Goal: Task Accomplishment & Management: Manage account settings

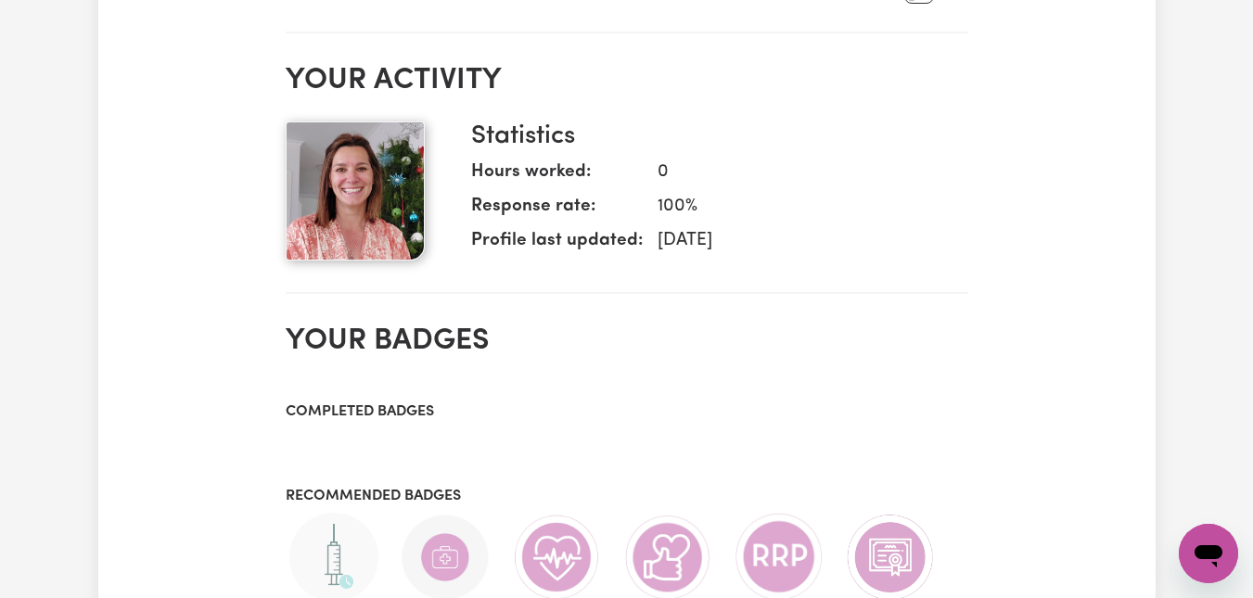
scroll to position [226, 0]
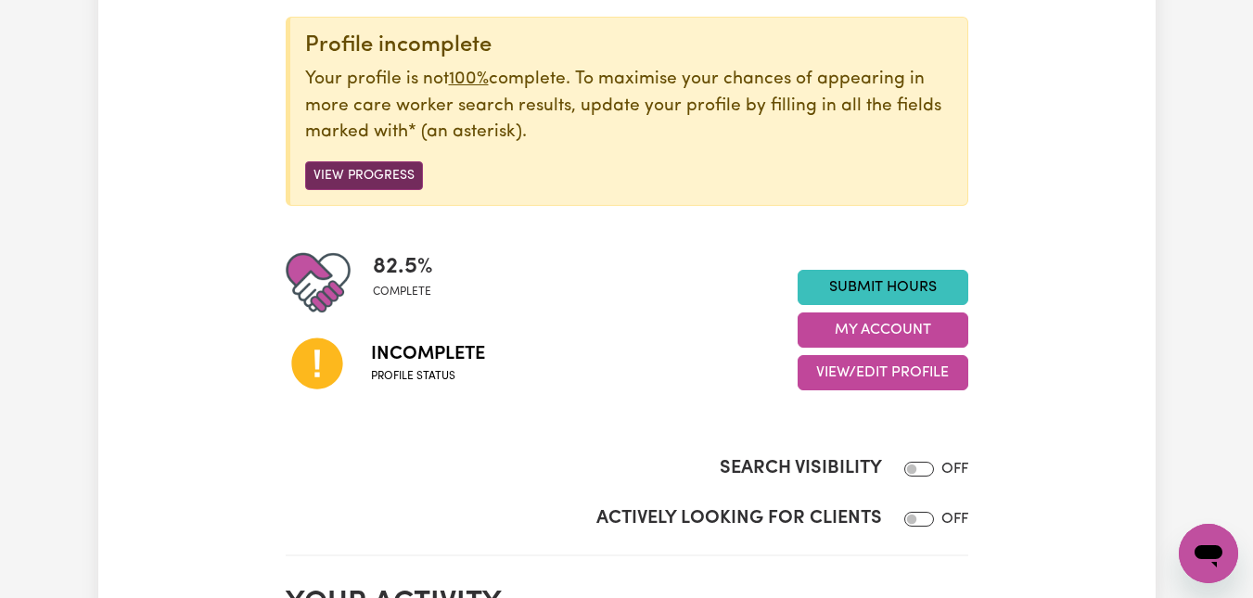
click at [380, 169] on button "View Progress" at bounding box center [364, 175] width 118 height 29
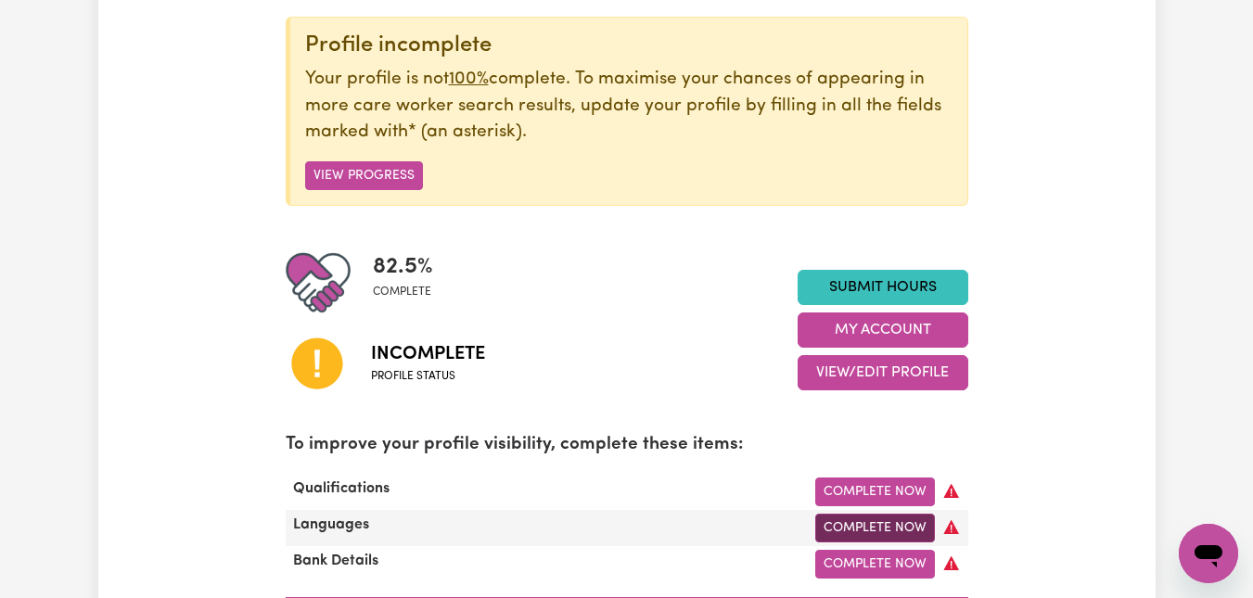
click at [898, 532] on link "Complete Now" at bounding box center [876, 528] width 120 height 29
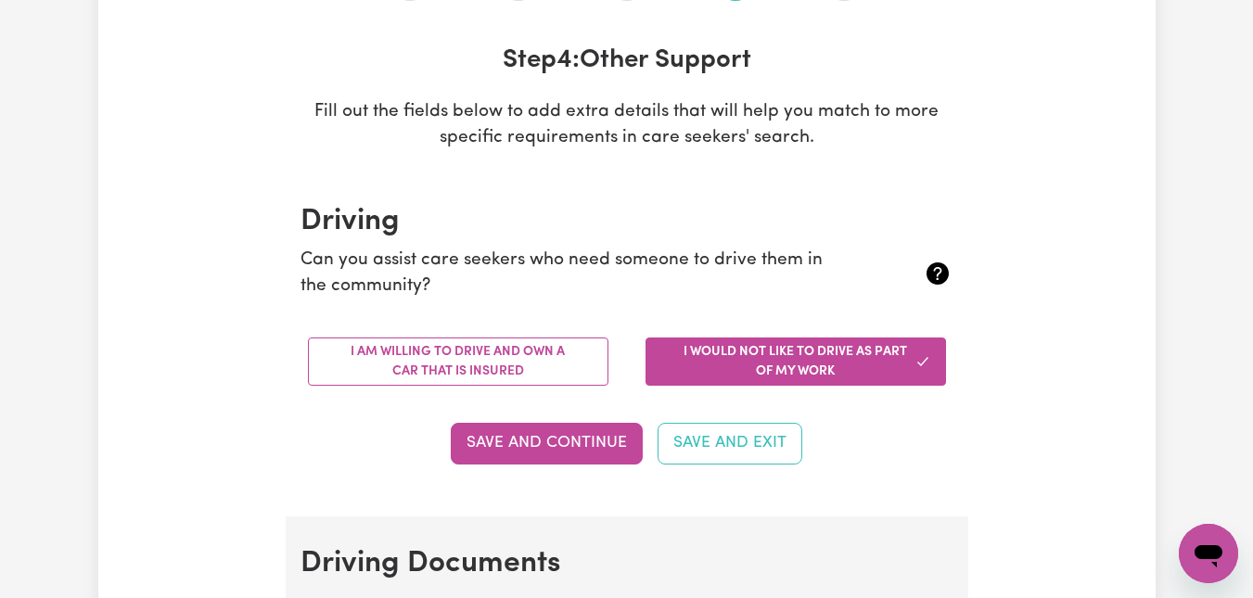
scroll to position [272, 0]
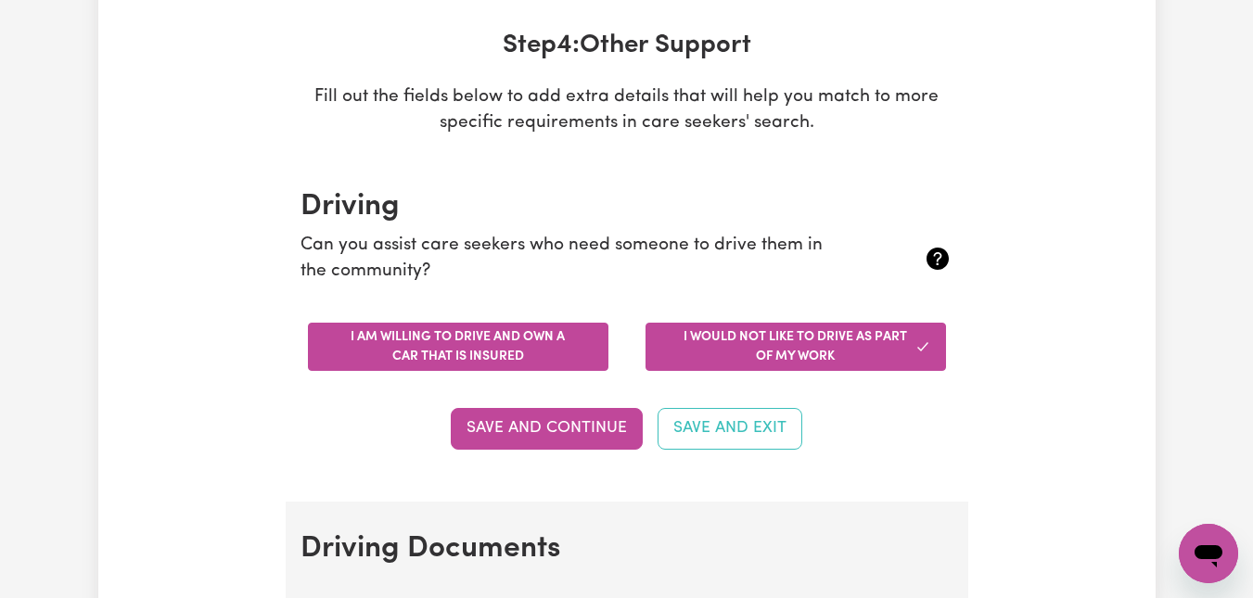
click at [456, 344] on button "I am willing to drive and own a car that is insured" at bounding box center [458, 347] width 301 height 48
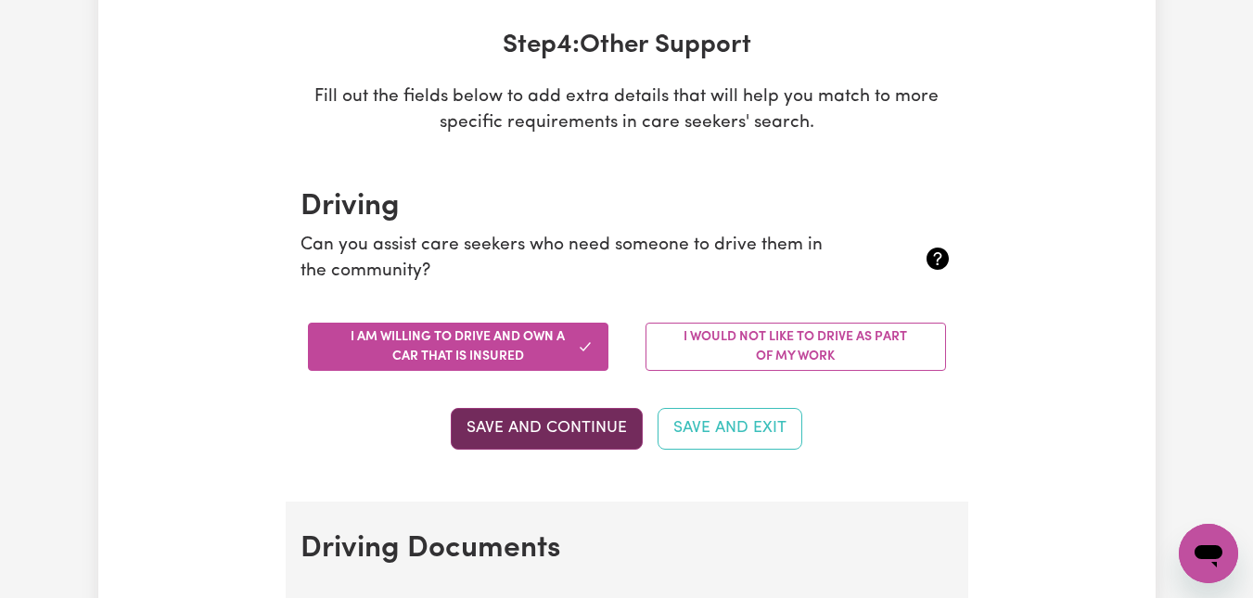
click at [572, 419] on button "Save and Continue" at bounding box center [547, 428] width 192 height 41
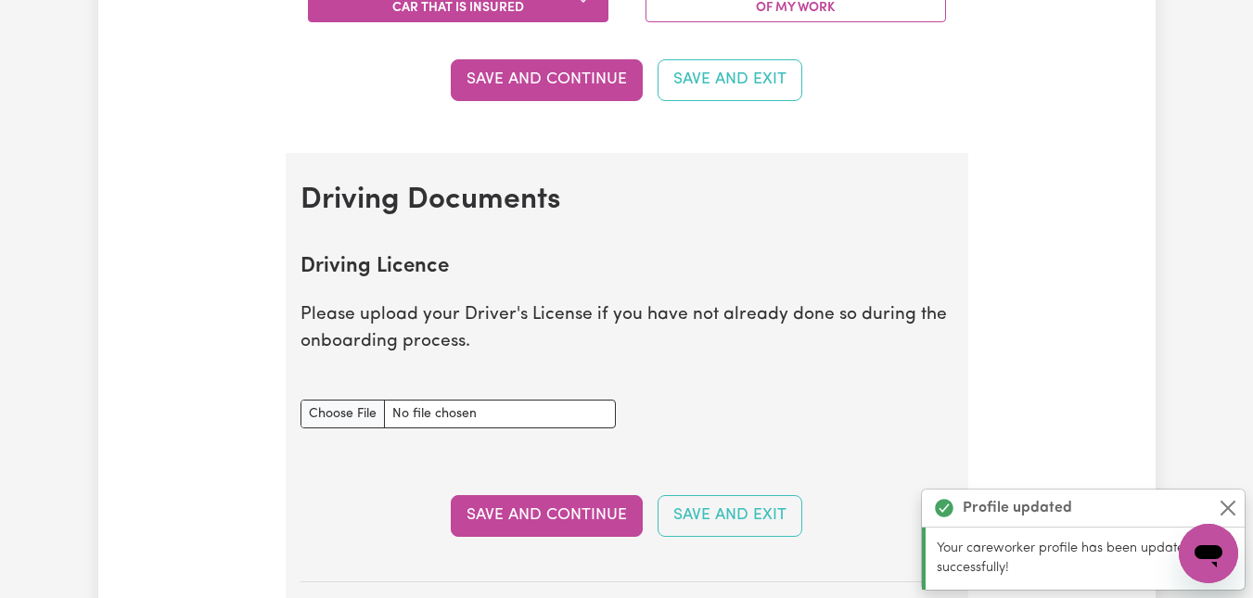
scroll to position [846, 0]
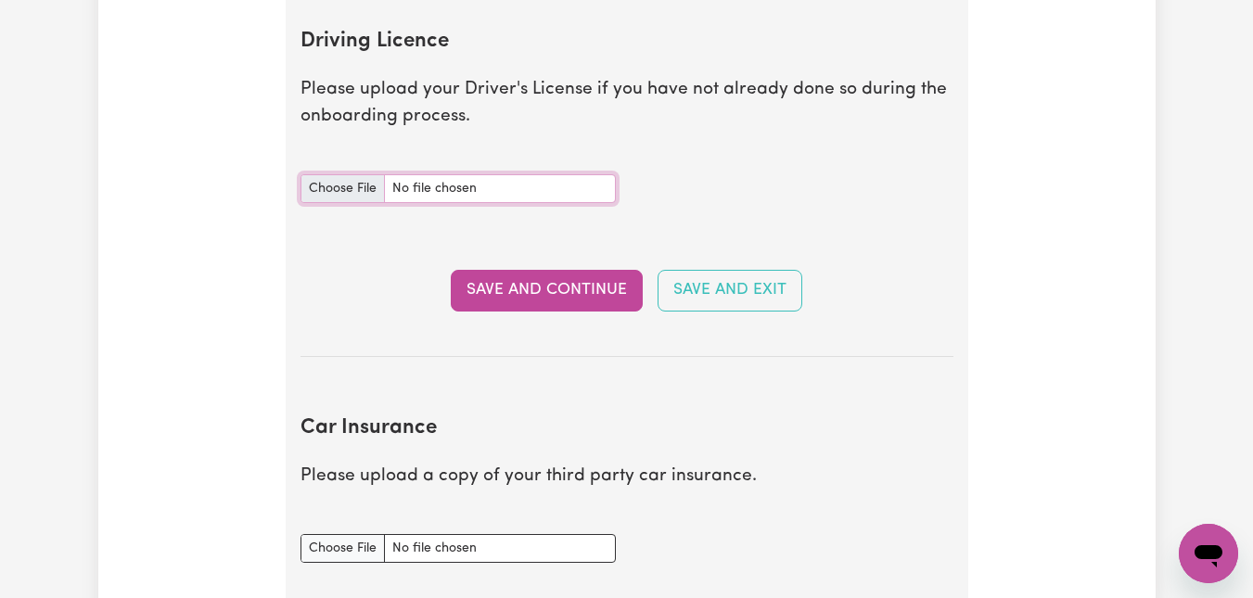
click at [407, 187] on input "Driving Licence document" at bounding box center [458, 188] width 315 height 29
type input "C:\fakepath\CBivolcheff Drivers Licence.jpg"
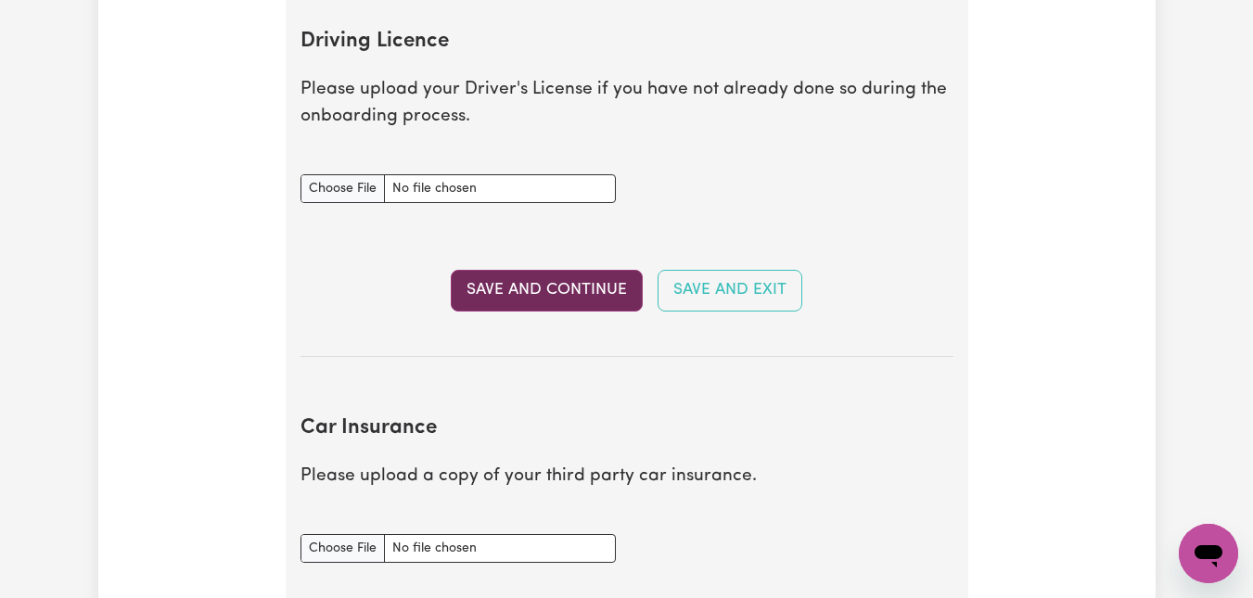
click at [563, 282] on button "Save and Continue" at bounding box center [547, 290] width 192 height 41
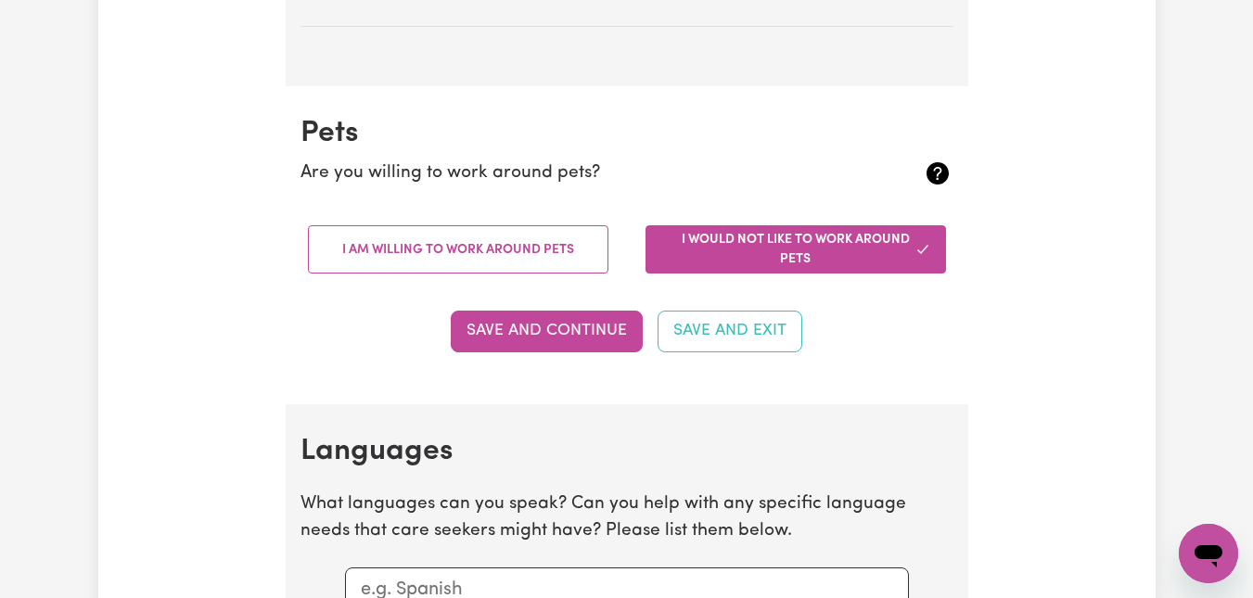
scroll to position [1652, 0]
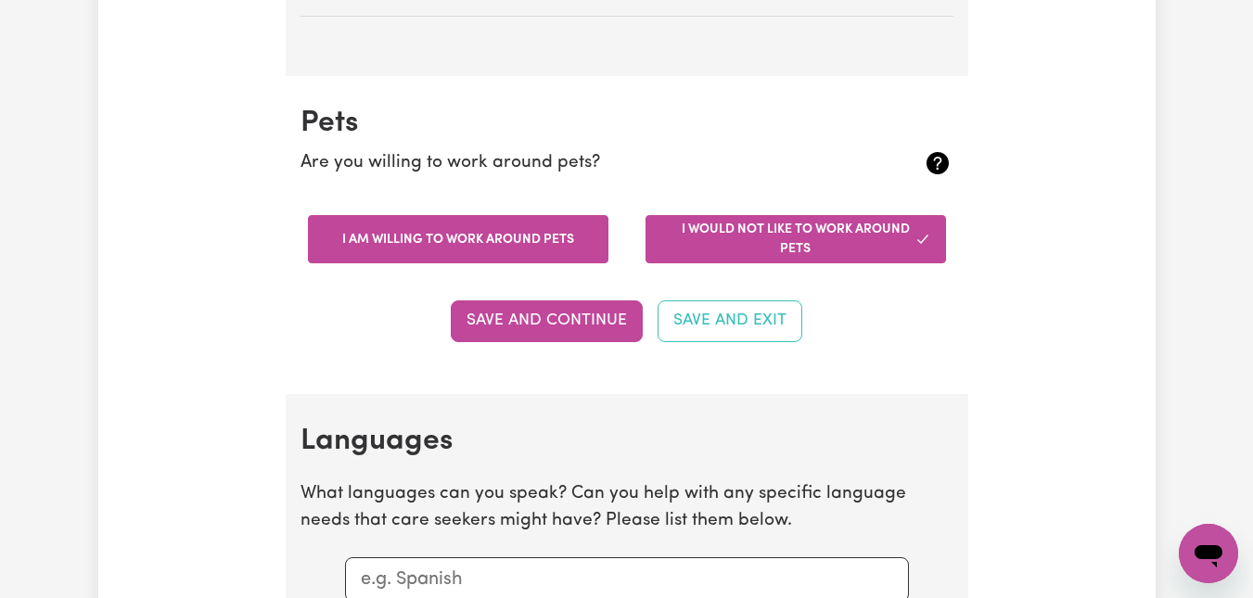
click at [511, 235] on button "I am willing to work around pets" at bounding box center [458, 239] width 301 height 48
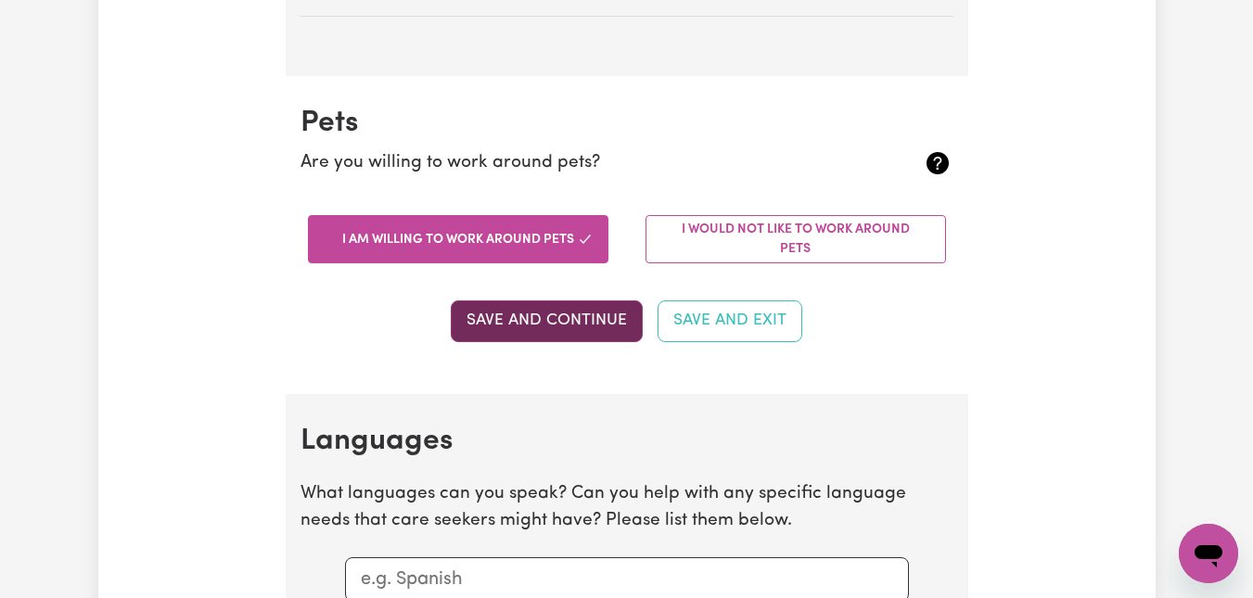
click at [563, 327] on button "Save and Continue" at bounding box center [547, 321] width 192 height 41
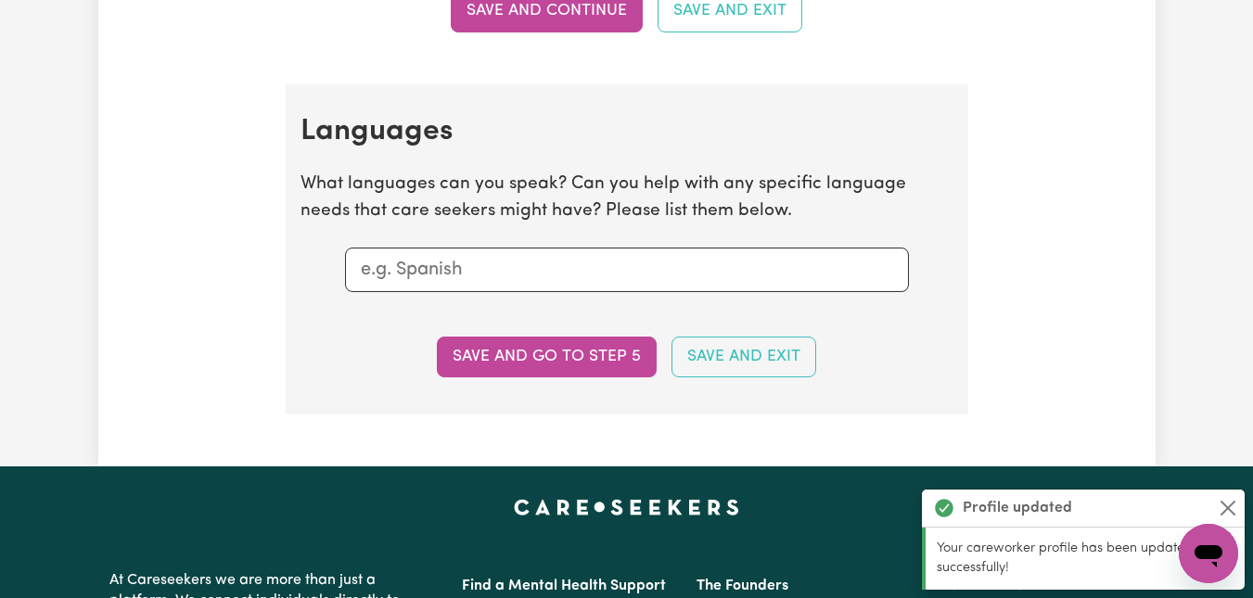
scroll to position [2046, 0]
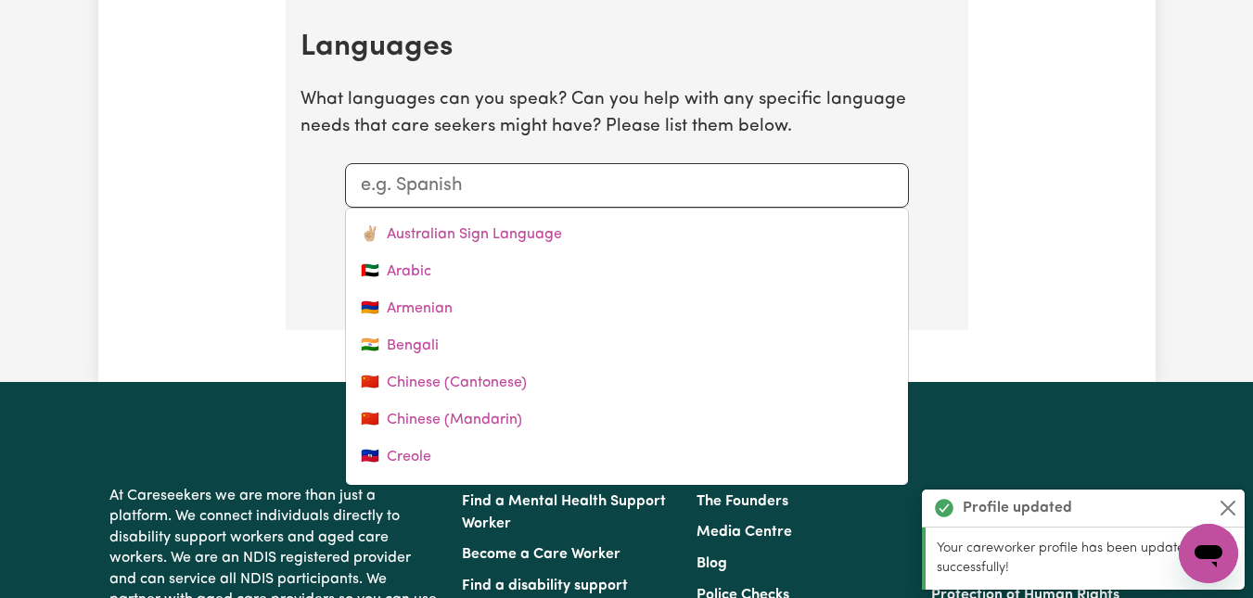
click at [519, 196] on input "text" at bounding box center [627, 186] width 533 height 28
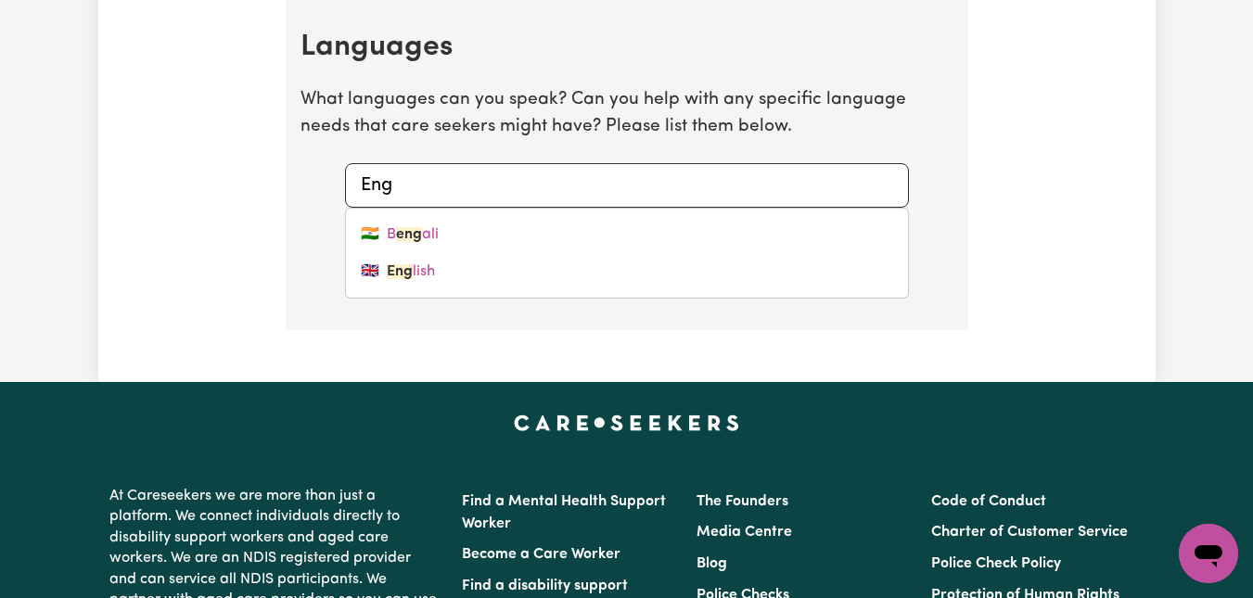
type input "Engl"
type input "English"
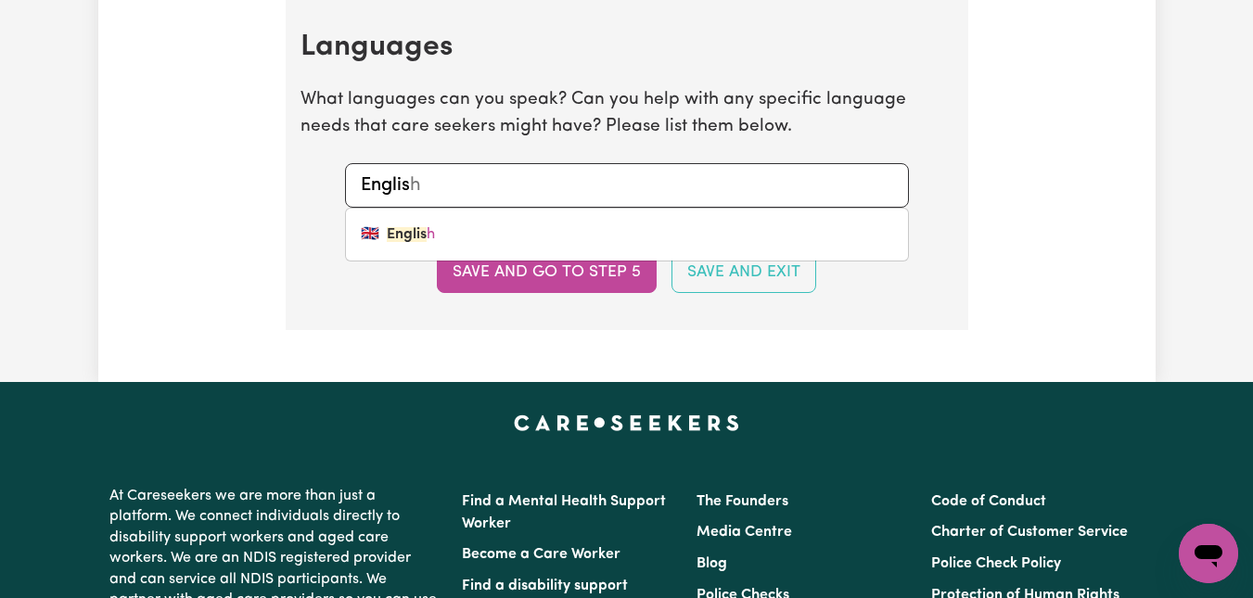
type input "English"
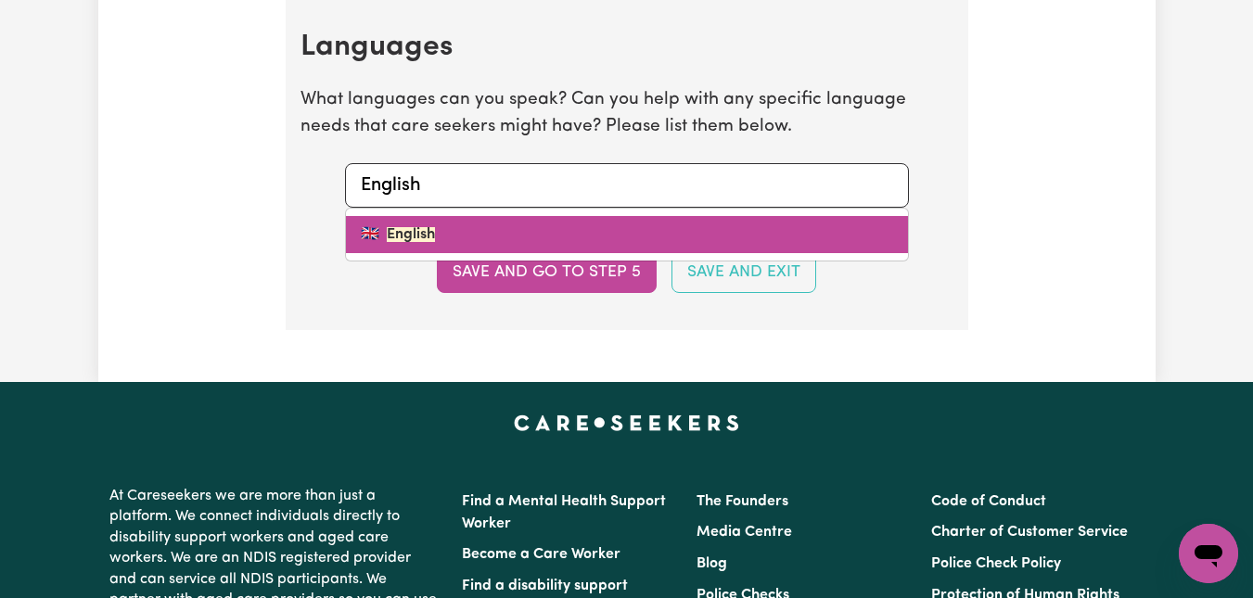
click at [413, 236] on mark "English" at bounding box center [411, 234] width 48 height 15
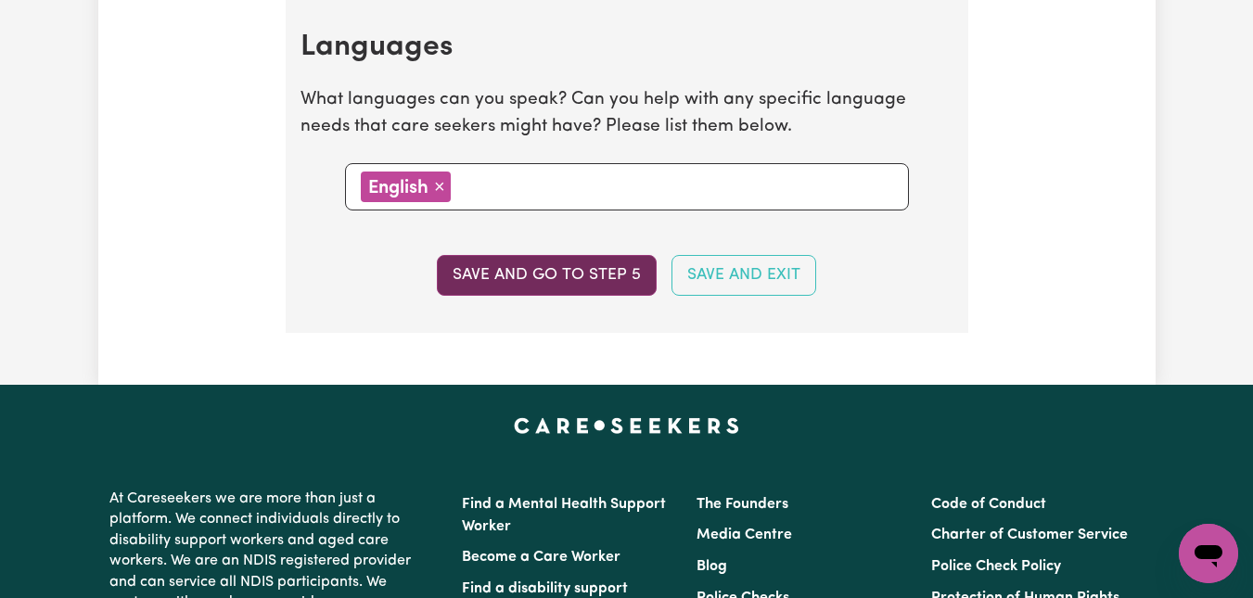
click at [580, 280] on button "Save and go to step 5" at bounding box center [547, 275] width 220 height 41
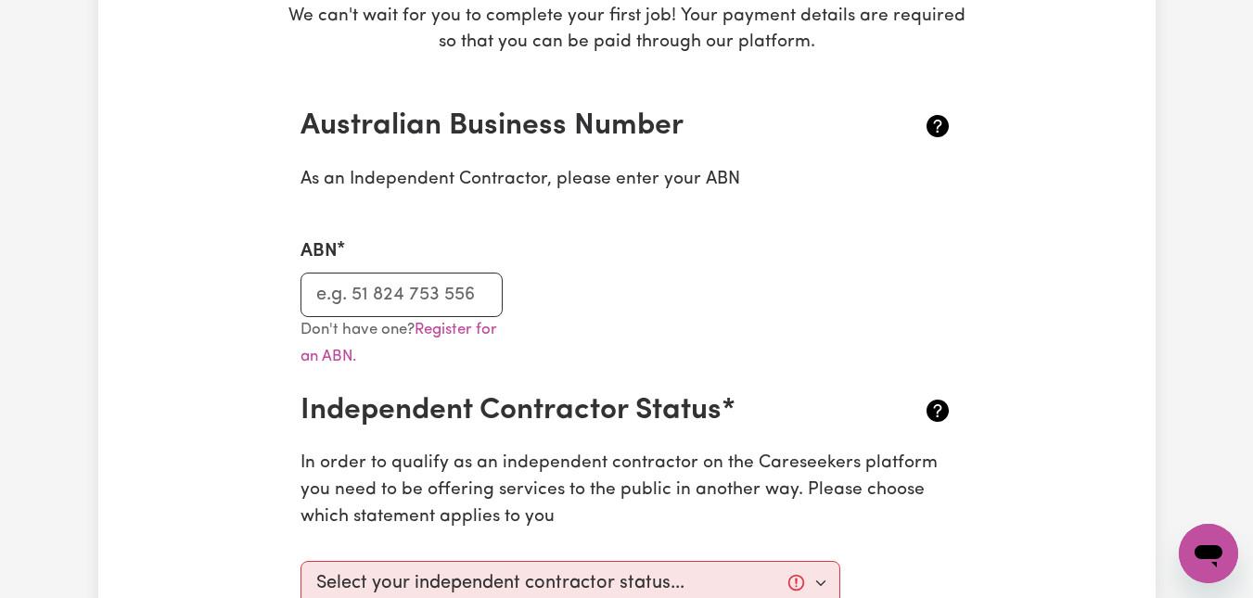
scroll to position [363, 0]
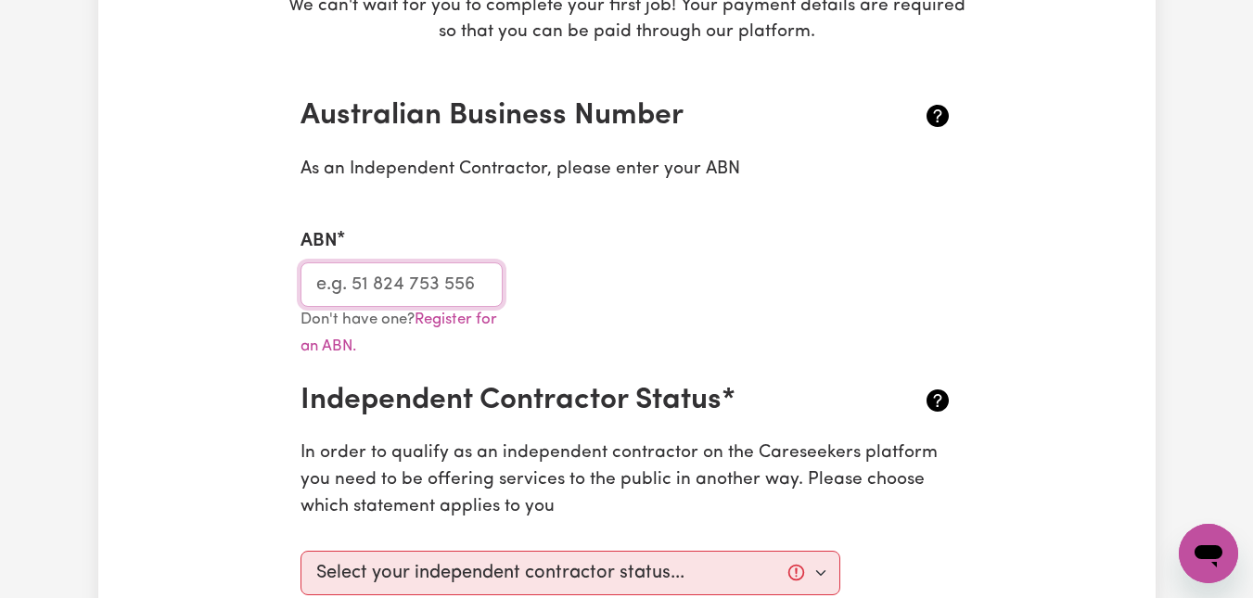
click at [433, 280] on input "ABN" at bounding box center [402, 285] width 203 height 45
paste input "60 234 678 769"
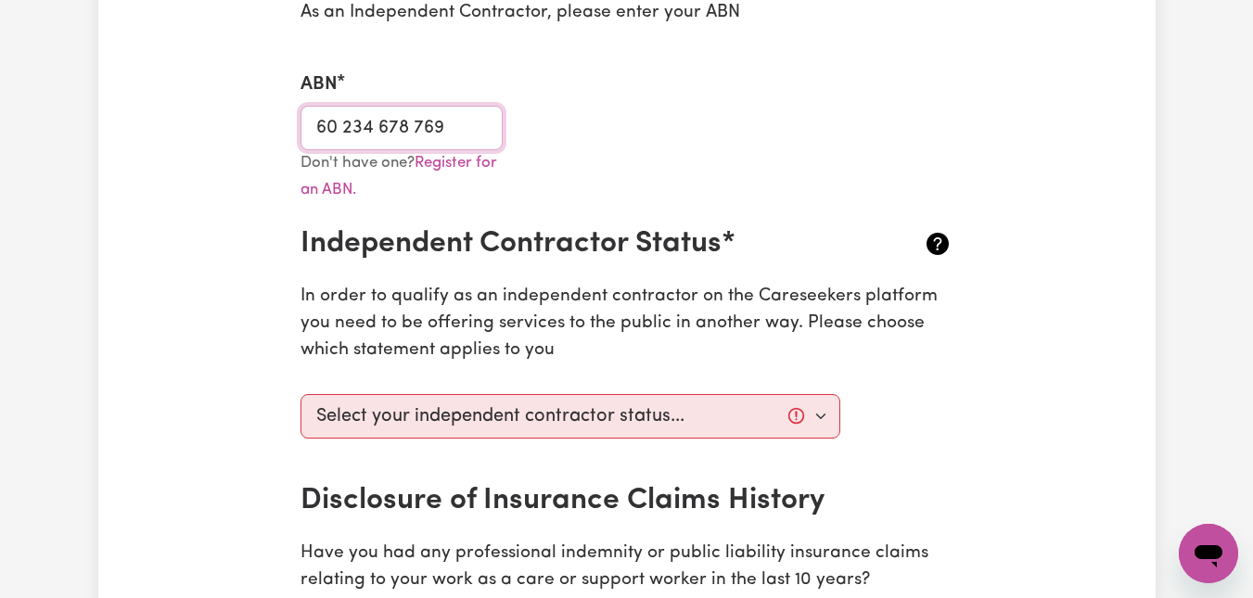
scroll to position [620, 0]
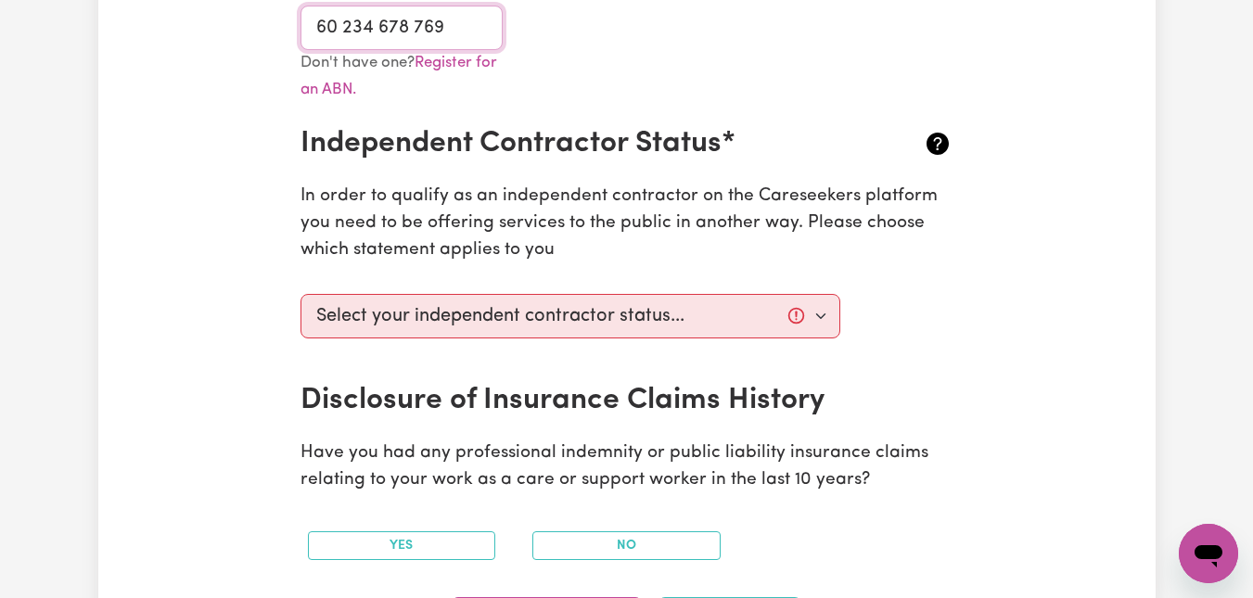
type input "60 234 678 769"
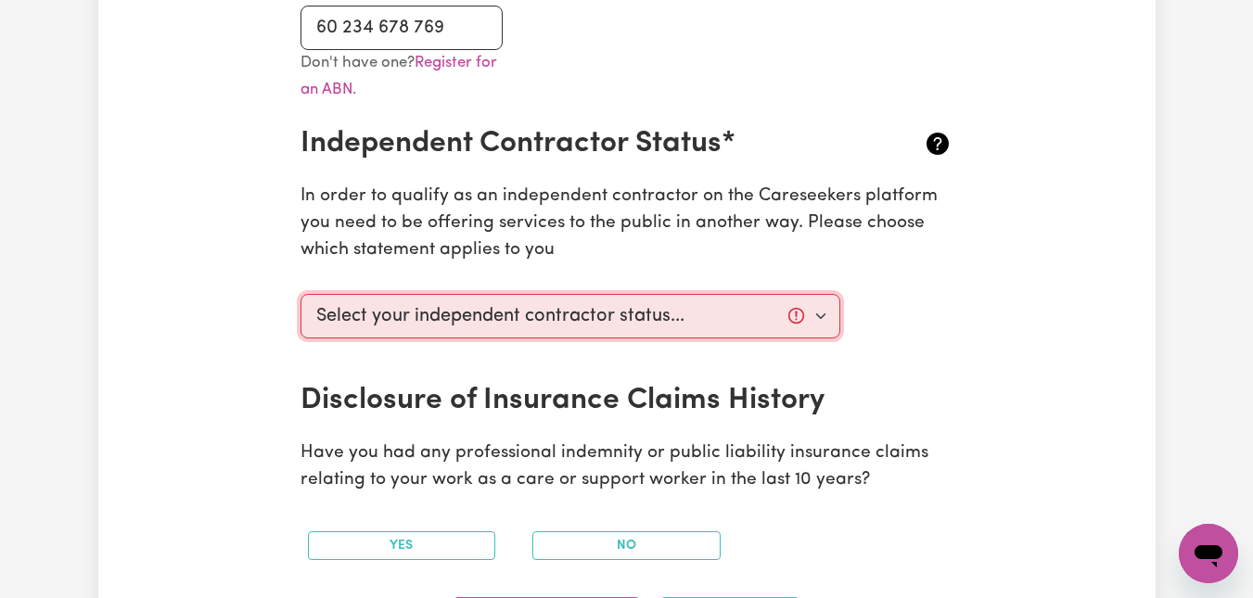
click at [762, 320] on select "Select your independent contractor status... I am providing services through an…" at bounding box center [571, 316] width 541 height 45
select select "I am providing services privately on my own"
click at [301, 294] on select "Select your independent contractor status... I am providing services through an…" at bounding box center [571, 316] width 541 height 45
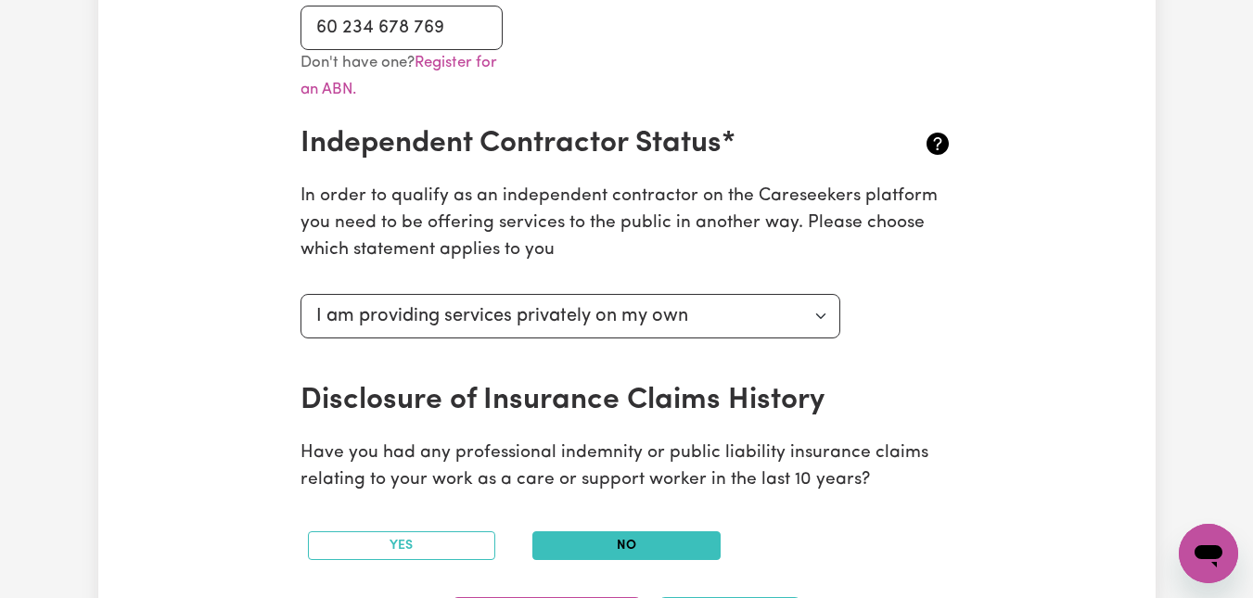
click at [616, 537] on button "No" at bounding box center [627, 546] width 188 height 29
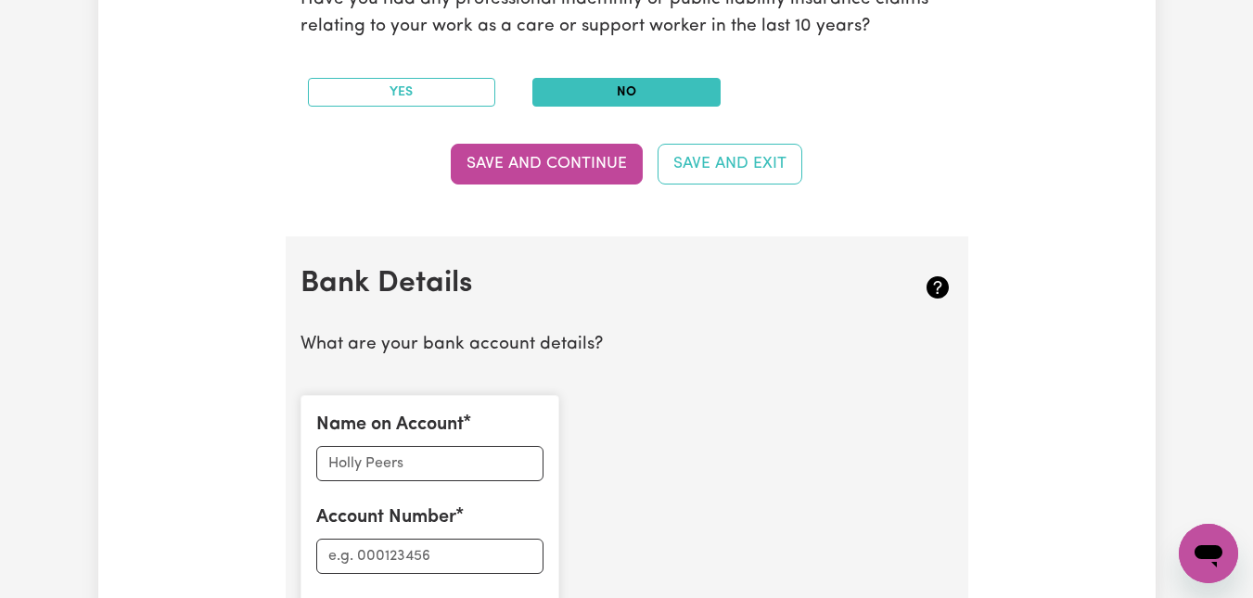
scroll to position [1078, 0]
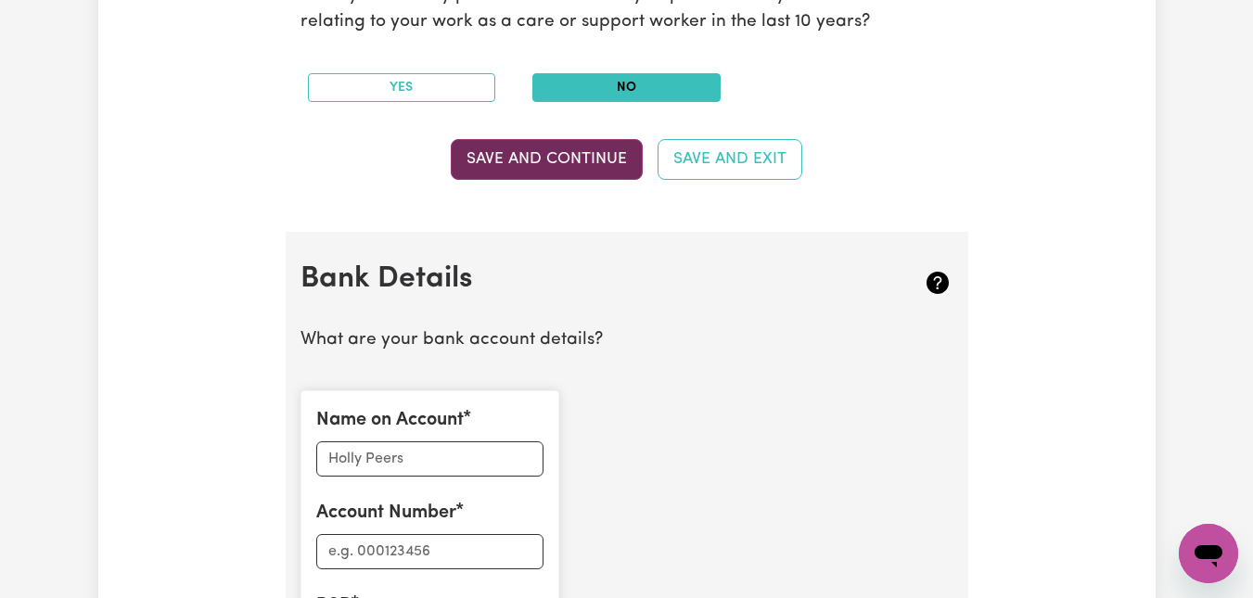
click at [566, 161] on button "Save and Continue" at bounding box center [547, 159] width 192 height 41
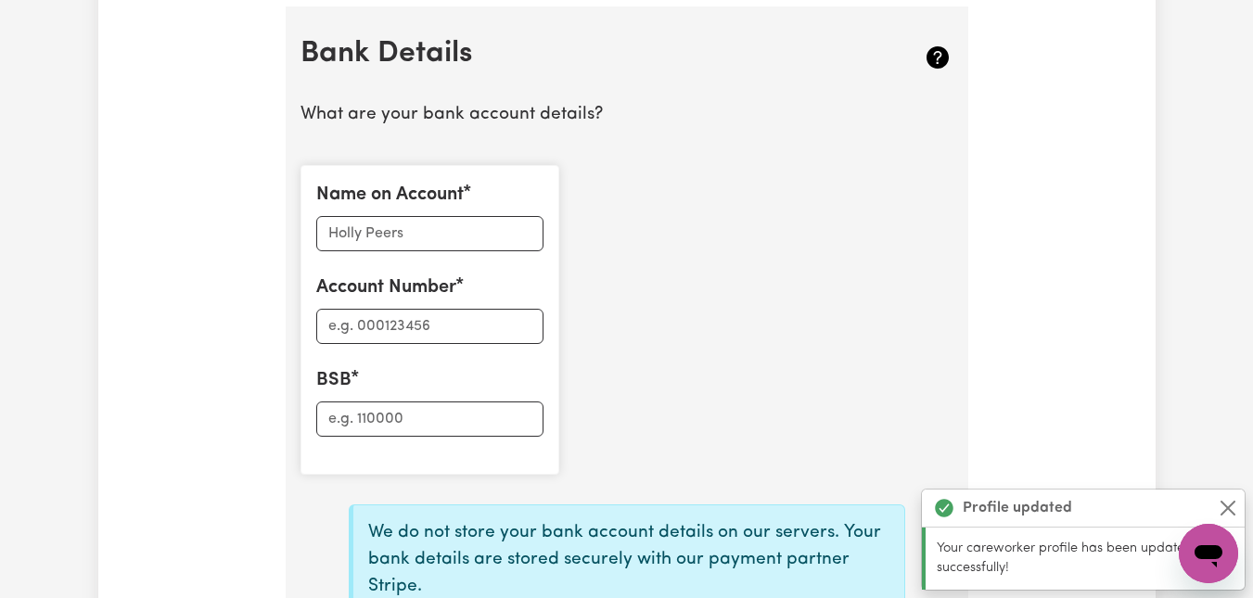
scroll to position [1310, 0]
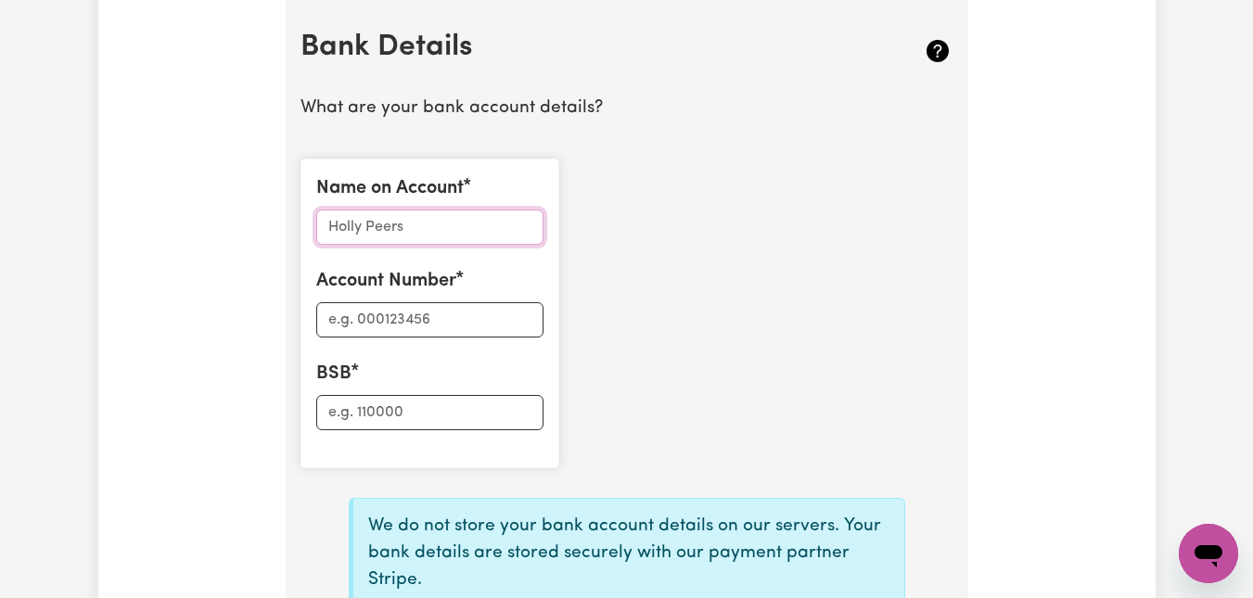
click at [456, 237] on input "Name on Account" at bounding box center [429, 227] width 227 height 35
type input "[PERSON_NAME]"
type input "482831981"
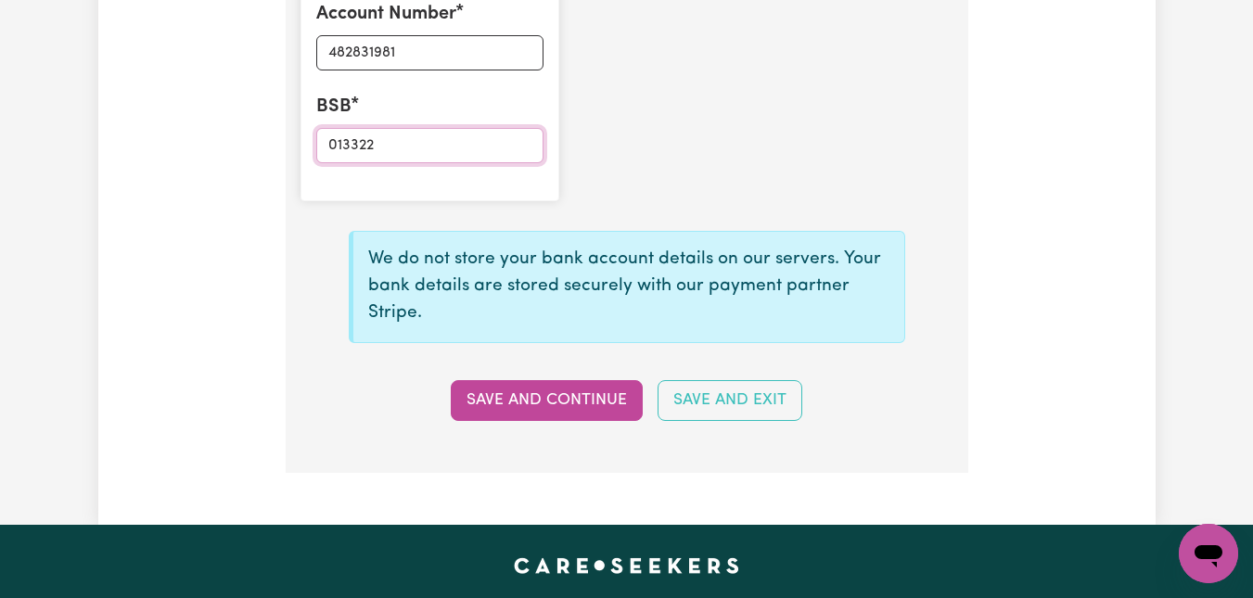
scroll to position [1601, 0]
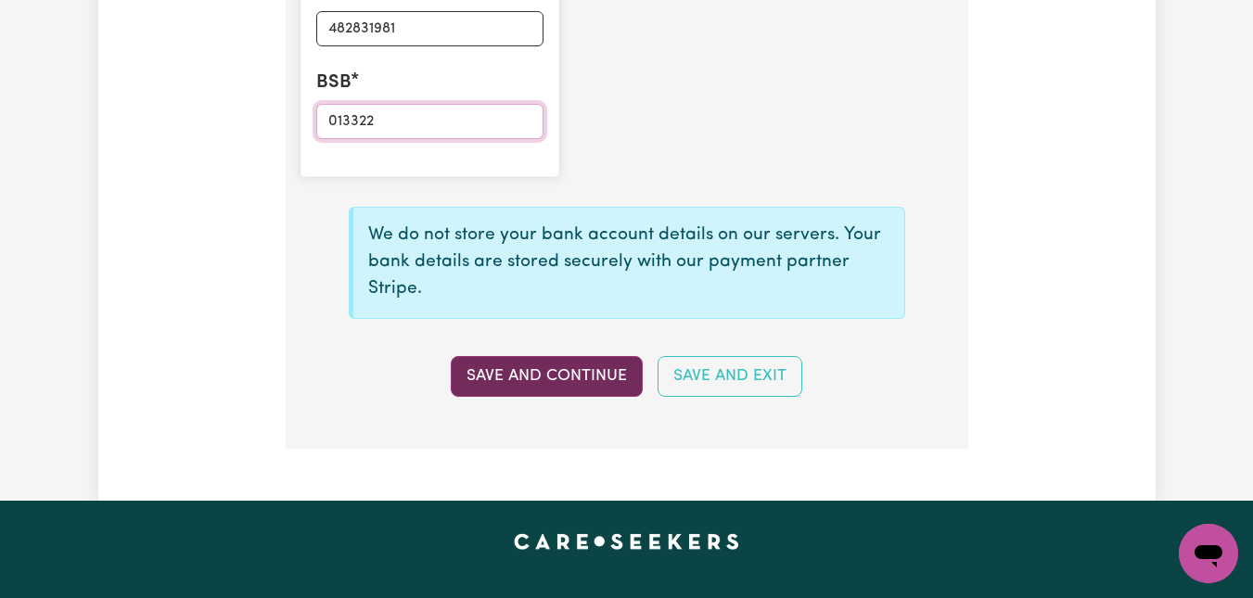
type input "013322"
click at [577, 370] on button "Save and Continue" at bounding box center [547, 376] width 192 height 41
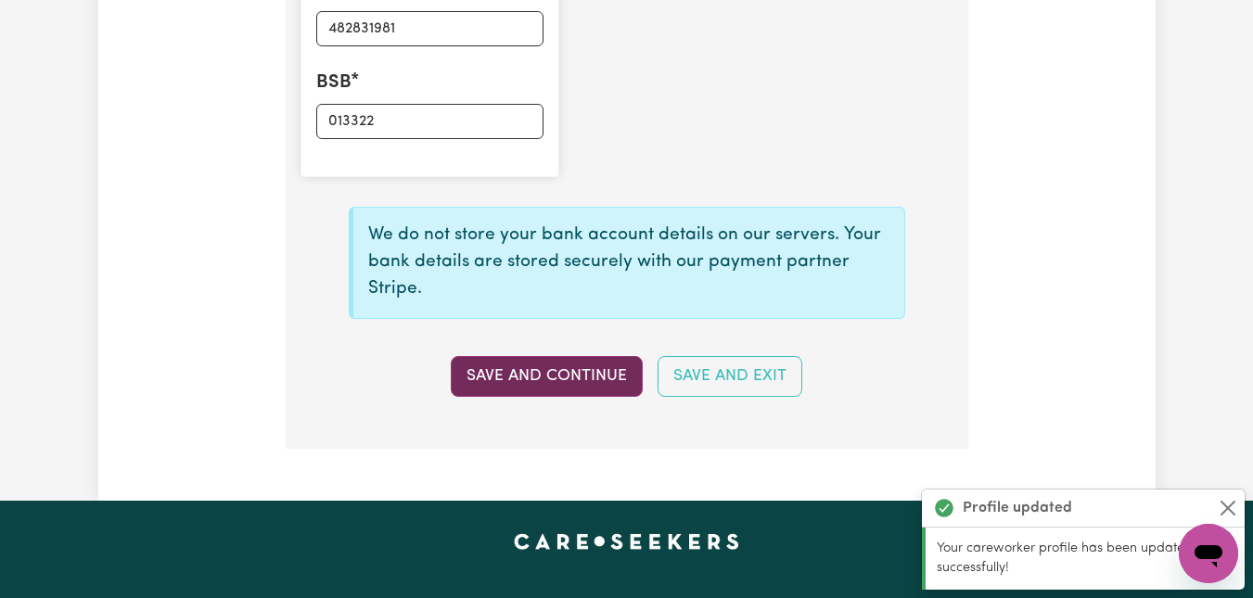
type input "****1981"
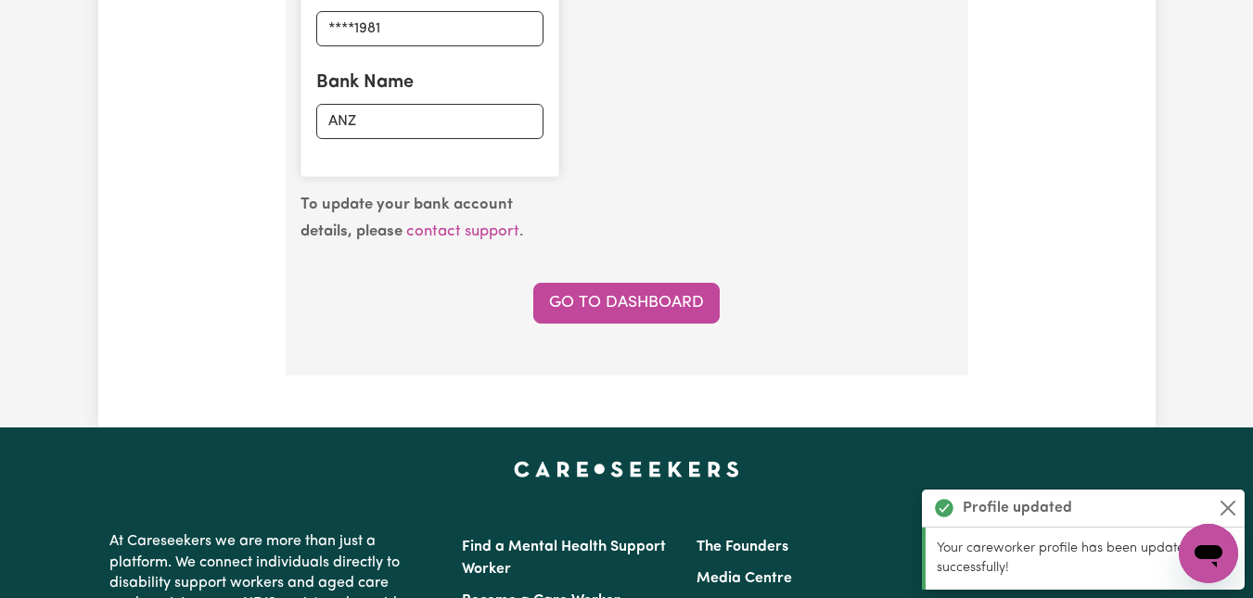
click at [685, 276] on div "To update your bank account details, please contact support . Go to Dashboard" at bounding box center [626, 258] width 675 height 132
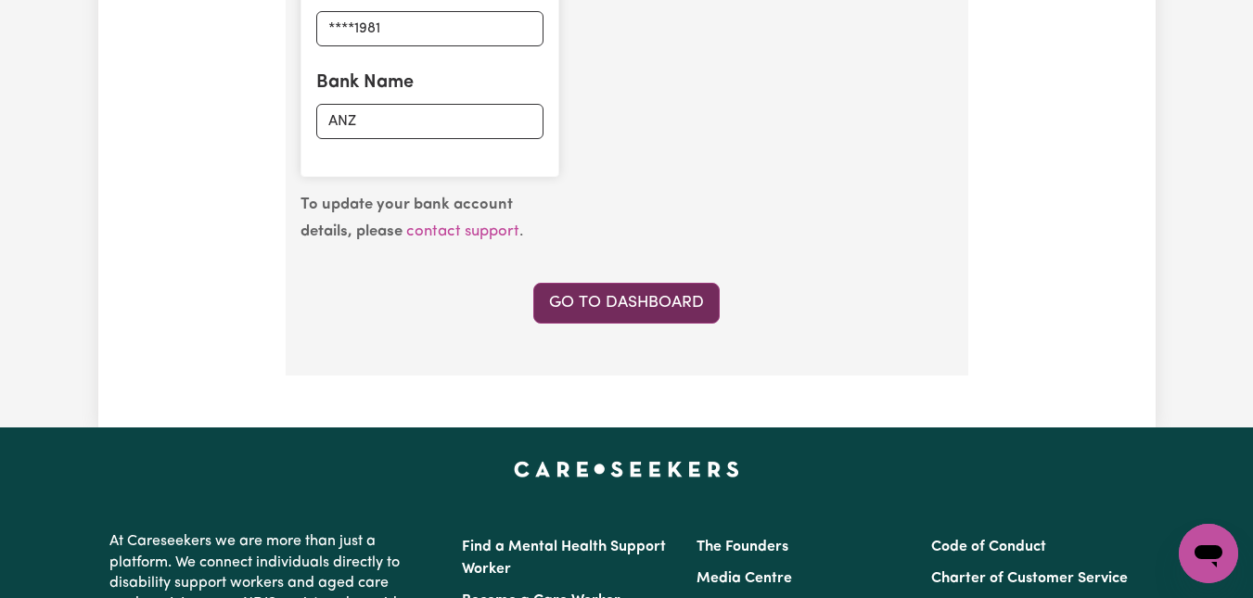
click at [646, 301] on link "Go to Dashboard" at bounding box center [626, 303] width 186 height 41
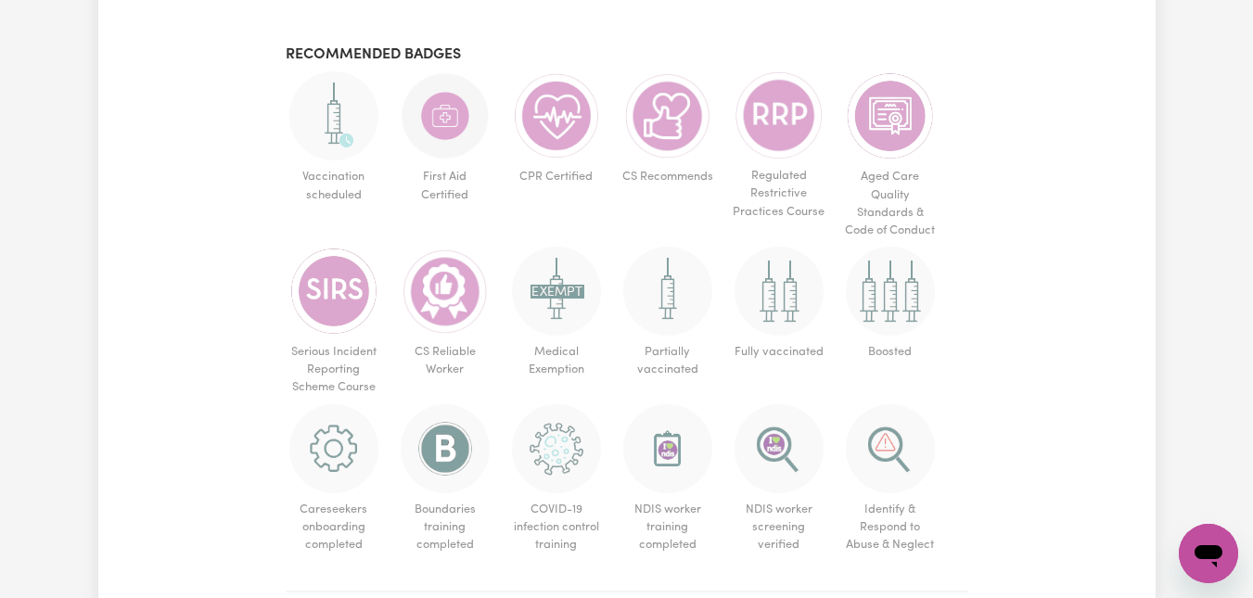
scroll to position [1182, 0]
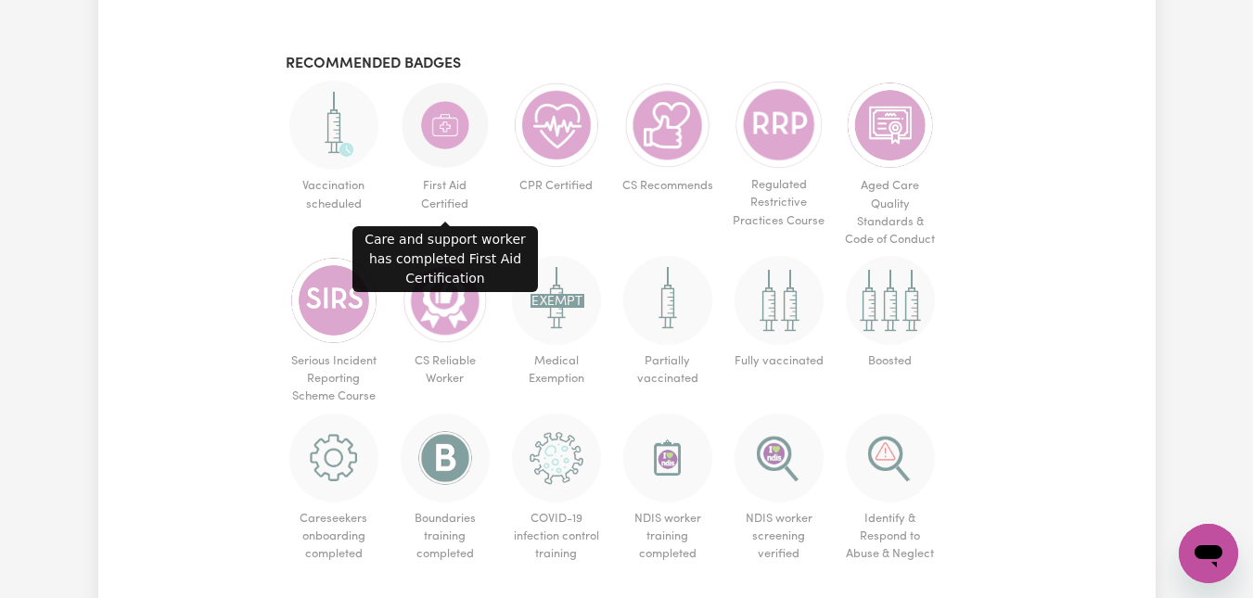
click at [451, 115] on img at bounding box center [445, 125] width 89 height 89
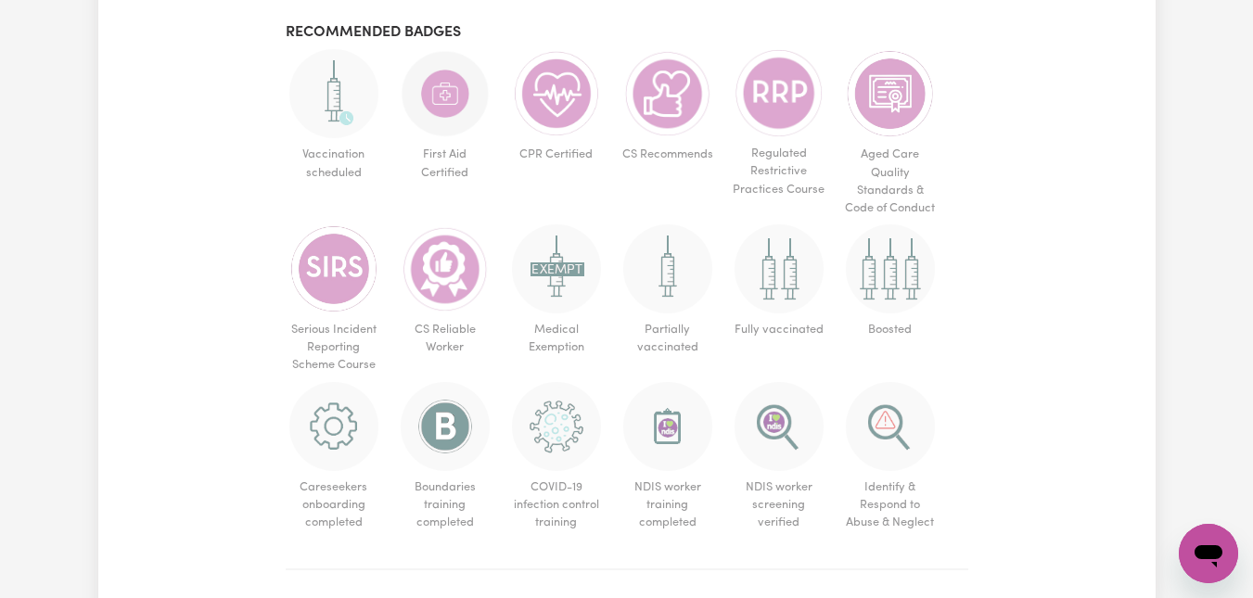
scroll to position [1209, 0]
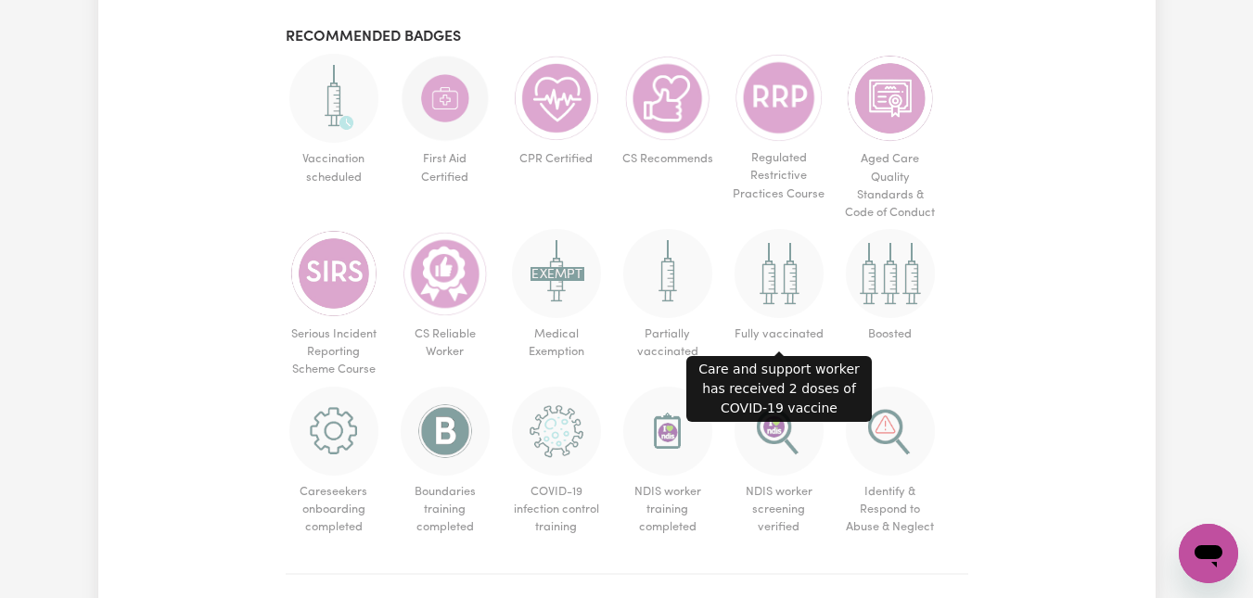
click at [773, 277] on img at bounding box center [779, 273] width 89 height 89
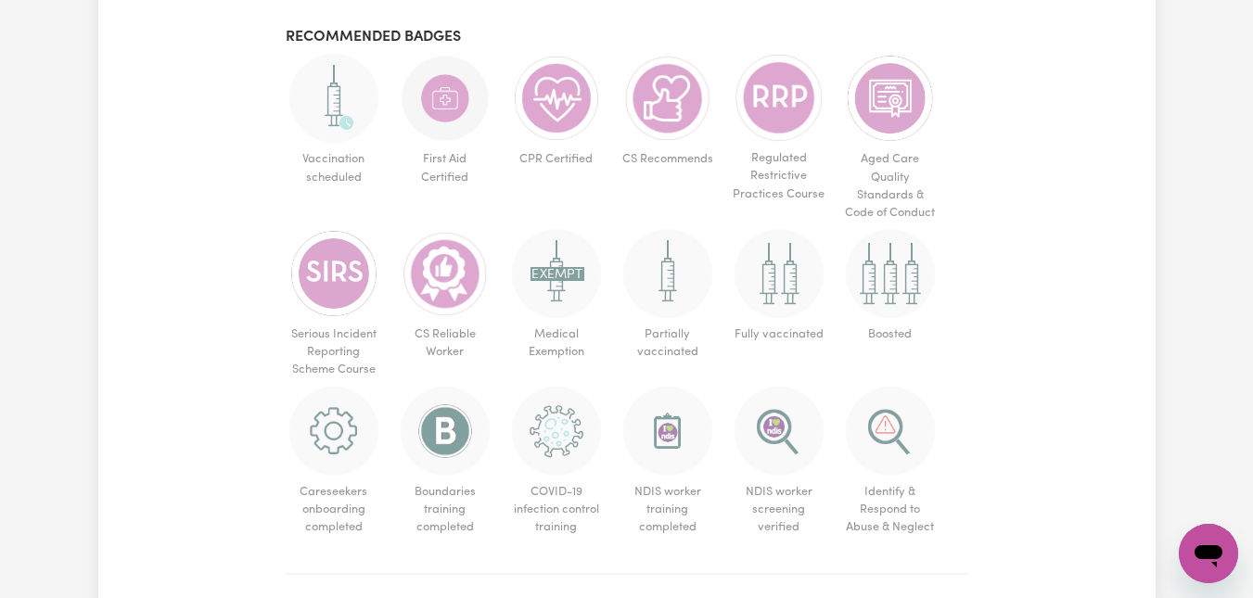
click at [773, 277] on img at bounding box center [779, 273] width 89 height 89
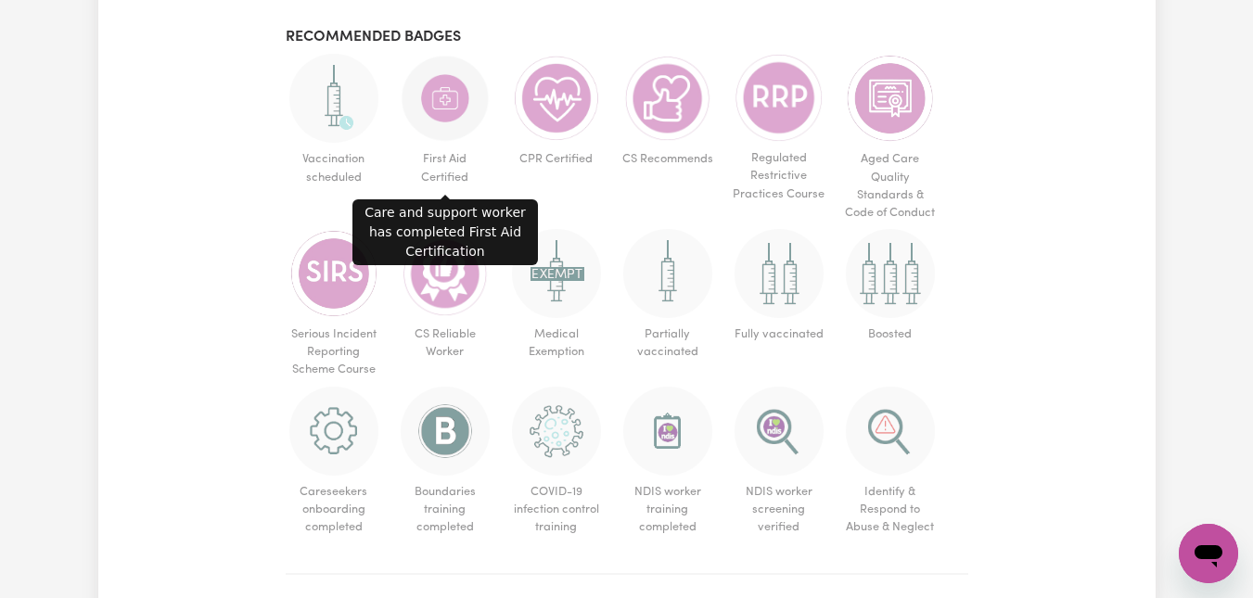
click at [435, 94] on img at bounding box center [445, 98] width 89 height 89
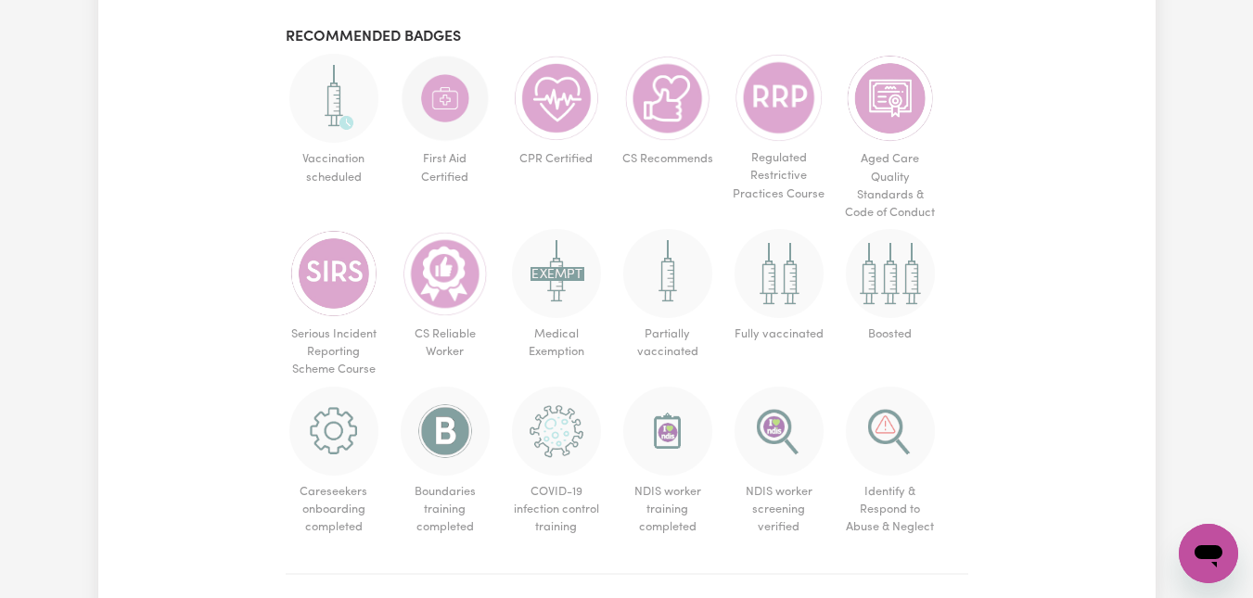
click at [435, 94] on img at bounding box center [445, 98] width 89 height 89
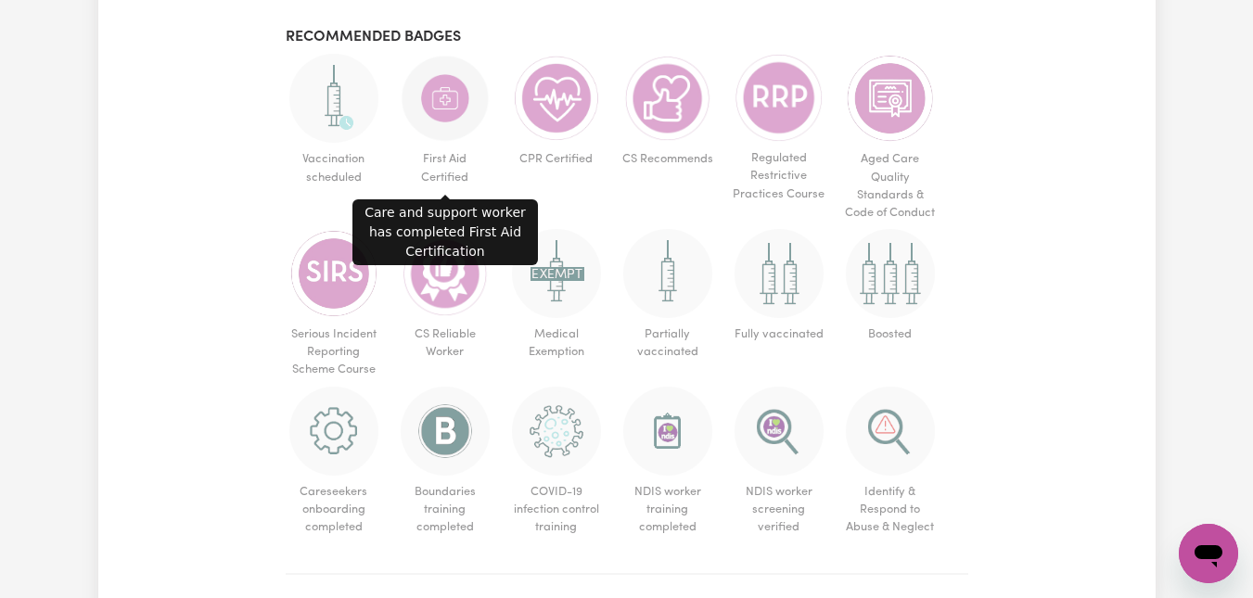
click at [435, 94] on img at bounding box center [445, 98] width 89 height 89
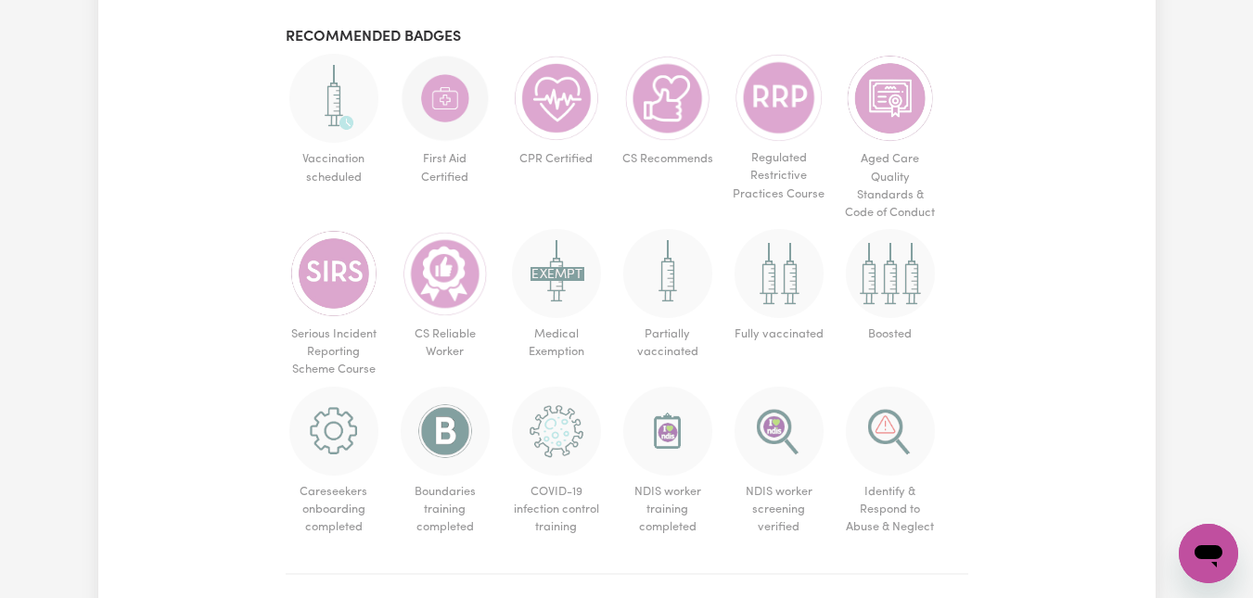
click at [435, 94] on img at bounding box center [445, 98] width 89 height 89
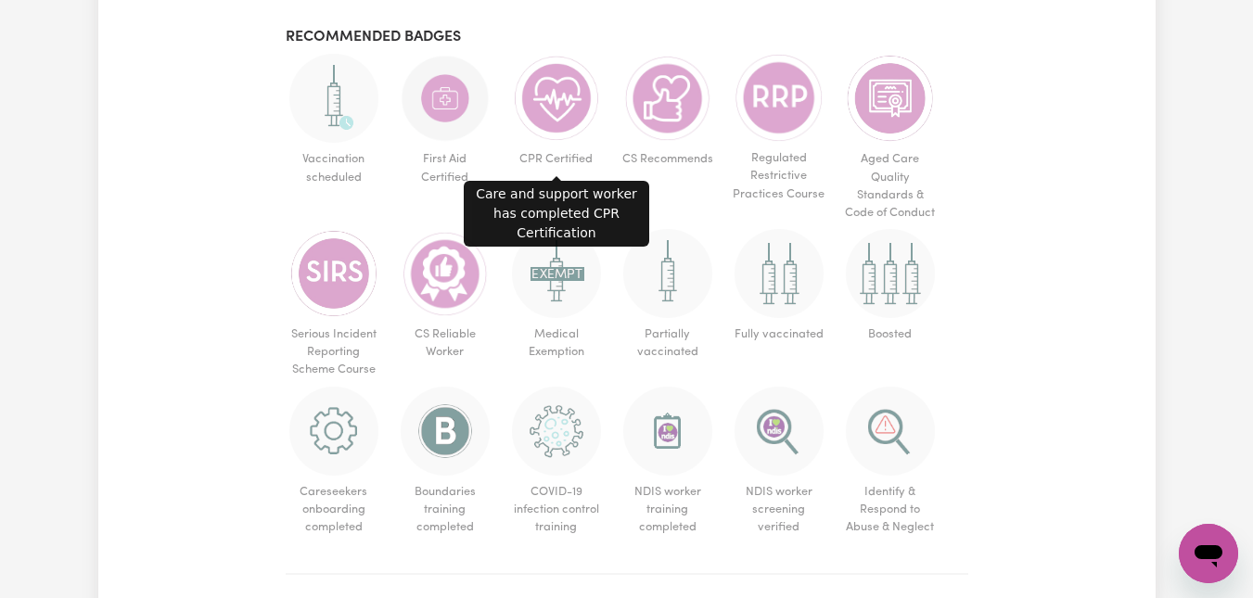
click at [553, 101] on img at bounding box center [556, 98] width 89 height 89
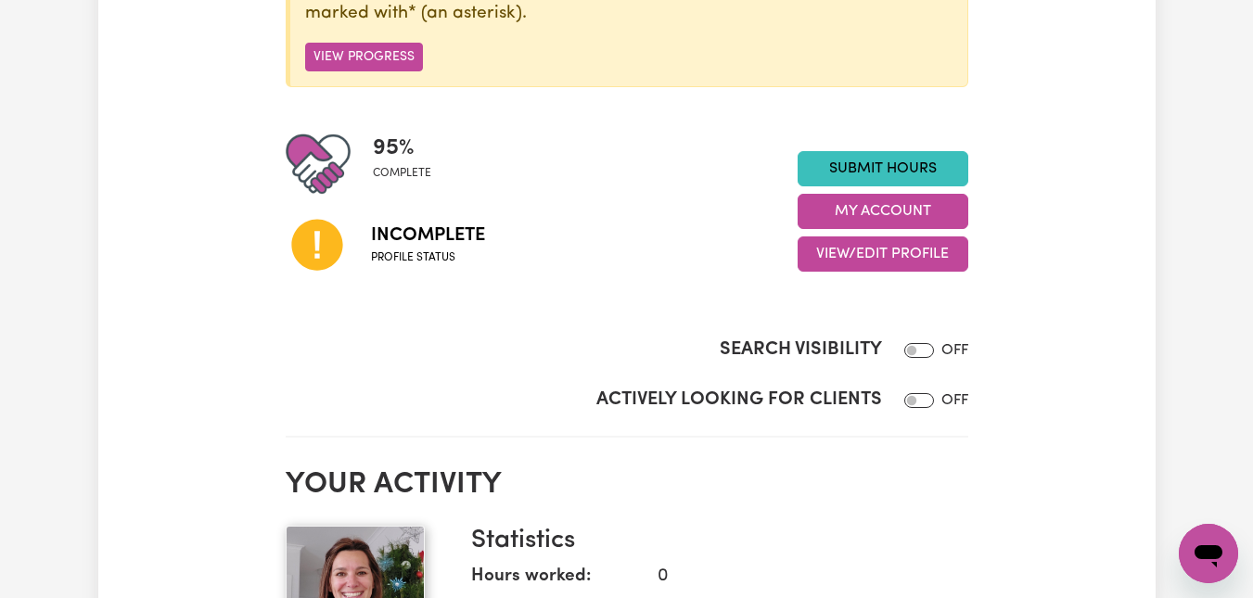
scroll to position [332, 0]
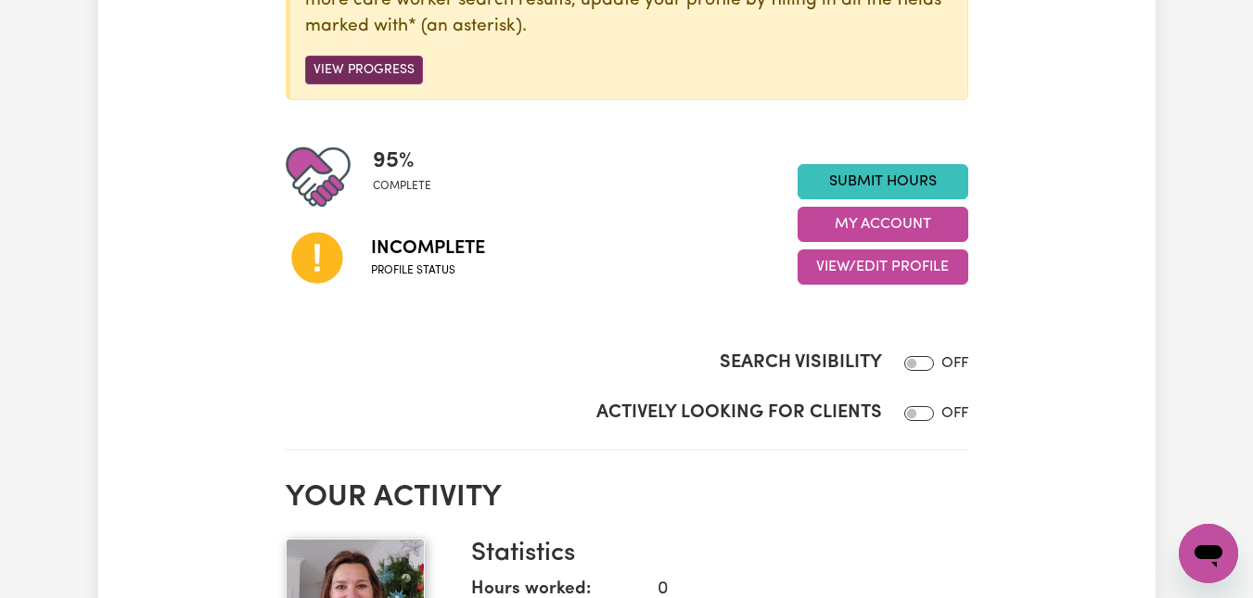
click at [384, 67] on button "View Progress" at bounding box center [364, 70] width 118 height 29
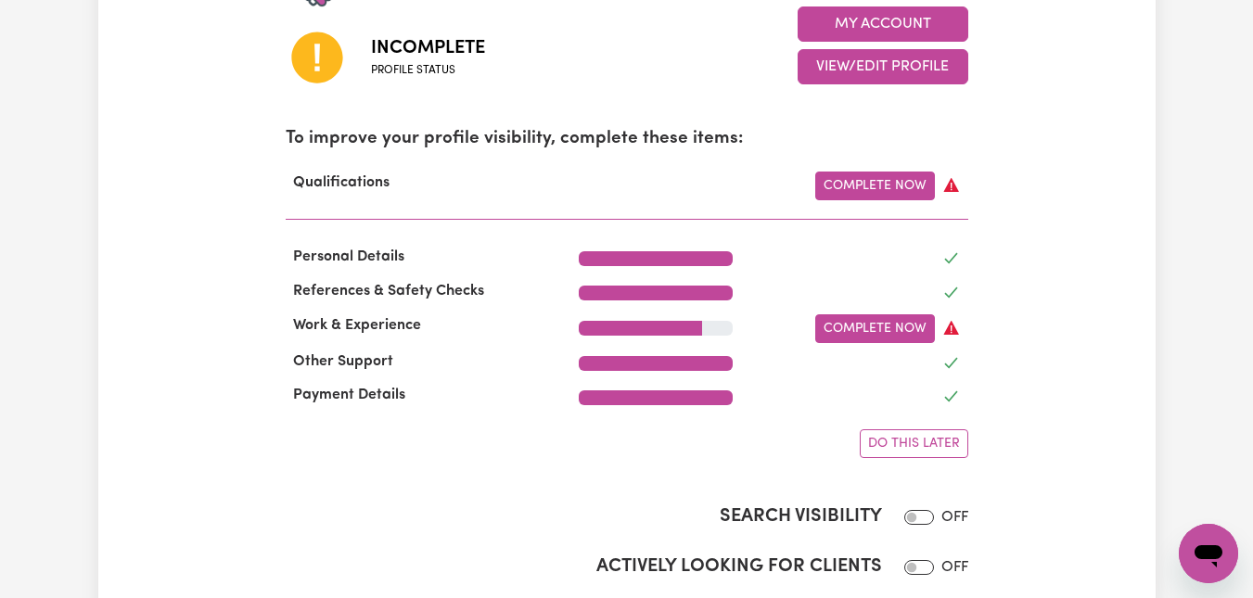
scroll to position [527, 0]
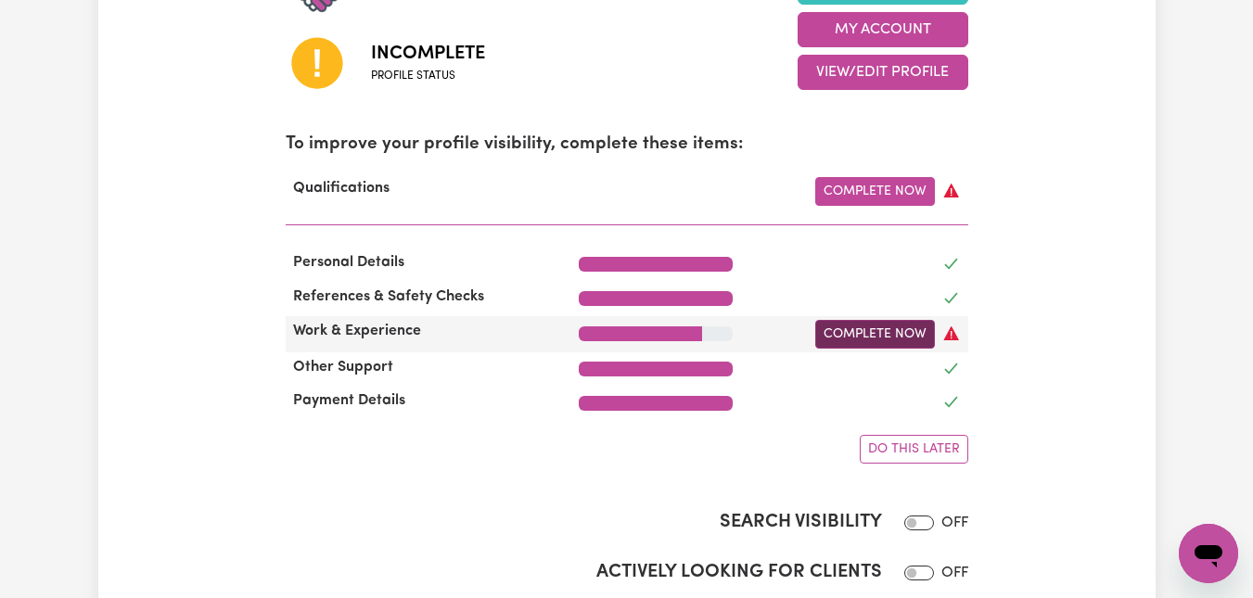
click at [881, 337] on link "Complete Now" at bounding box center [876, 334] width 120 height 29
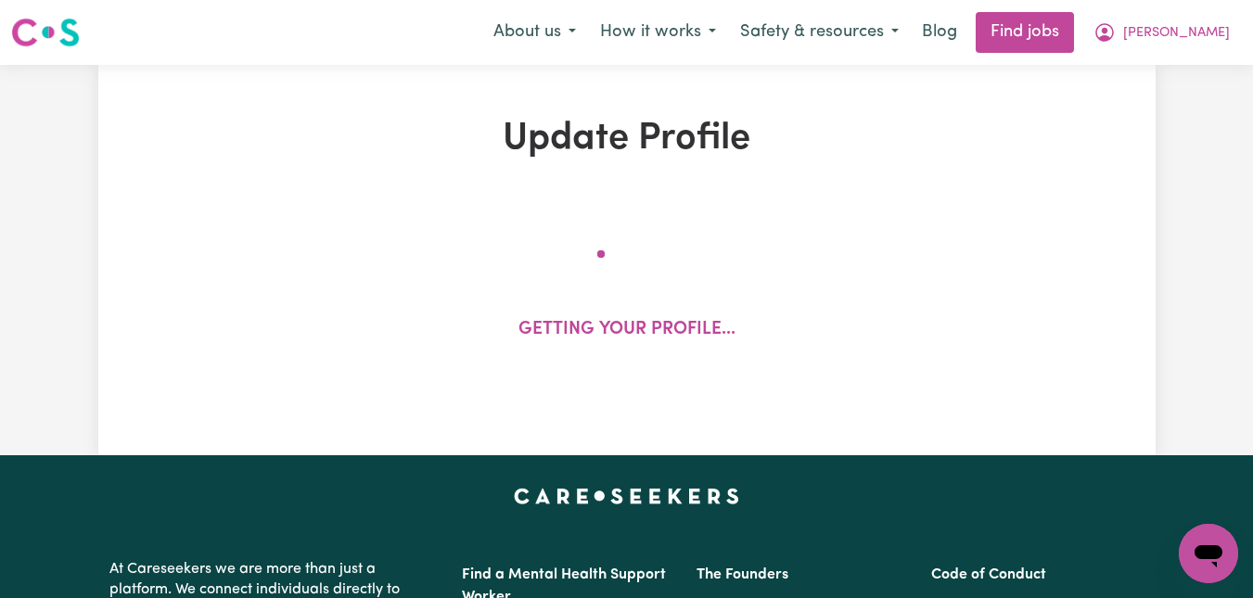
select select "Certificate III (Individual Support)"
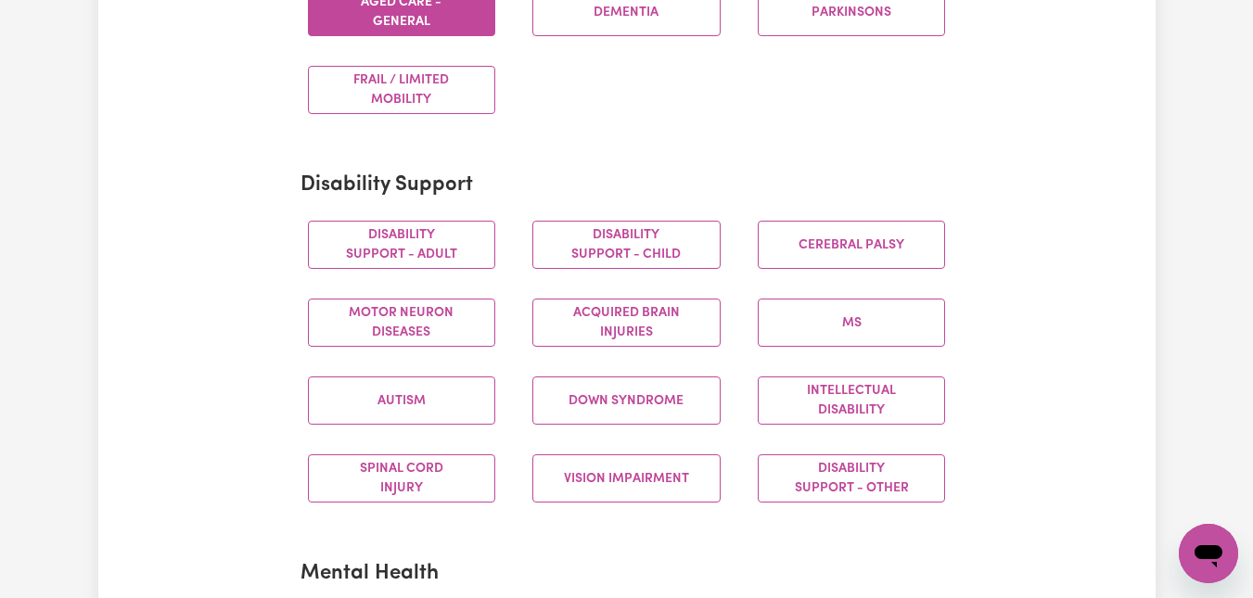
scroll to position [675, 0]
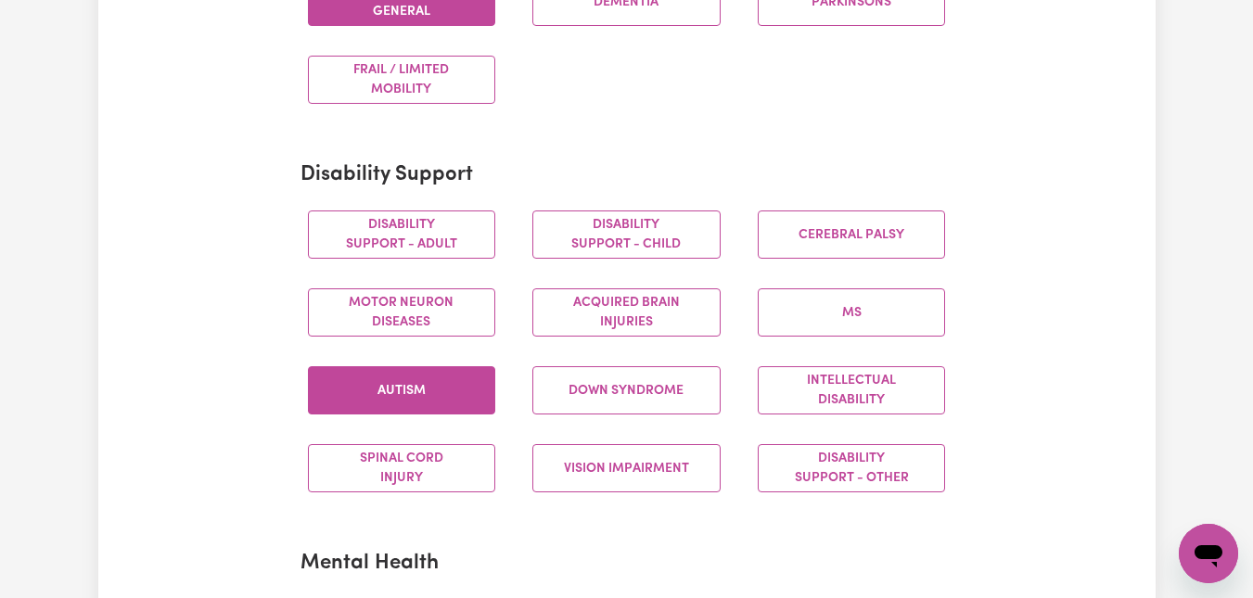
click at [425, 388] on button "Autism" at bounding box center [402, 390] width 188 height 48
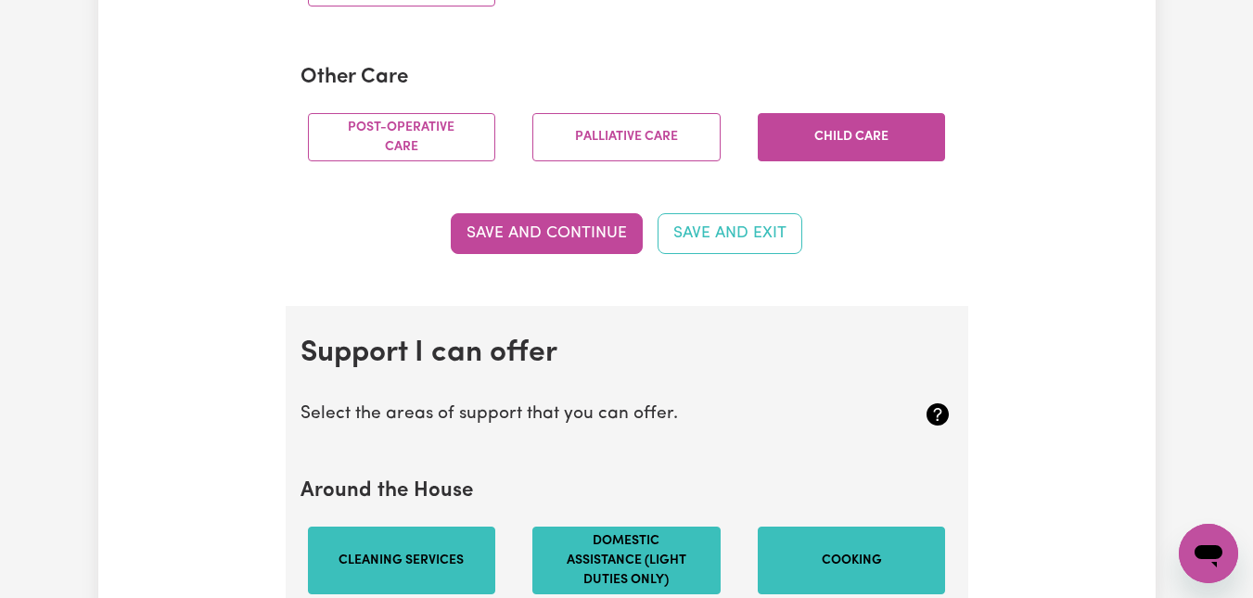
scroll to position [1483, 0]
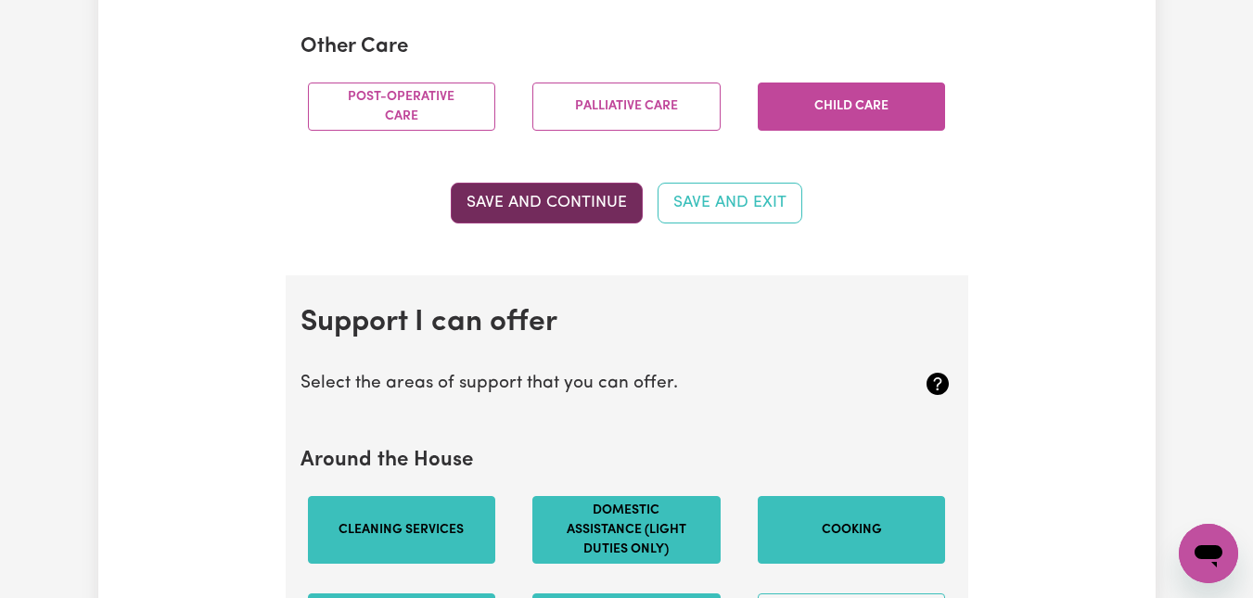
click at [600, 202] on button "Save and Continue" at bounding box center [547, 203] width 192 height 41
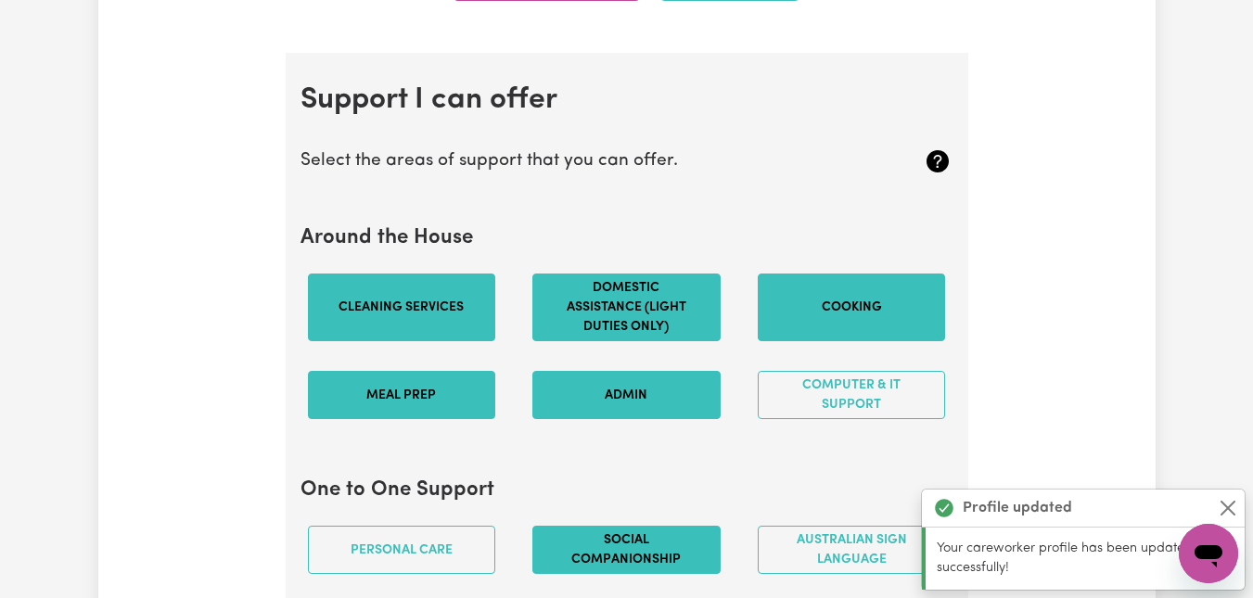
scroll to position [1758, 0]
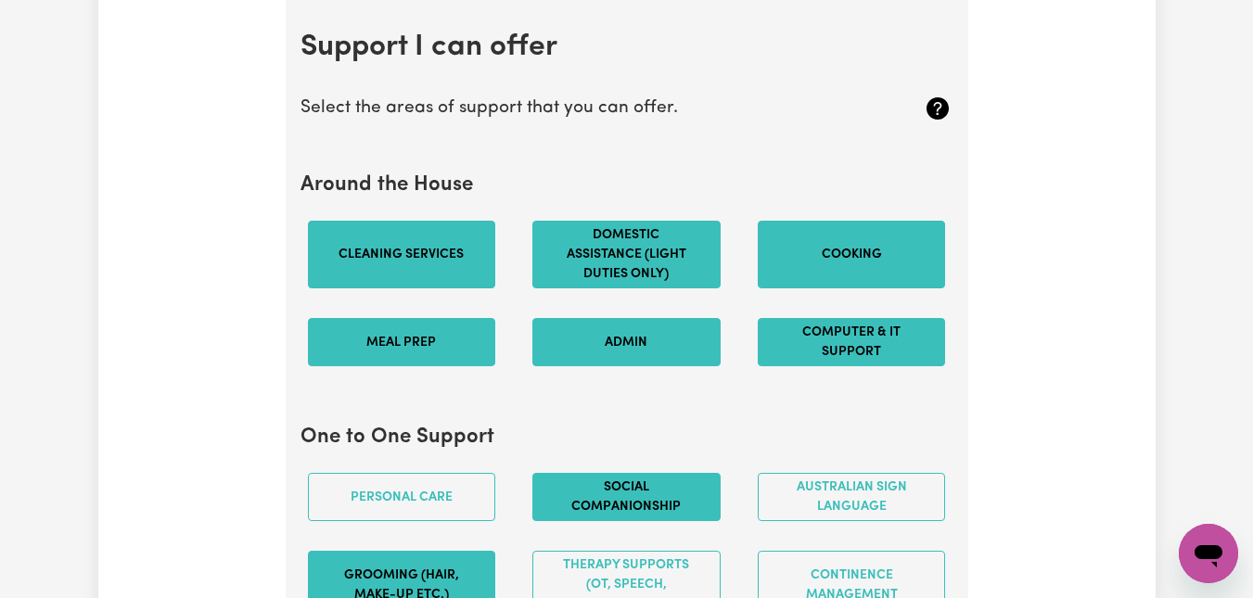
click at [888, 332] on button "Computer & IT Support" at bounding box center [852, 342] width 188 height 48
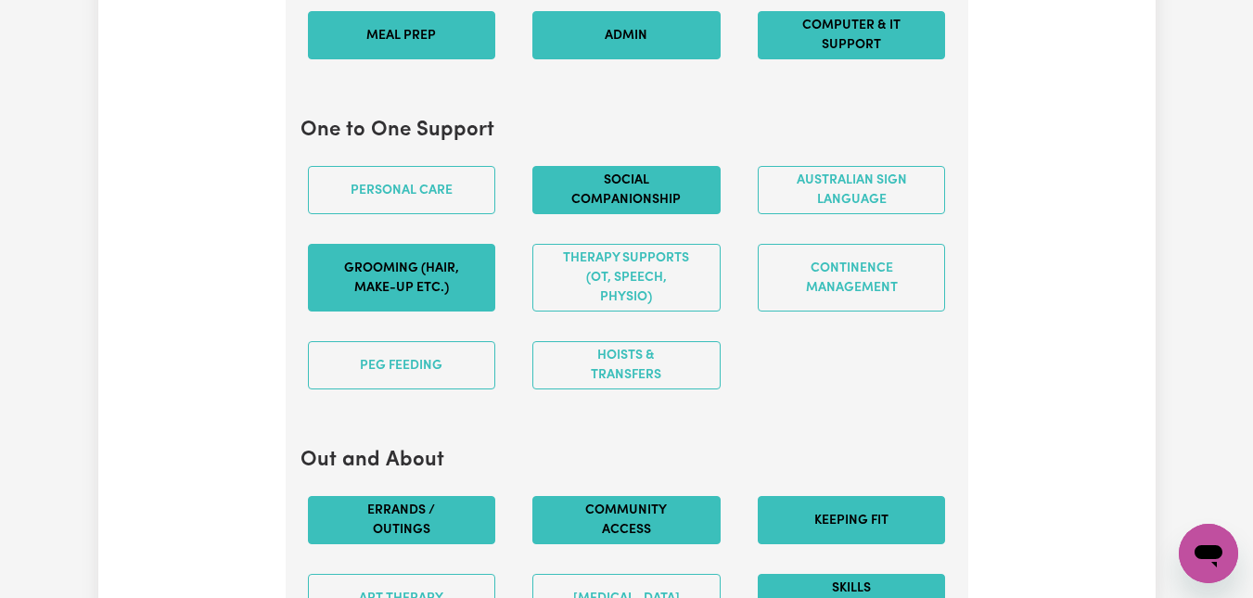
scroll to position [2076, 0]
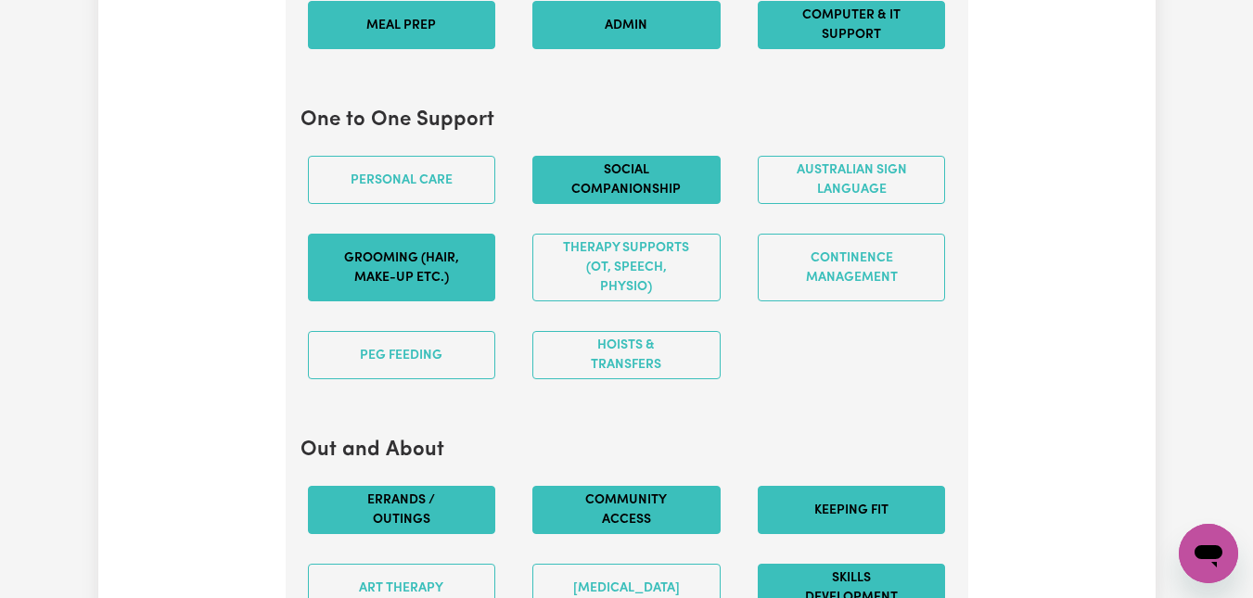
drag, startPoint x: 849, startPoint y: 331, endPoint x: 970, endPoint y: 294, distance: 126.2
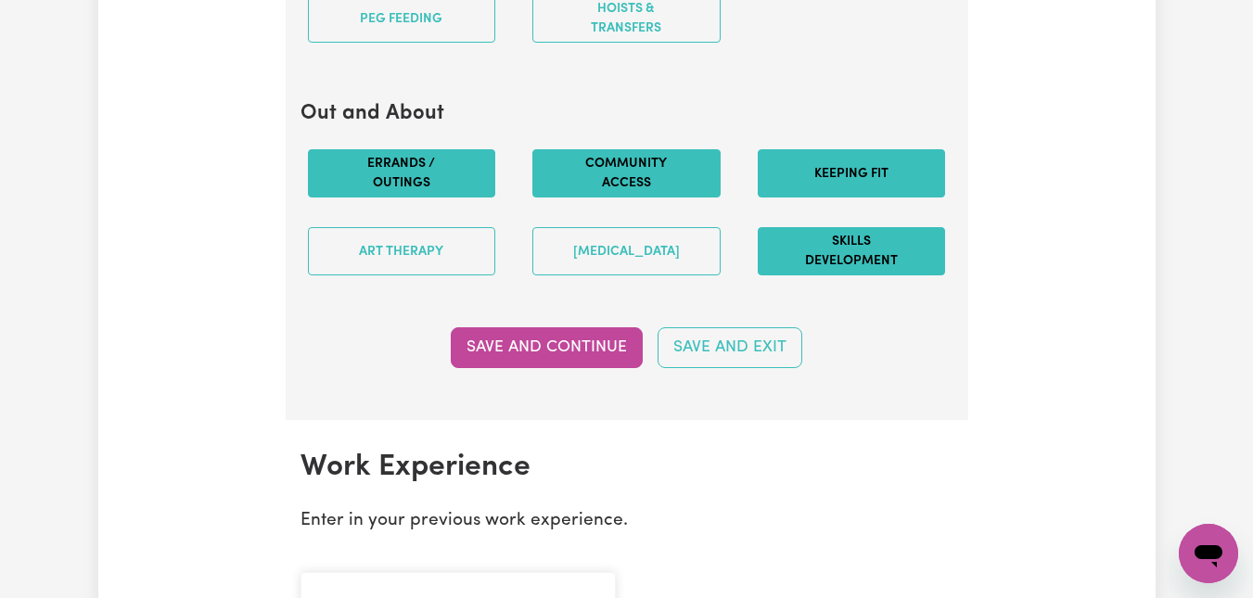
scroll to position [2423, 0]
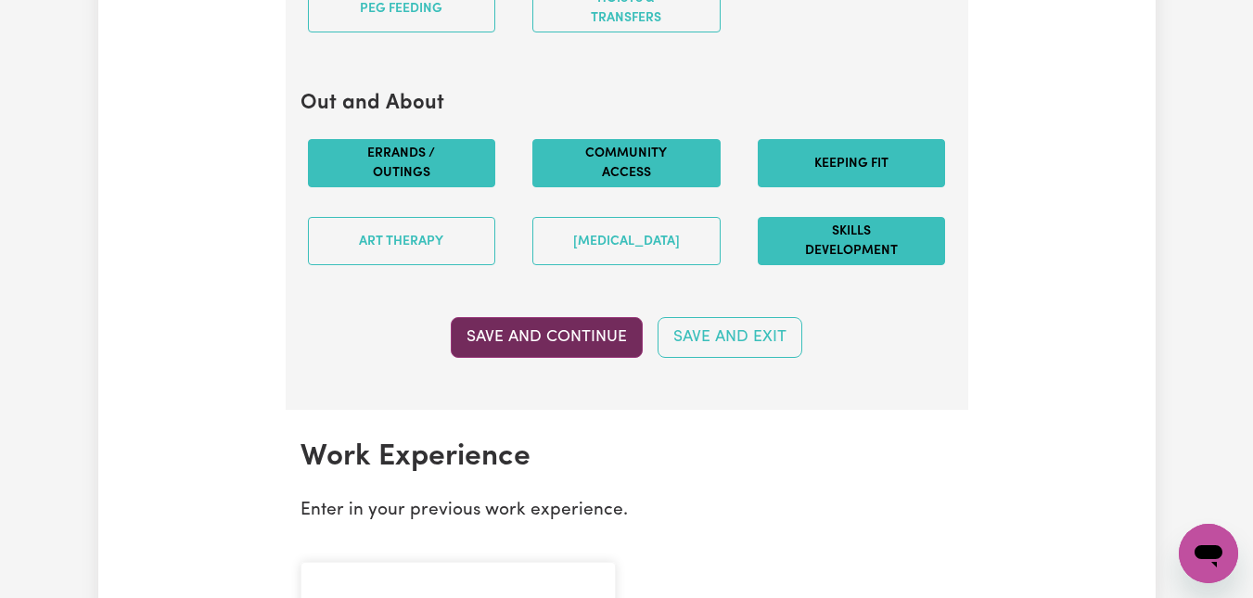
click at [572, 339] on button "Save and Continue" at bounding box center [547, 337] width 192 height 41
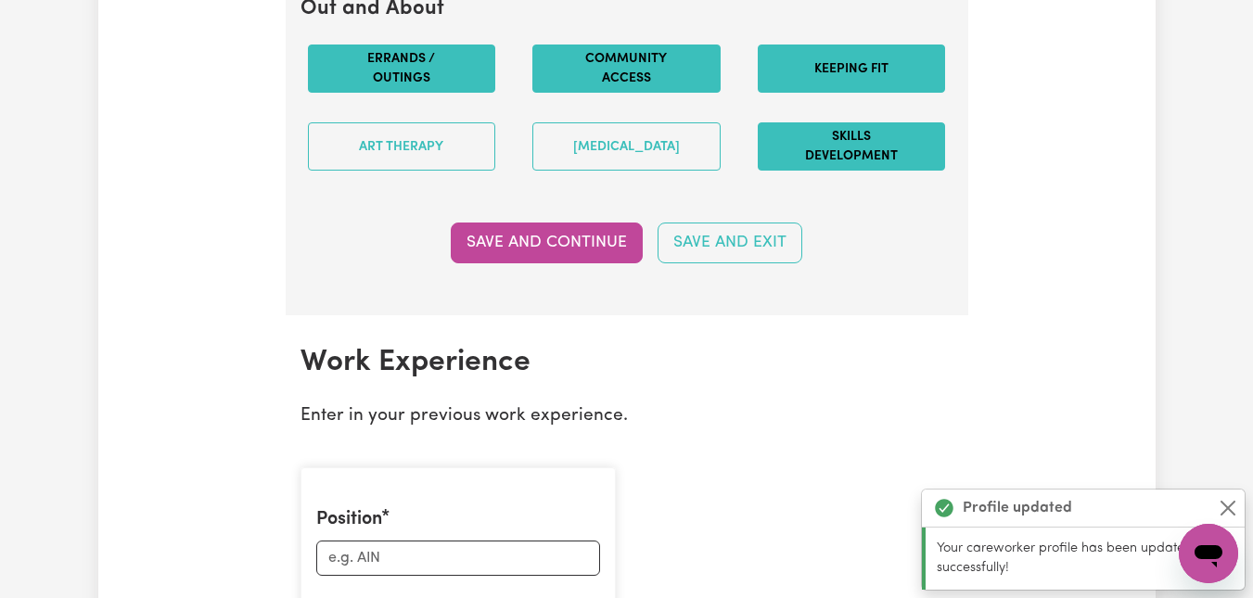
scroll to position [2833, 0]
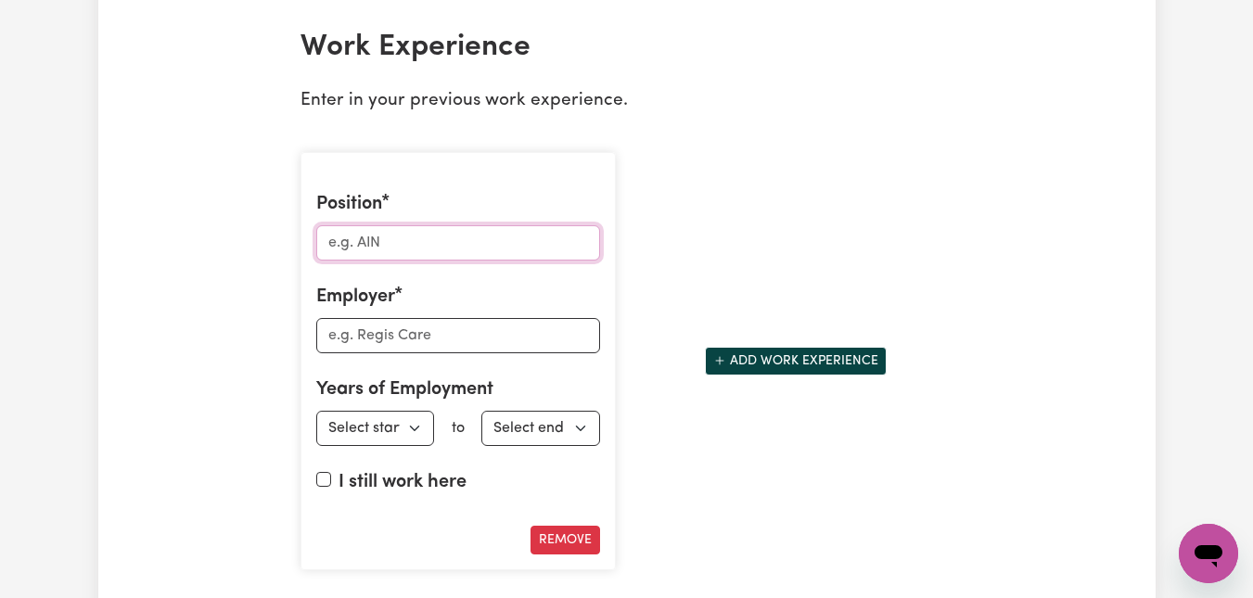
click at [519, 243] on input "Position" at bounding box center [458, 242] width 284 height 35
type input "Teacher Aide"
type input "St [PERSON_NAME]"
select select "2022"
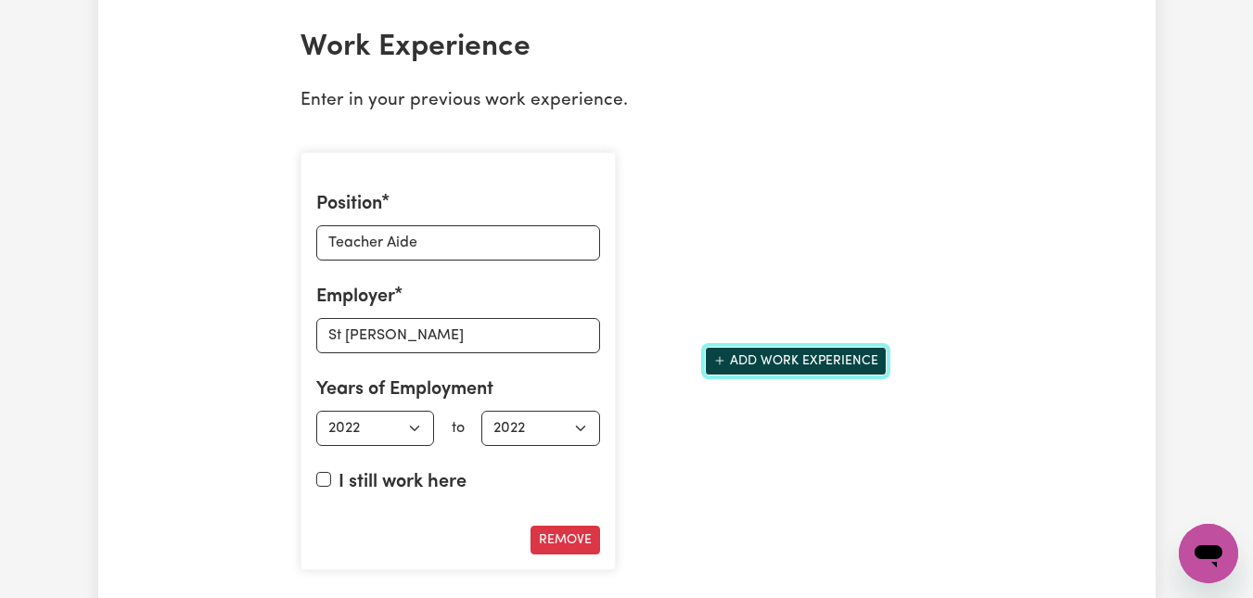
click at [857, 362] on button "Add work experience" at bounding box center [796, 361] width 182 height 29
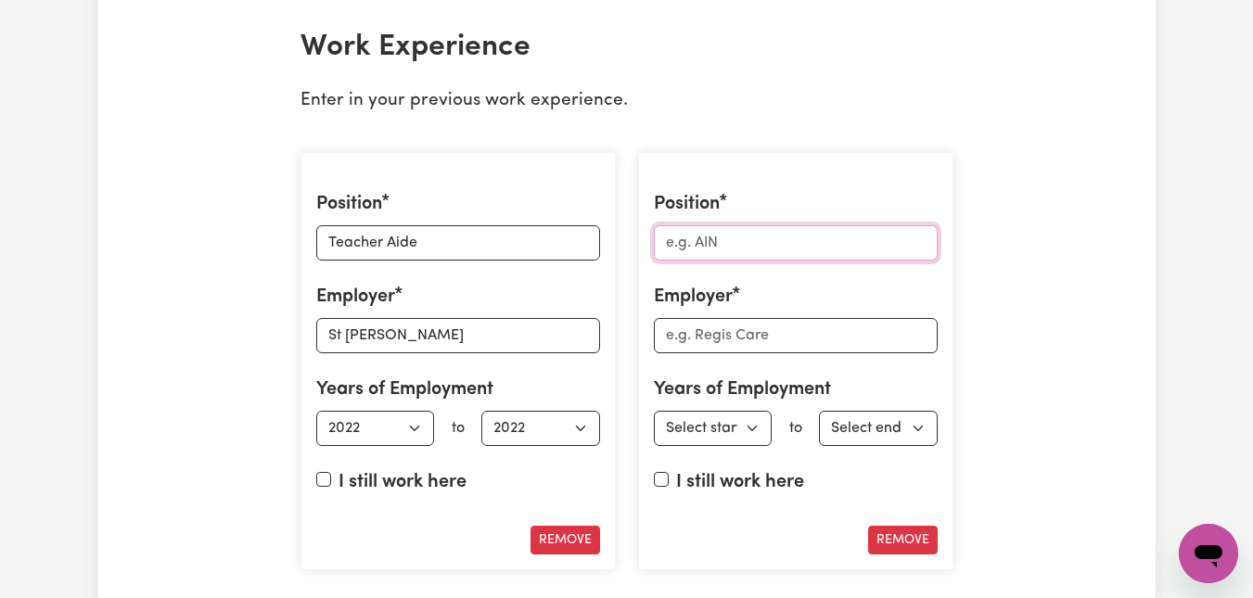
click at [842, 244] on input "Position" at bounding box center [796, 242] width 284 height 35
type input "Teacher Aide"
type input "[DATE]"
click at [546, 332] on input "St [PERSON_NAME]" at bounding box center [458, 335] width 284 height 35
type input "[GEOGRAPHIC_DATA][PERSON_NAME]"
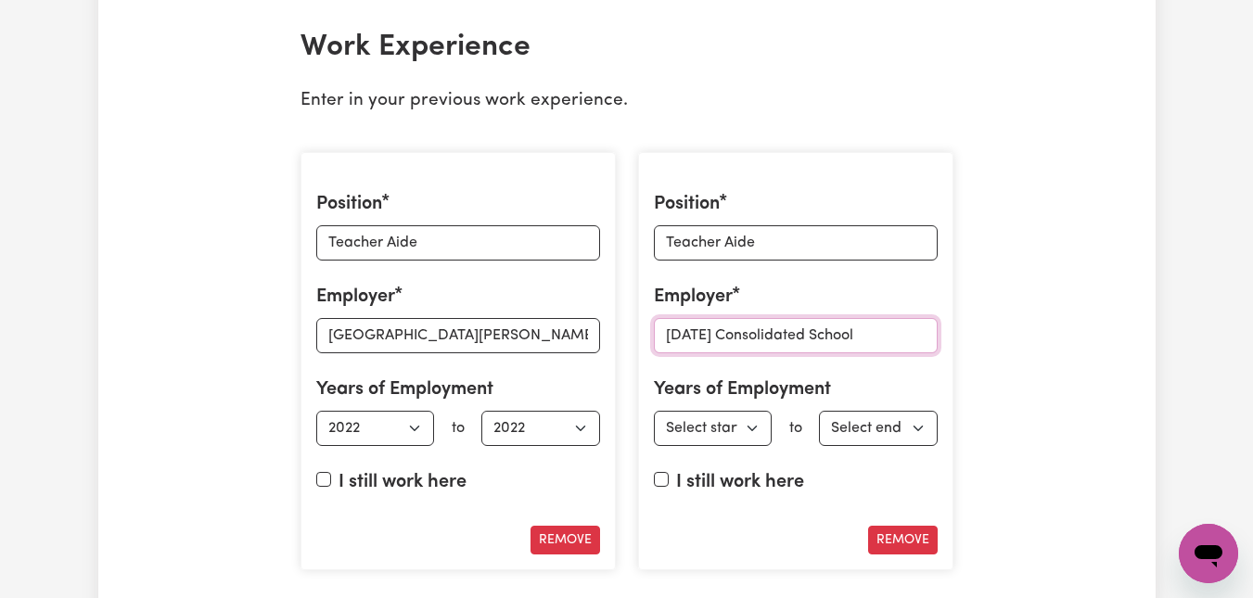
type input "[DATE] Consolidated School"
click at [709, 431] on select "Select start year [DATE] 1952 1953 1954 1955 1956 1957 1958 1959 1960 1961 1962…" at bounding box center [713, 428] width 119 height 35
select select "2025"
click at [654, 411] on select "Select start year [DATE] 1952 1953 1954 1955 1956 1957 1958 1959 1960 1961 1962…" at bounding box center [713, 428] width 119 height 35
click at [660, 484] on input "I still work here" at bounding box center [661, 479] width 15 height 15
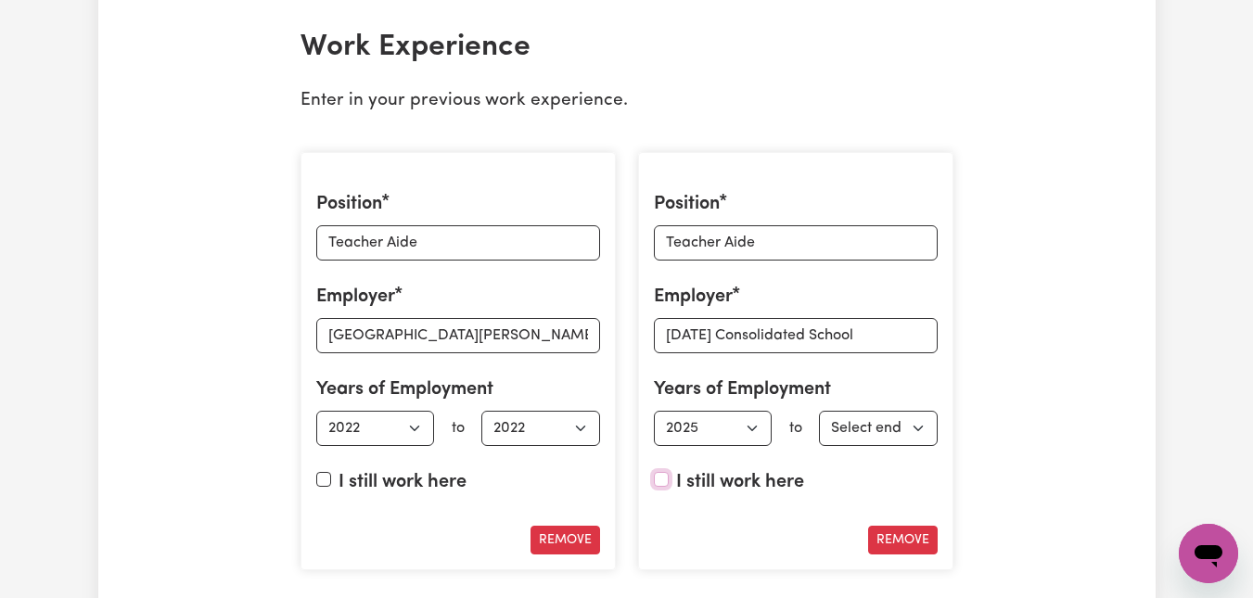
checkbox input "true"
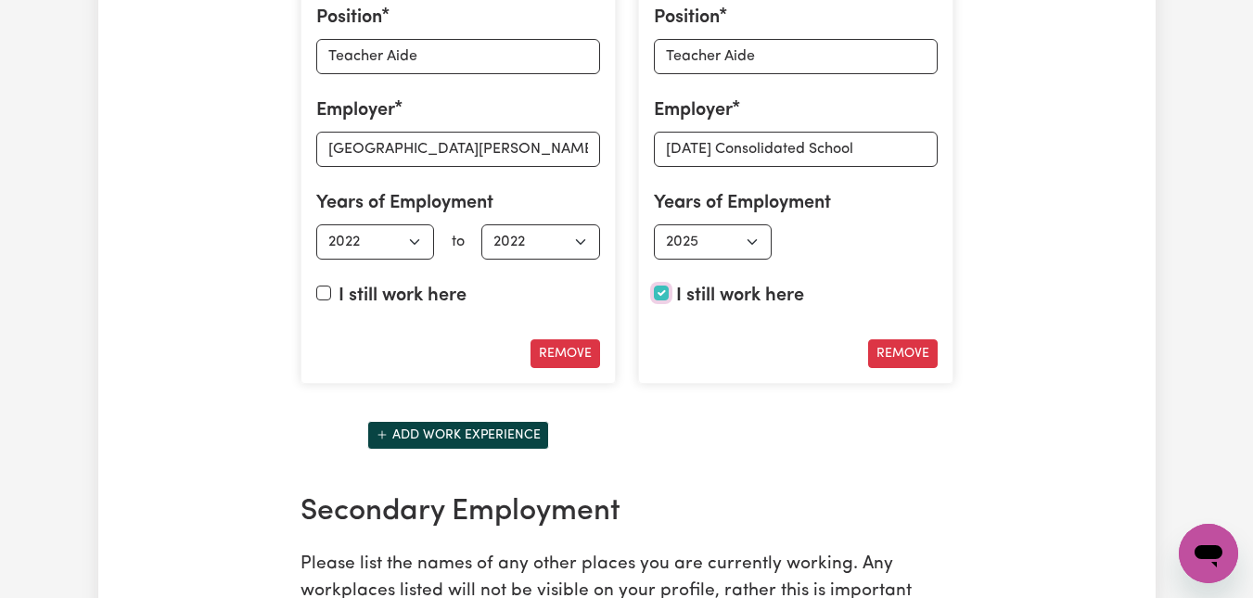
scroll to position [3194, 0]
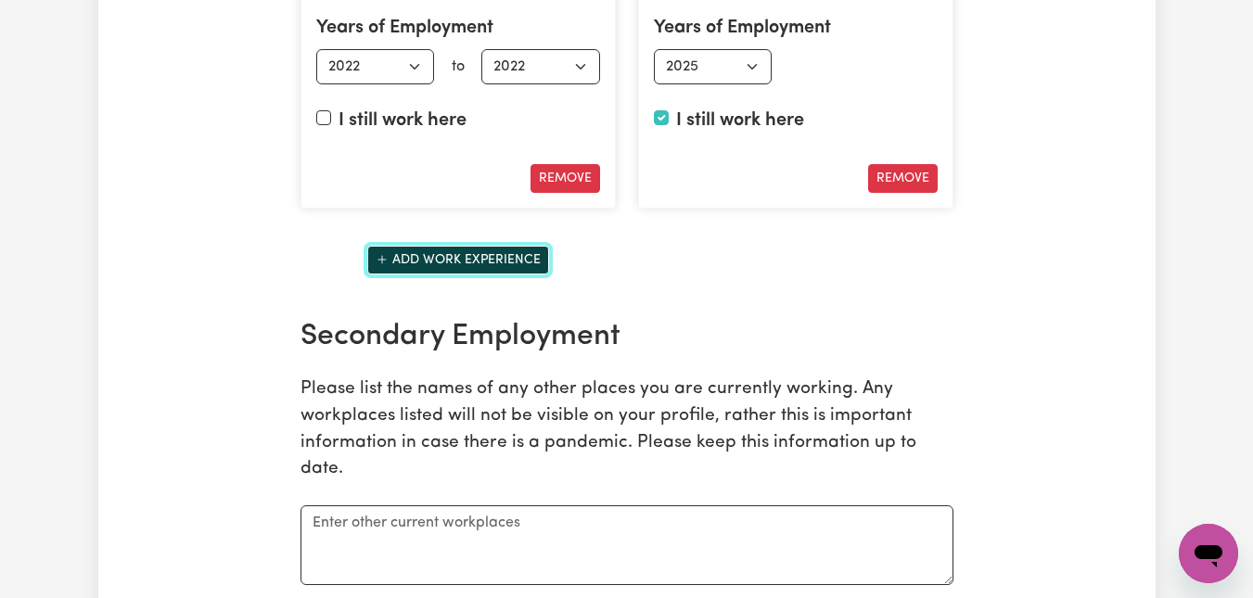
click at [466, 253] on button "Add work experience" at bounding box center [458, 260] width 182 height 29
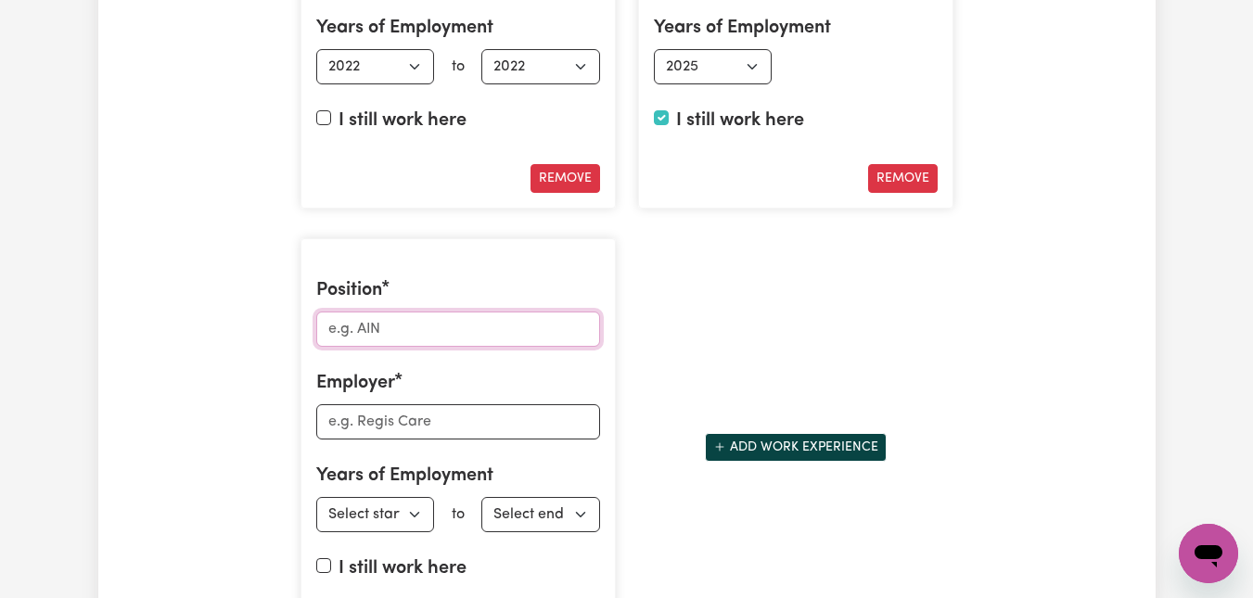
click at [456, 333] on input "Position" at bounding box center [458, 329] width 284 height 35
type input "Education Support"
type input "Lifehealthcare"
click at [399, 519] on select "Select start year [DATE] 1952 1953 1954 1955 1956 1957 1958 1959 1960 1961 1962…" at bounding box center [375, 514] width 119 height 35
select select "2024"
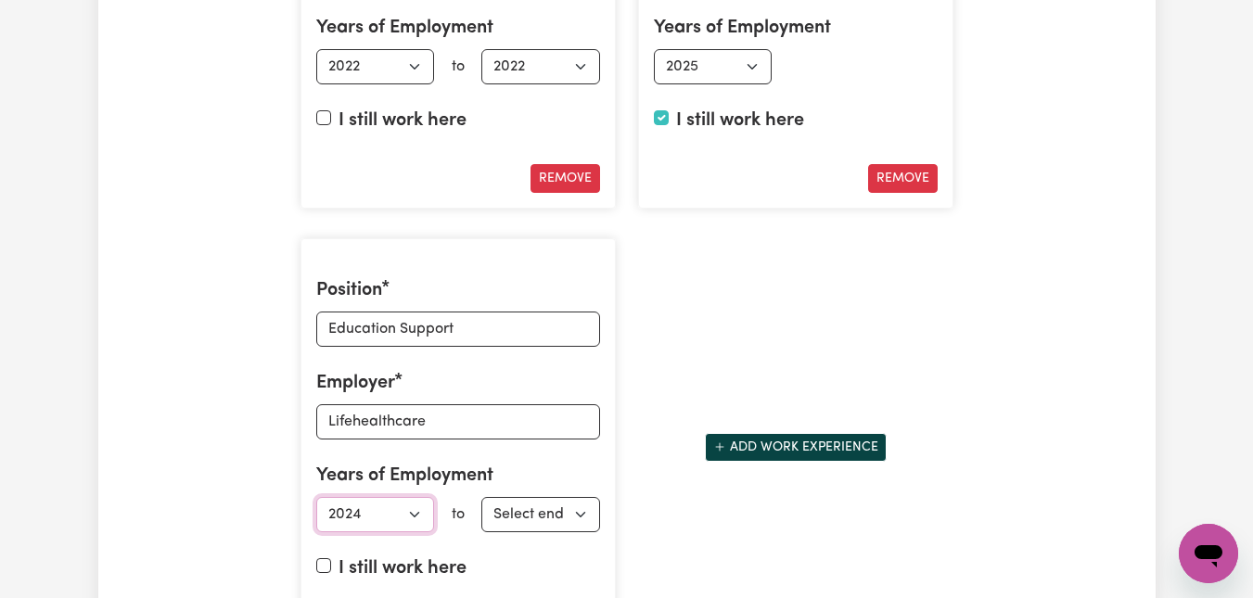
click at [316, 497] on select "Select start year [DATE] 1952 1953 1954 1955 1956 1957 1958 1959 1960 1961 1962…" at bounding box center [375, 514] width 119 height 35
select select "2025"
click at [960, 397] on div "Position Teacher Aide Employer [GEOGRAPHIC_DATA][PERSON_NAME] Years of Employme…" at bounding box center [626, 223] width 675 height 896
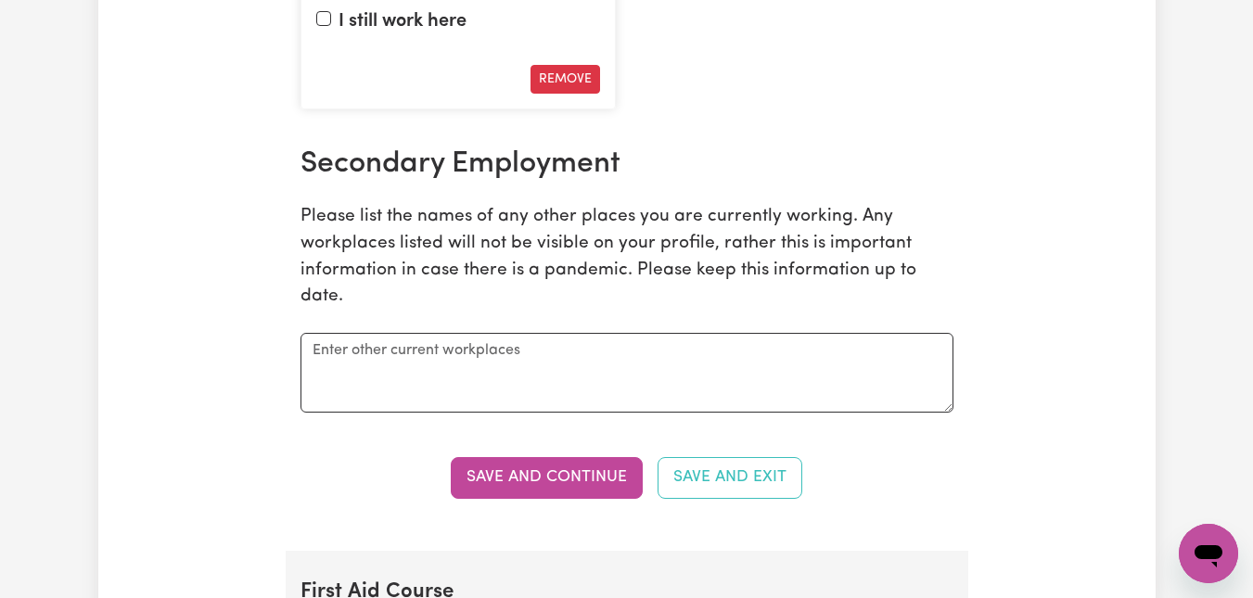
scroll to position [3775, 0]
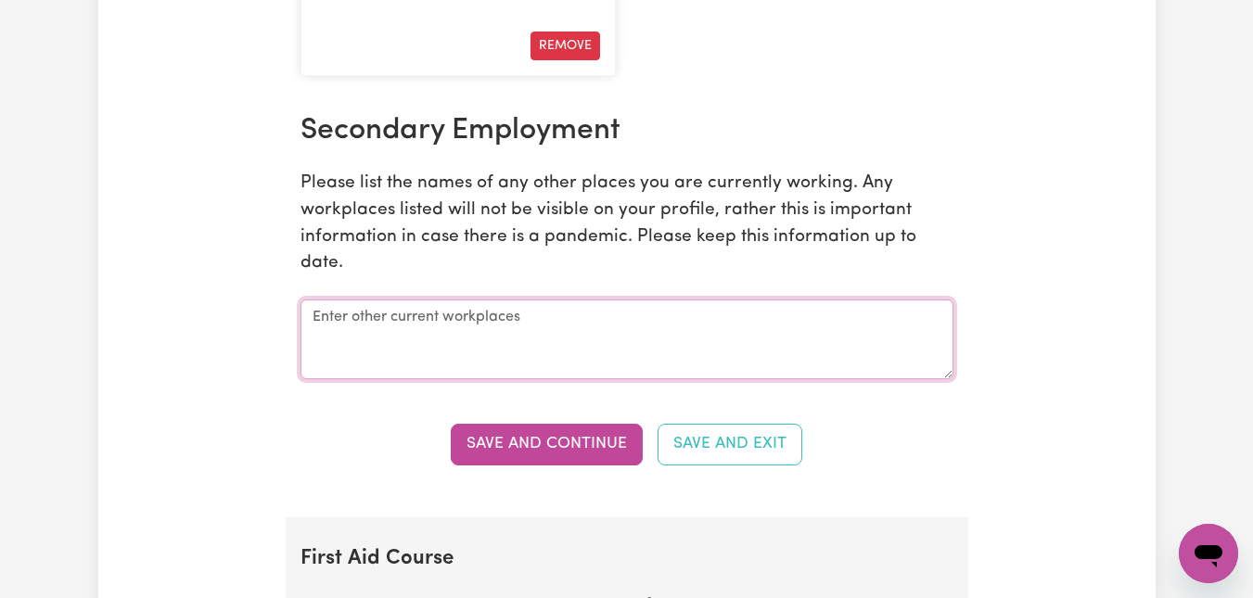
click at [463, 321] on textarea at bounding box center [627, 340] width 653 height 80
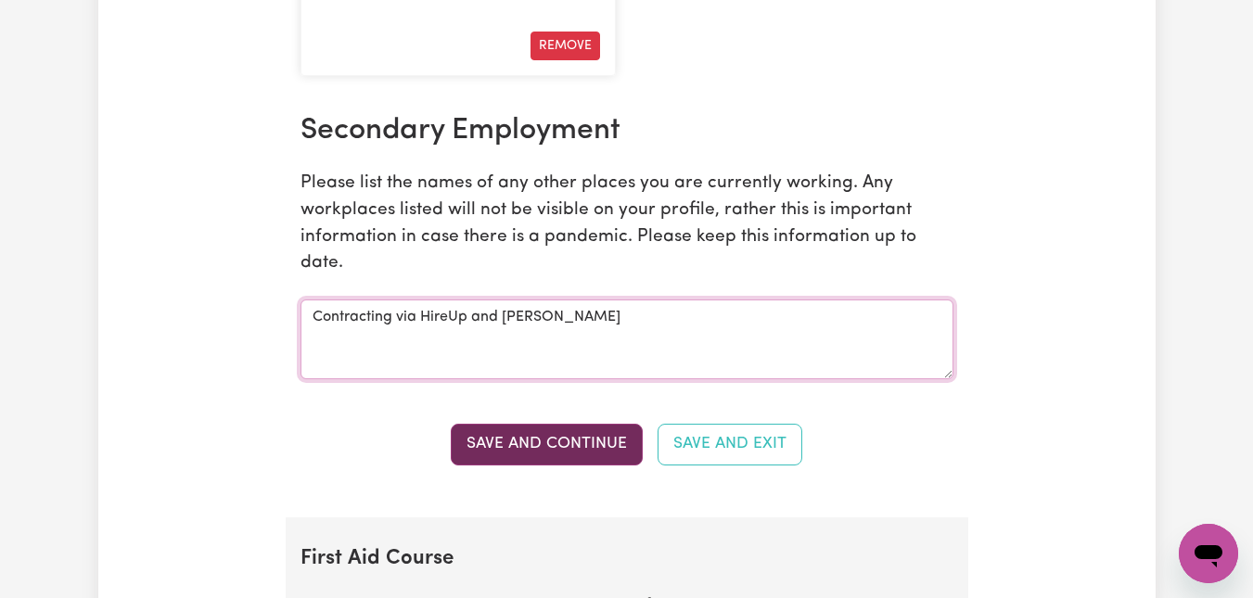
type textarea "Contracting via HireUp and [PERSON_NAME]"
click at [583, 445] on button "Save and Continue" at bounding box center [547, 444] width 192 height 41
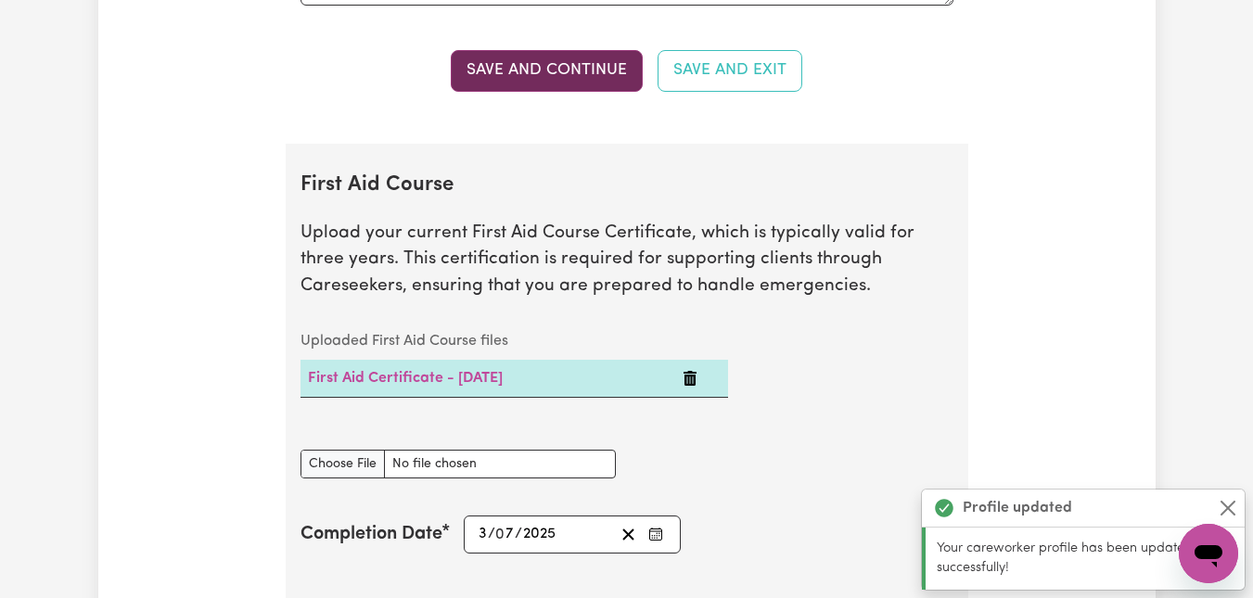
scroll to position [4293, 0]
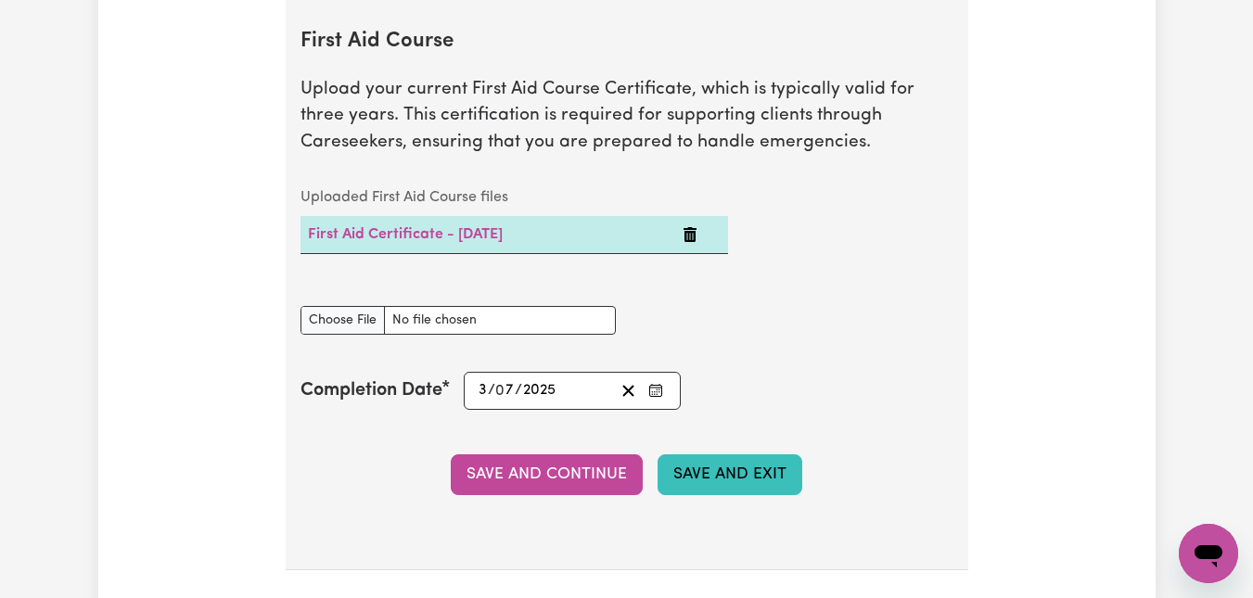
click at [752, 480] on button "Save and Exit" at bounding box center [730, 475] width 145 height 41
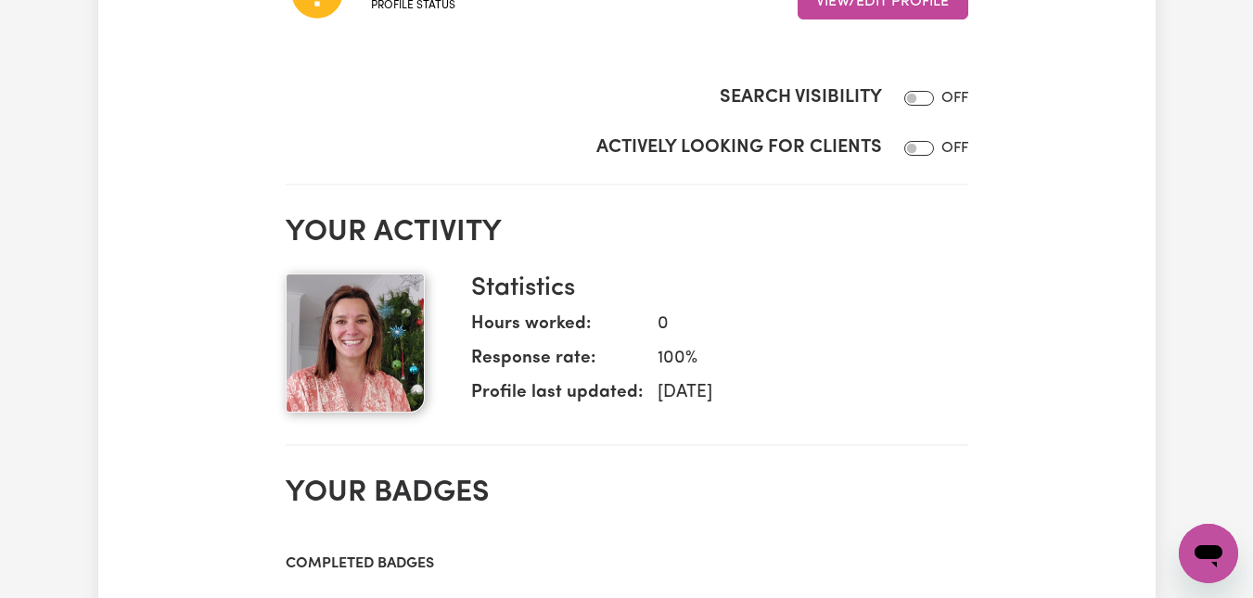
scroll to position [74, 0]
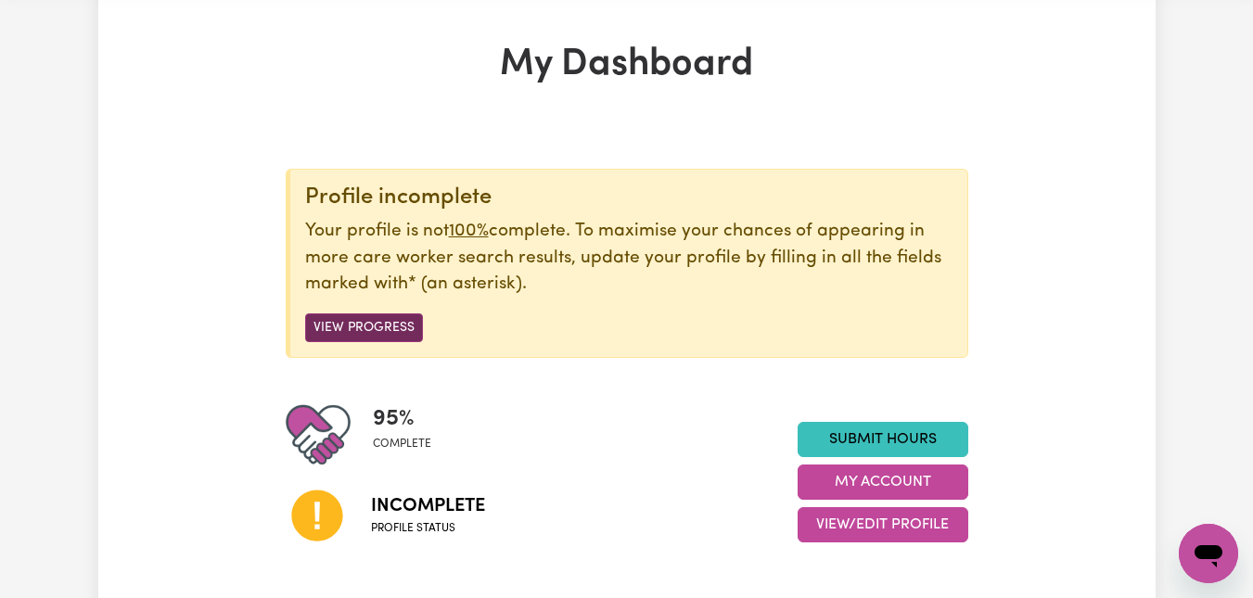
click at [397, 327] on button "View Progress" at bounding box center [364, 328] width 118 height 29
click at [356, 327] on button "View Progress" at bounding box center [364, 328] width 118 height 29
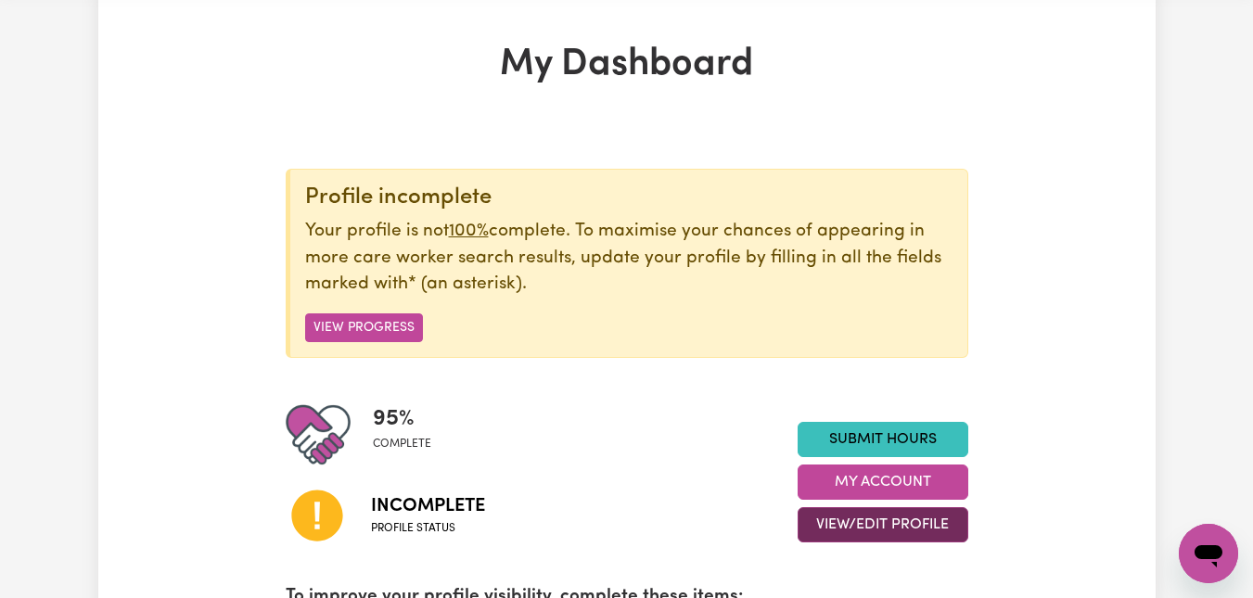
click at [893, 523] on button "View/Edit Profile" at bounding box center [883, 525] width 171 height 35
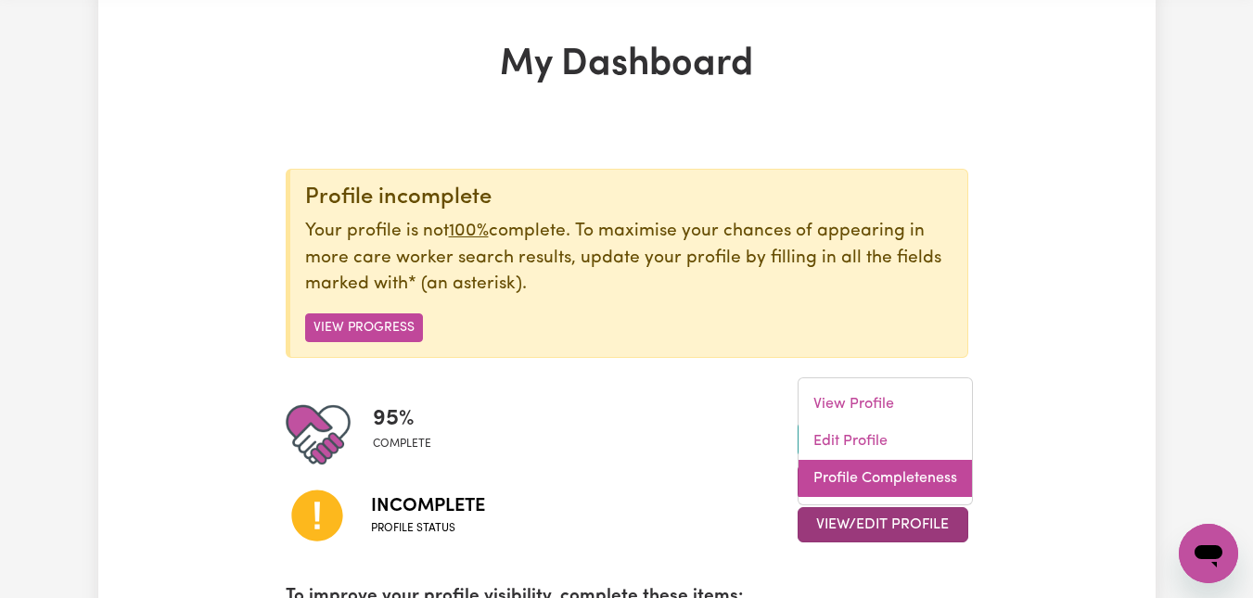
click at [880, 471] on link "Profile Completeness" at bounding box center [886, 478] width 174 height 37
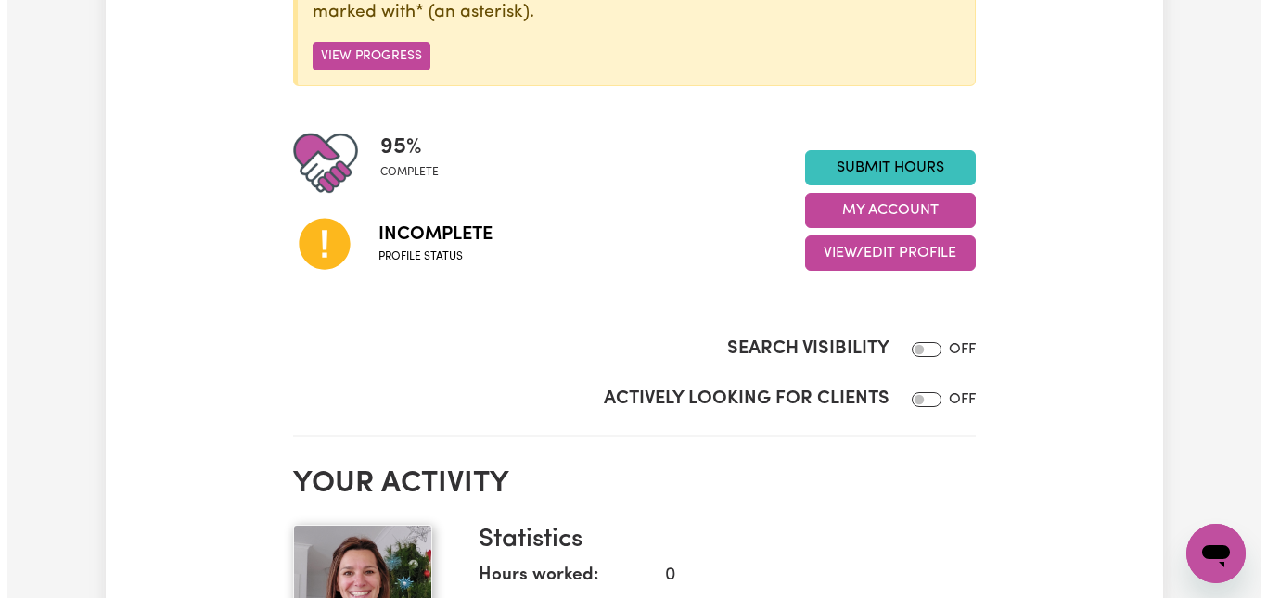
scroll to position [310, 0]
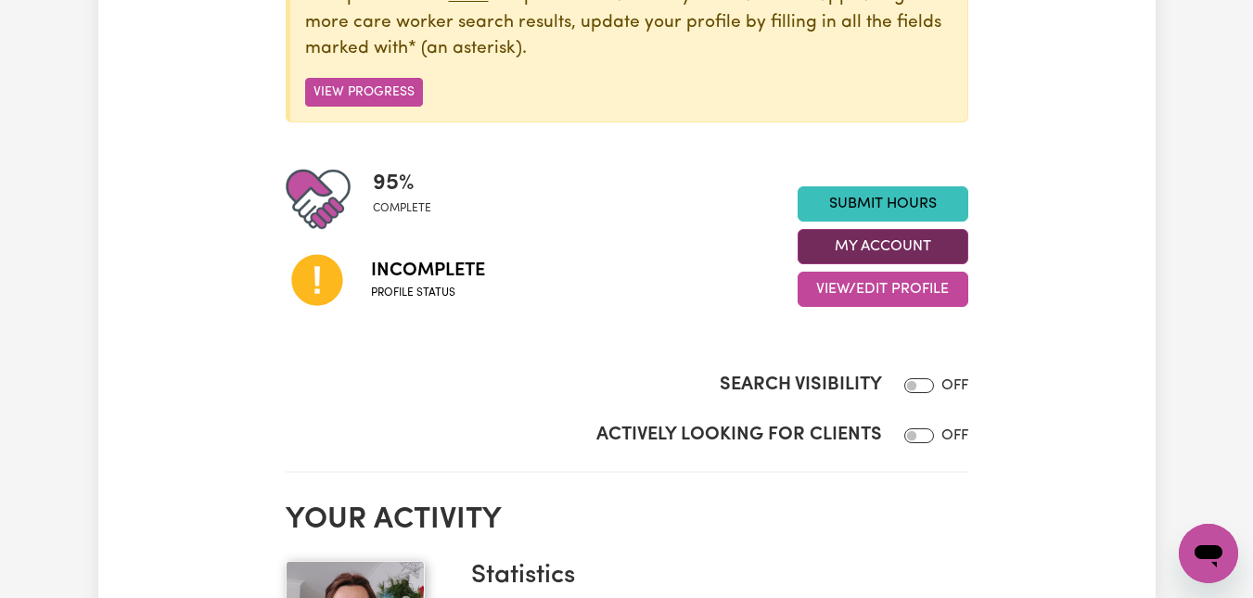
click at [887, 244] on button "My Account" at bounding box center [883, 246] width 171 height 35
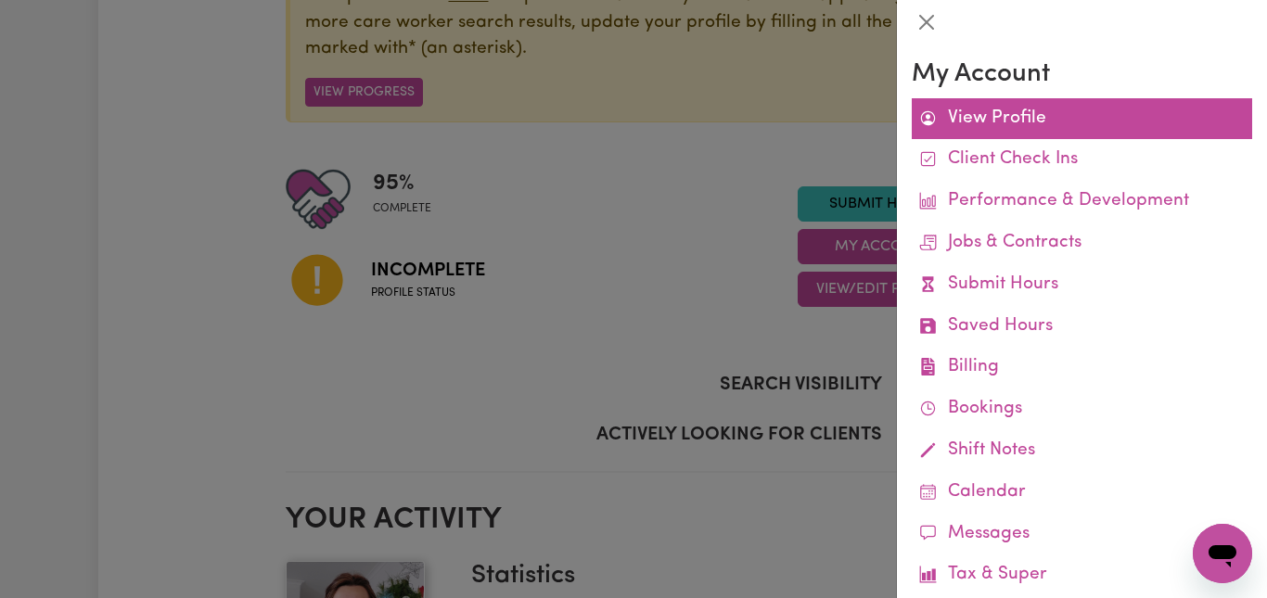
click at [996, 114] on link "View Profile" at bounding box center [1082, 119] width 341 height 42
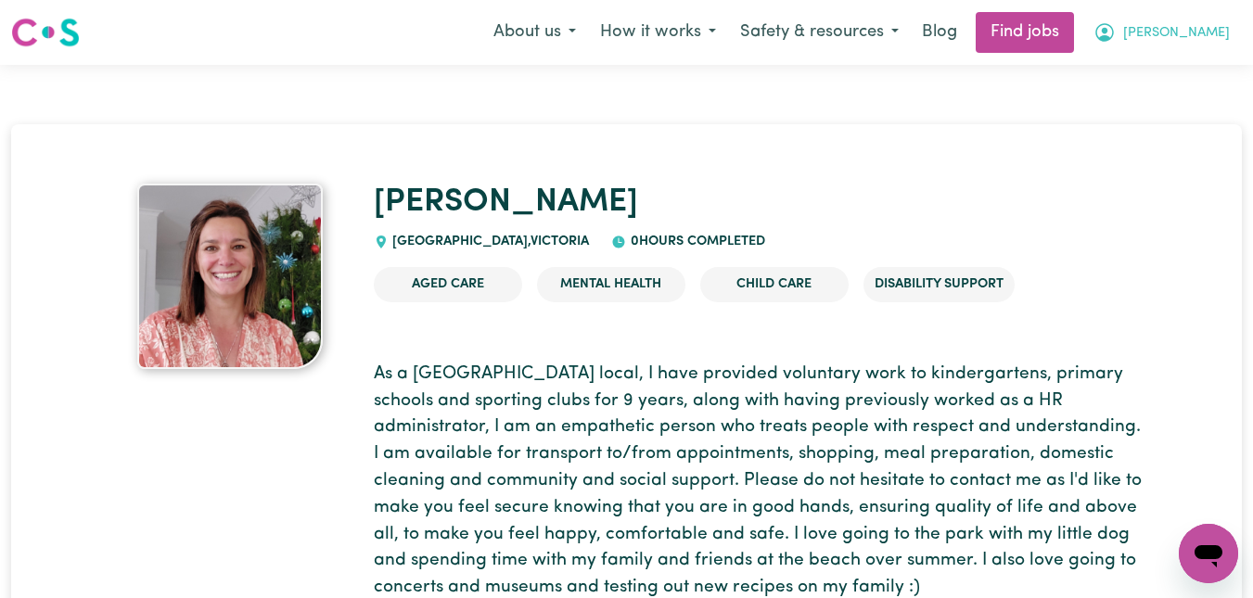
click at [1195, 40] on span "[PERSON_NAME]" at bounding box center [1177, 33] width 107 height 20
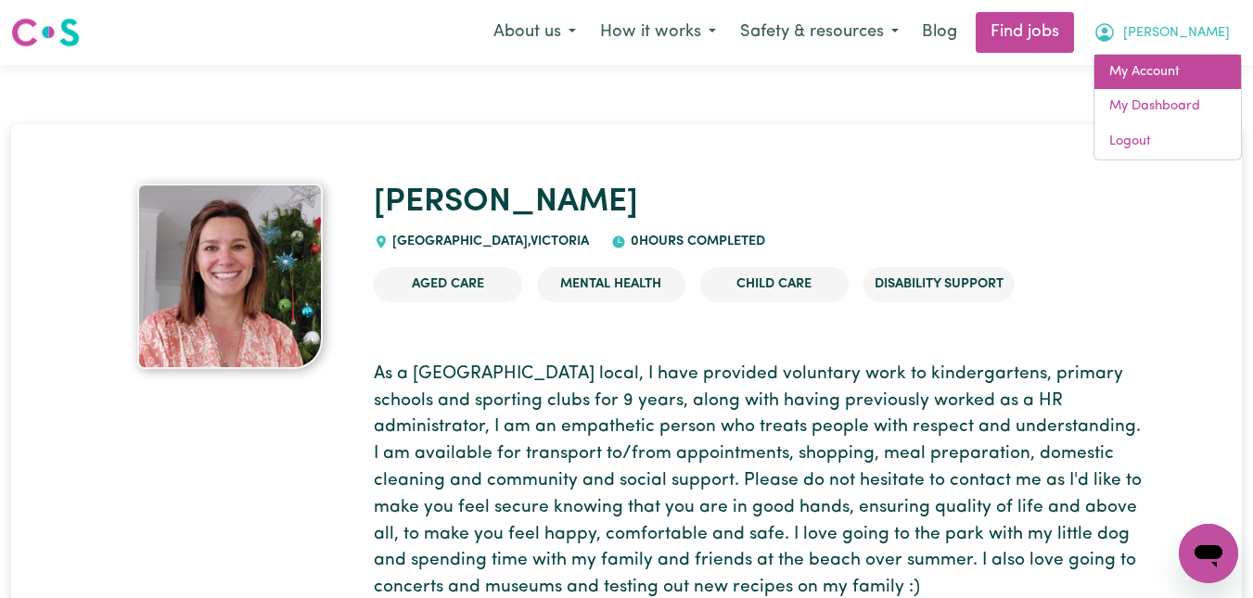
click at [1139, 72] on link "My Account" at bounding box center [1168, 72] width 147 height 35
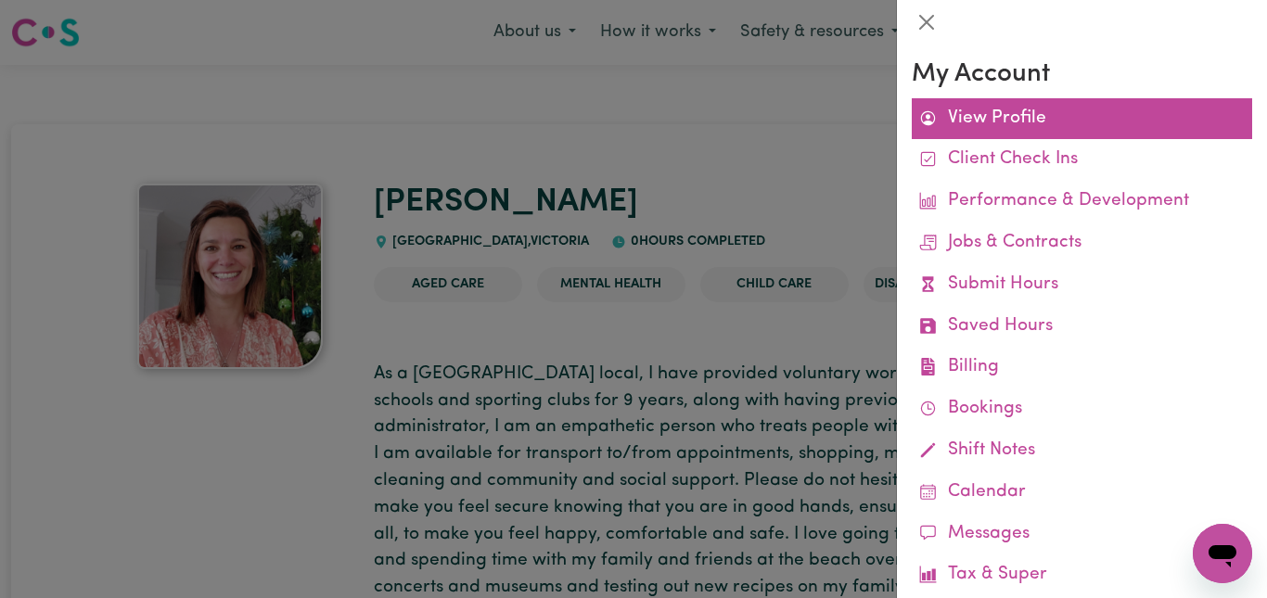
click at [984, 124] on link "View Profile" at bounding box center [1082, 119] width 341 height 42
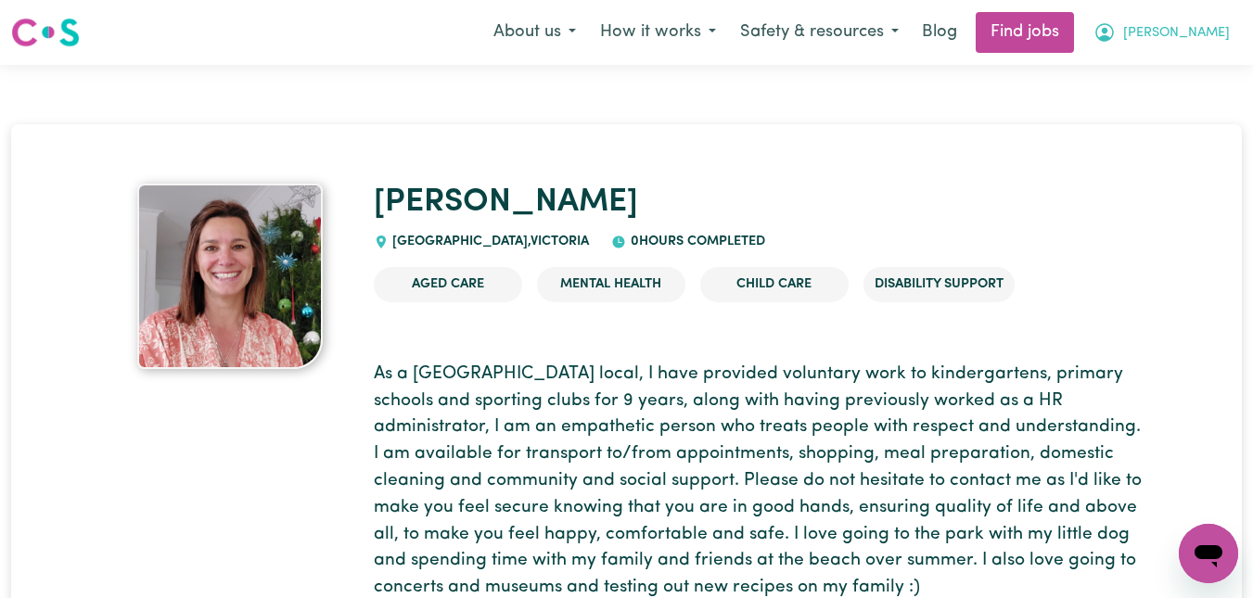
click at [1206, 28] on span "[PERSON_NAME]" at bounding box center [1177, 33] width 107 height 20
click at [1163, 96] on link "My Dashboard" at bounding box center [1168, 106] width 147 height 35
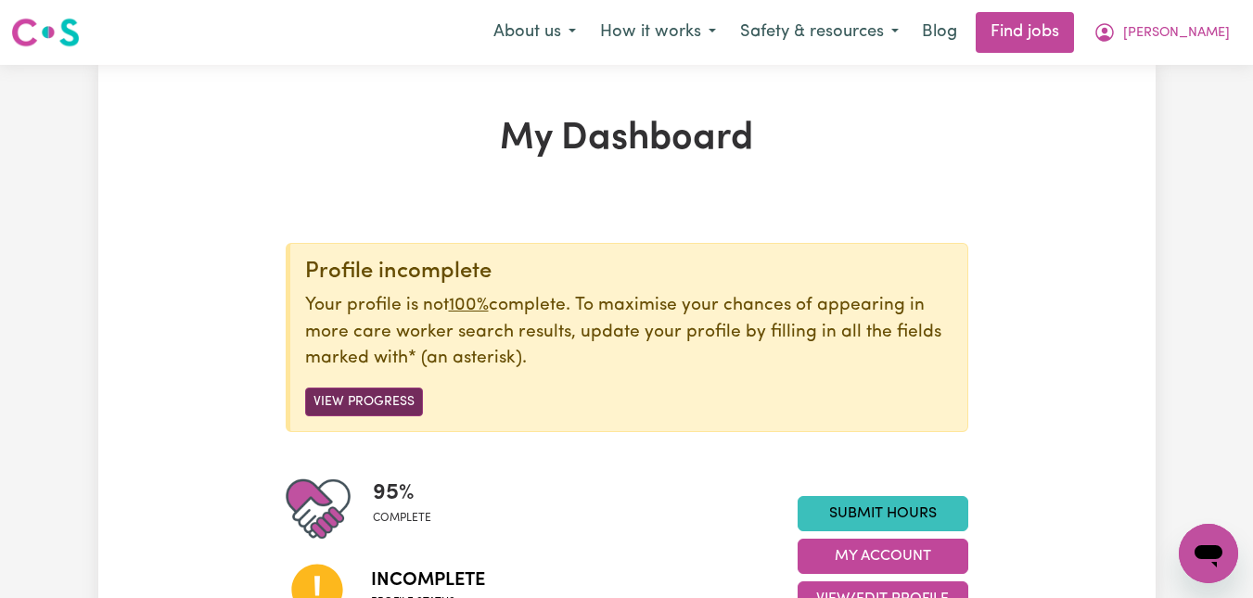
click at [365, 405] on button "View Progress" at bounding box center [364, 402] width 118 height 29
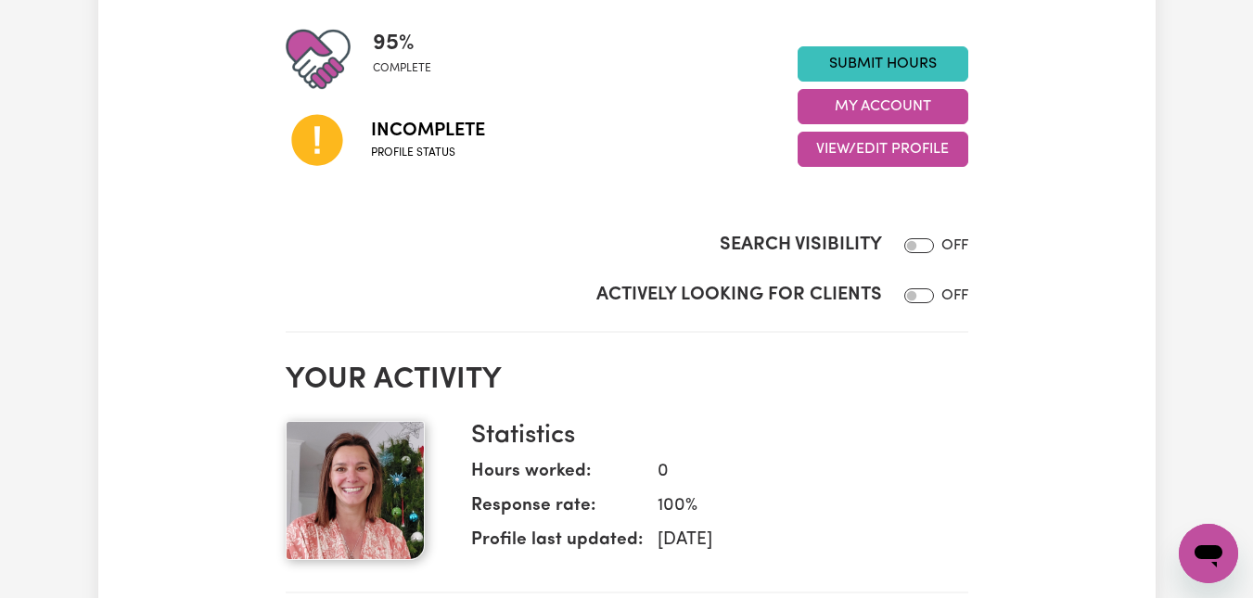
scroll to position [445, 0]
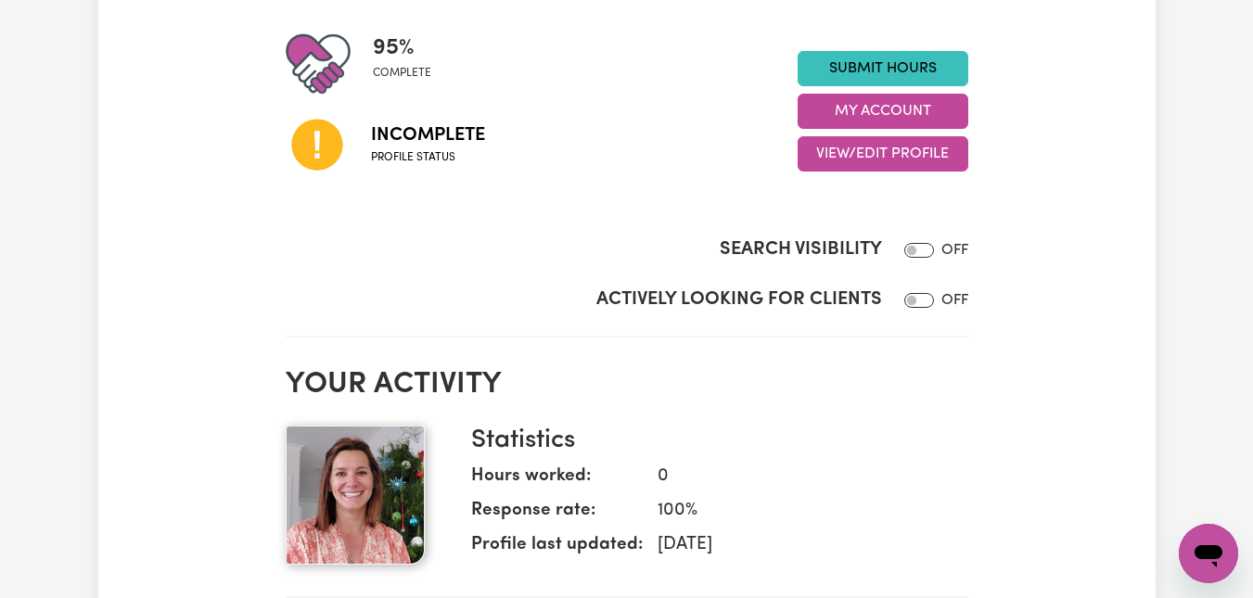
drag, startPoint x: 1244, startPoint y: 155, endPoint x: 1243, endPoint y: 146, distance: 9.3
click at [1243, 146] on div "My Dashboard Profile incomplete Your profile is not 100% complete. To maximise …" at bounding box center [626, 571] width 1253 height 1902
click at [889, 156] on button "View/Edit Profile" at bounding box center [883, 153] width 171 height 35
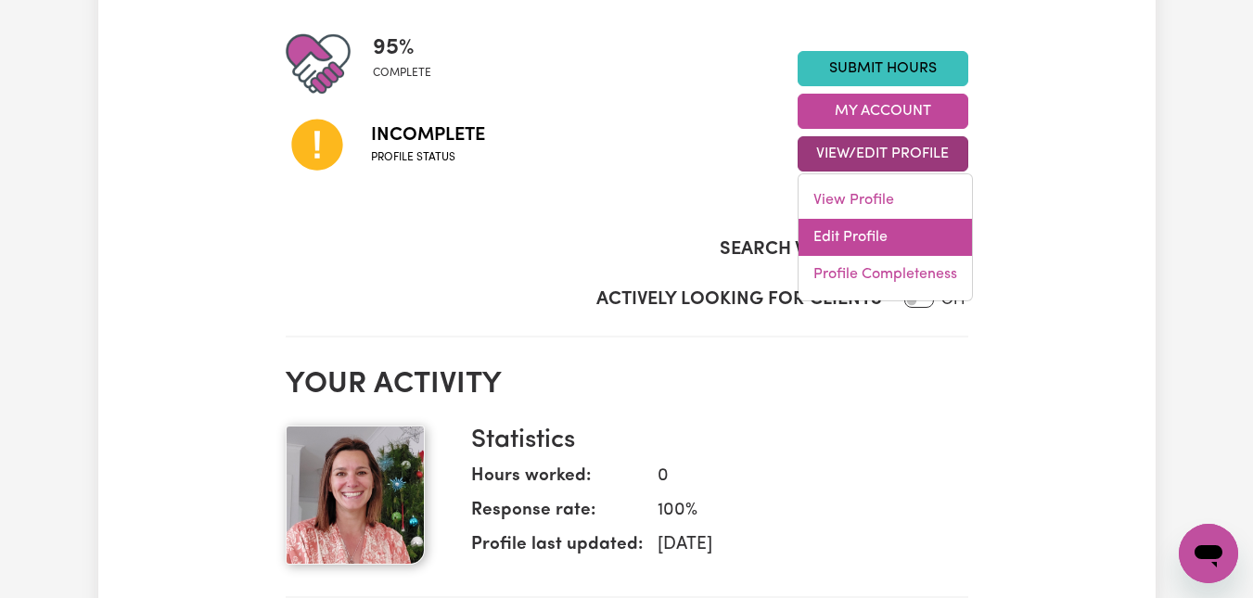
click at [865, 241] on link "Edit Profile" at bounding box center [886, 237] width 174 height 37
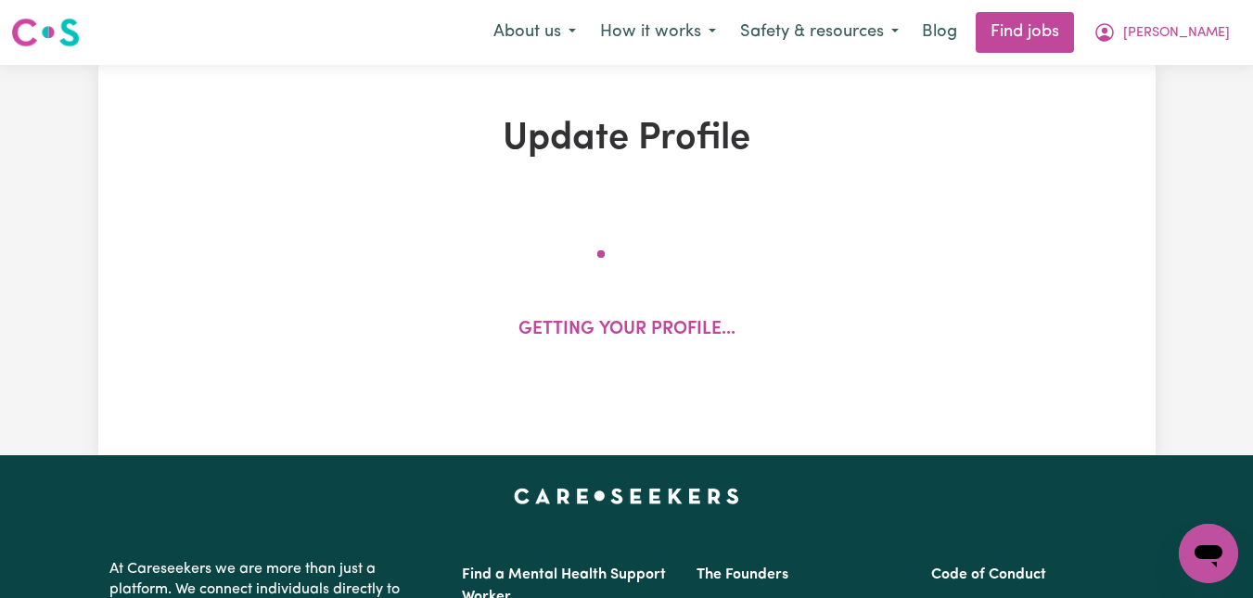
select select "[DEMOGRAPHIC_DATA]"
select select "[DEMOGRAPHIC_DATA] Citizen"
select select "Studying a healthcare related degree or qualification"
select select "70"
select select "98"
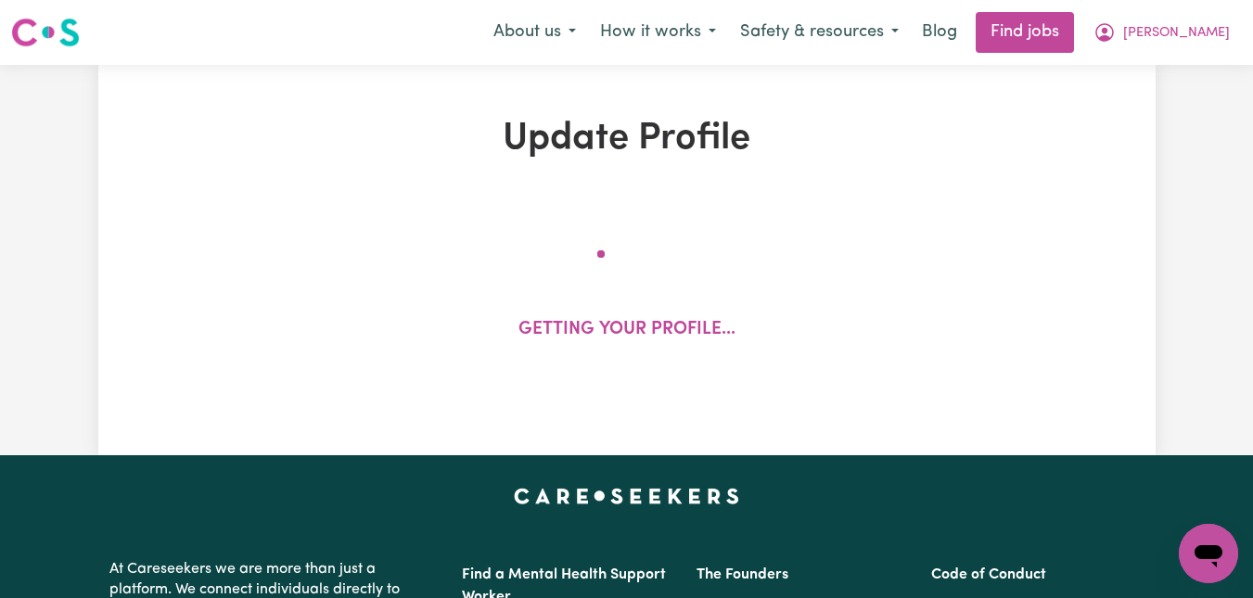
select select "127"
select select "155"
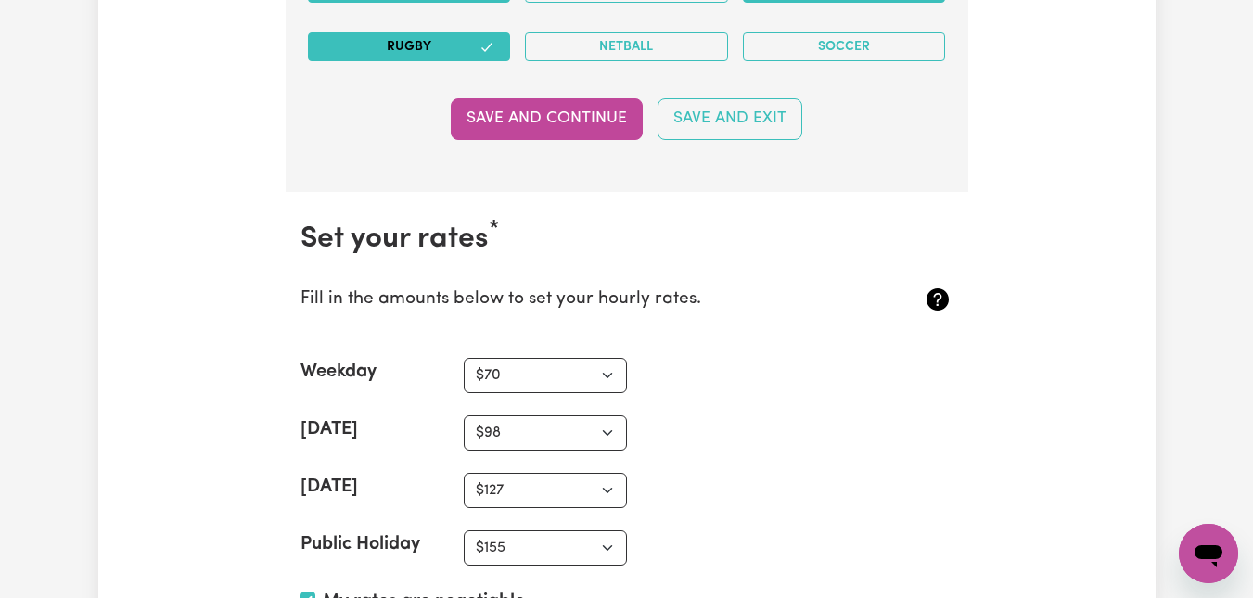
scroll to position [5268, 0]
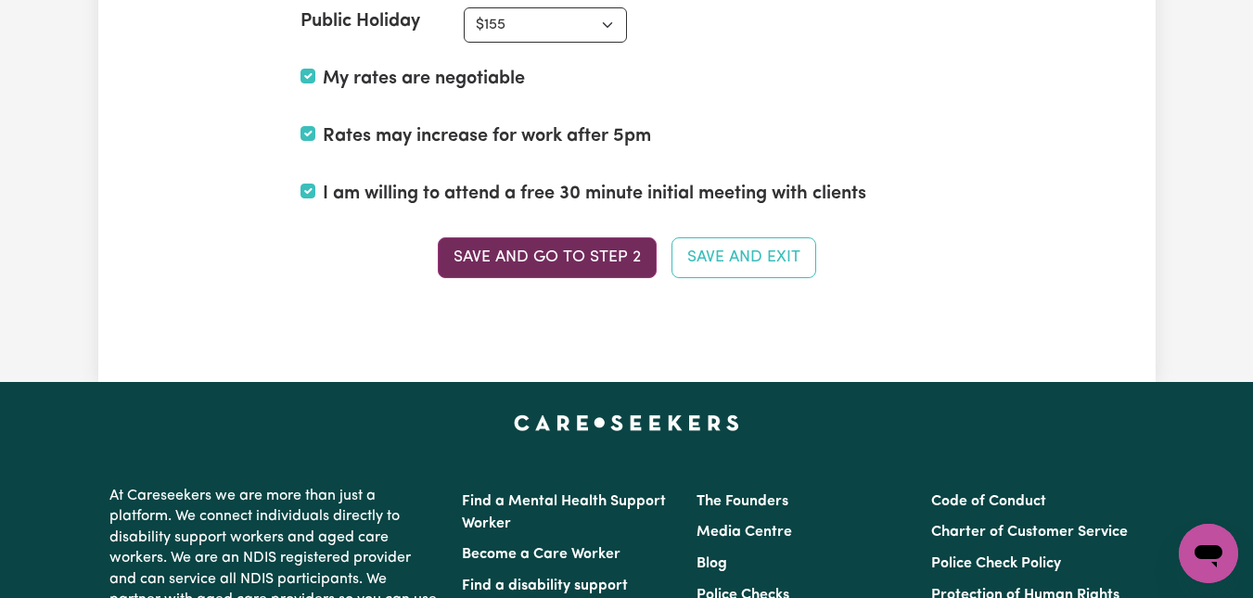
click at [593, 257] on button "Save and go to Step 2" at bounding box center [547, 258] width 219 height 41
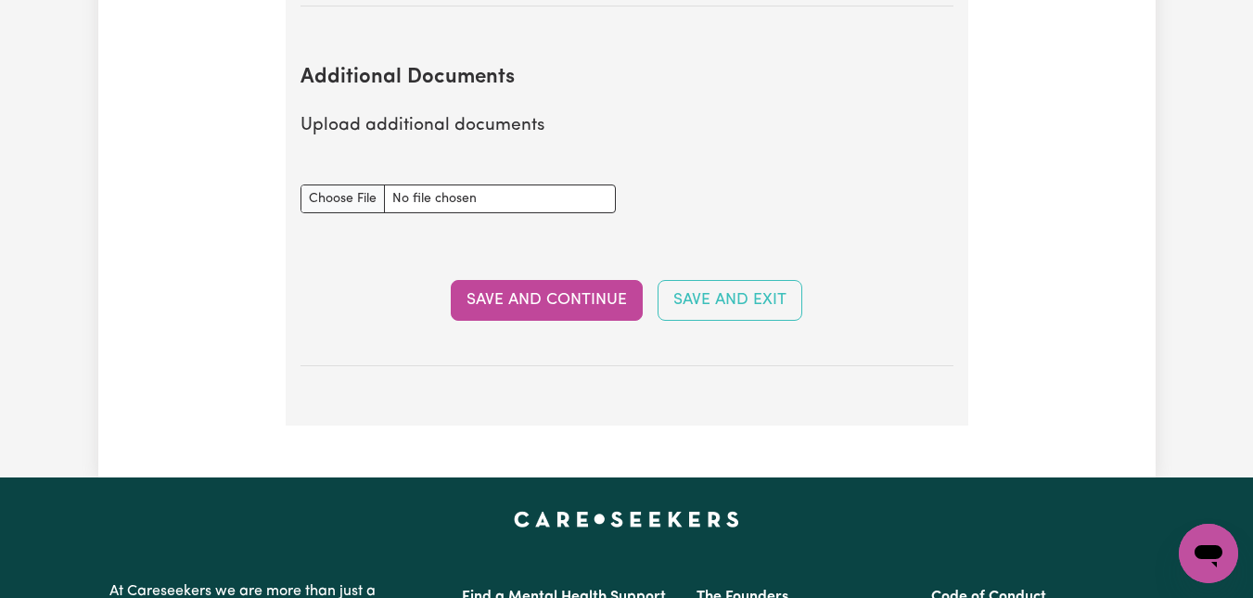
scroll to position [3773, 0]
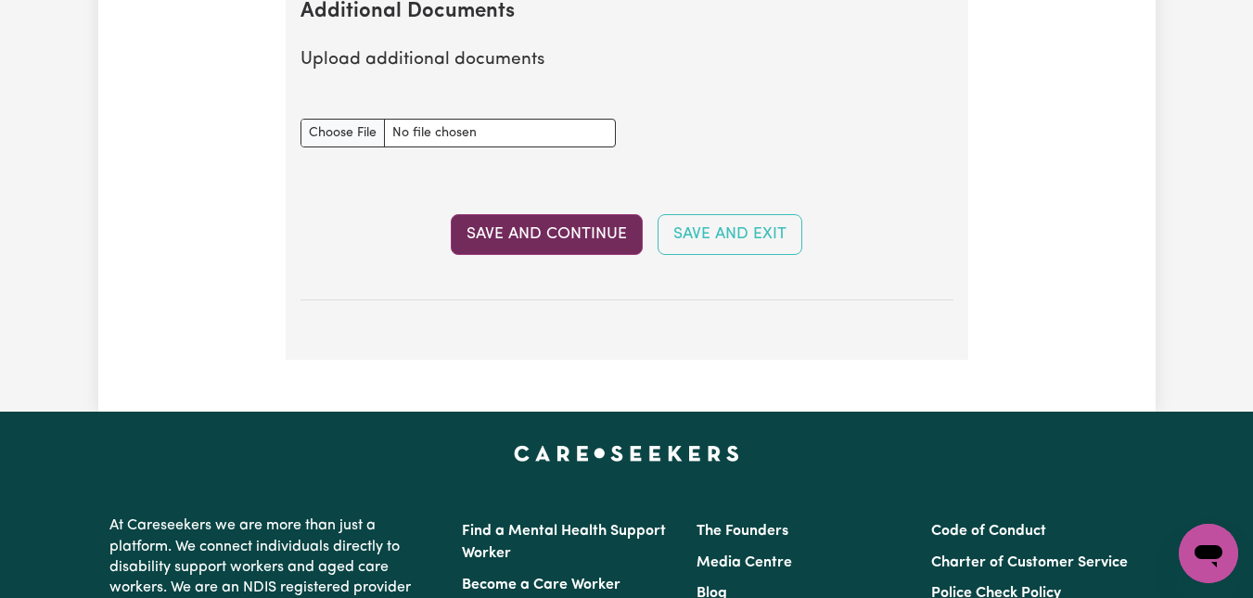
click at [576, 255] on button "Save and Continue" at bounding box center [547, 234] width 192 height 41
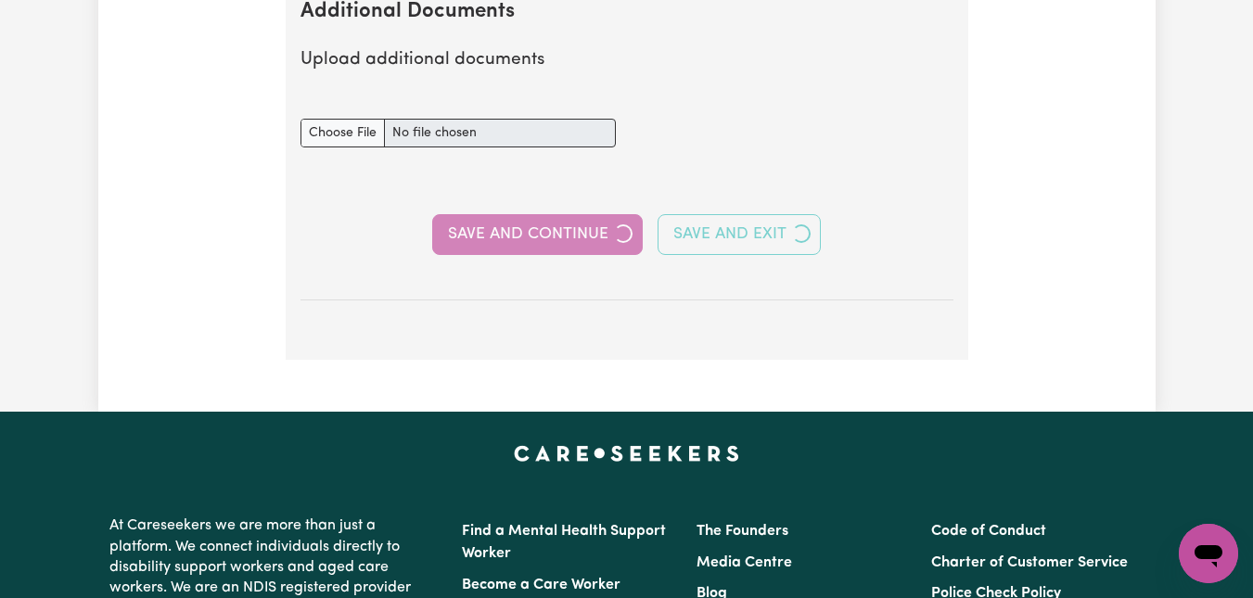
select select "2022"
select select "2025"
select select "2024"
select select "2025"
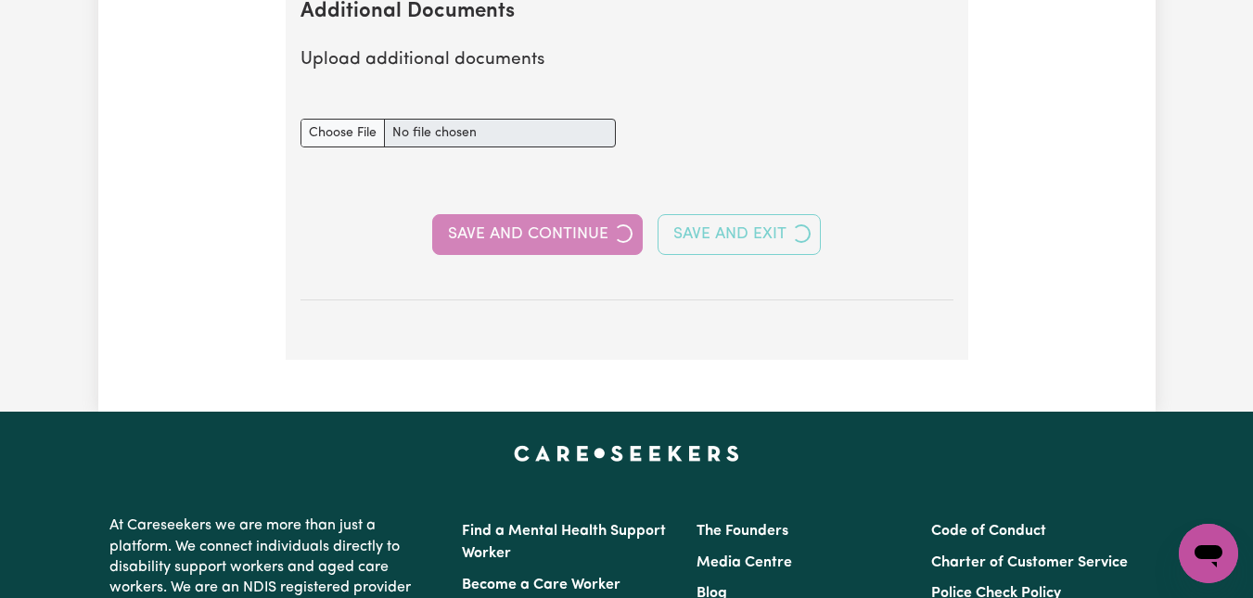
select select "Certificate III (Individual Support)"
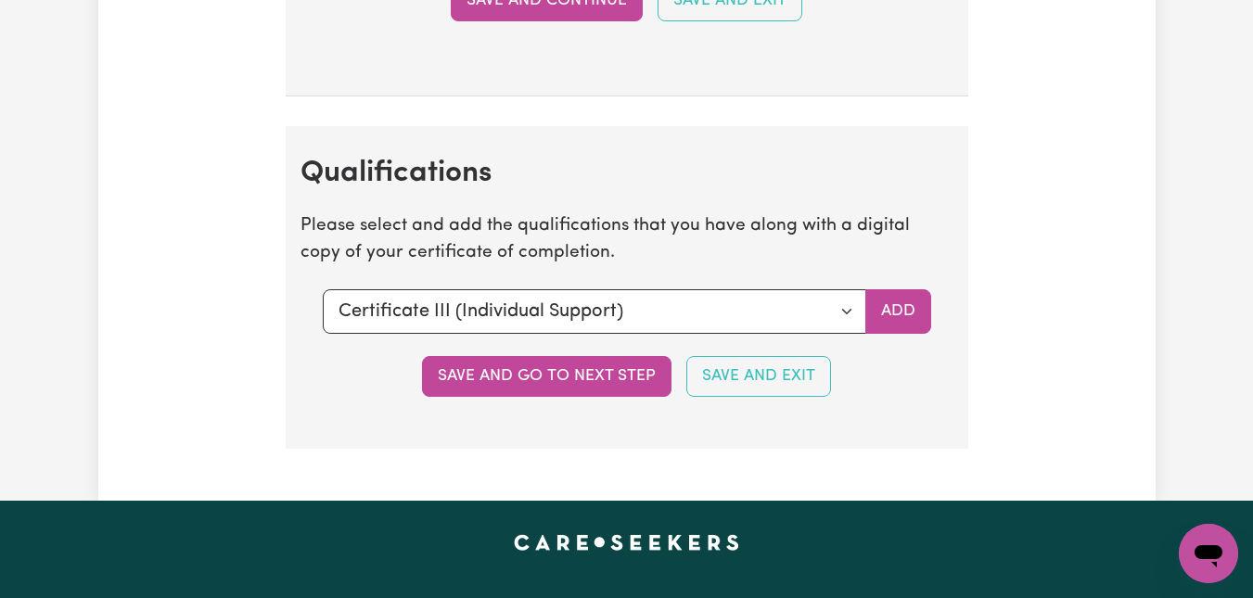
scroll to position [5398, 0]
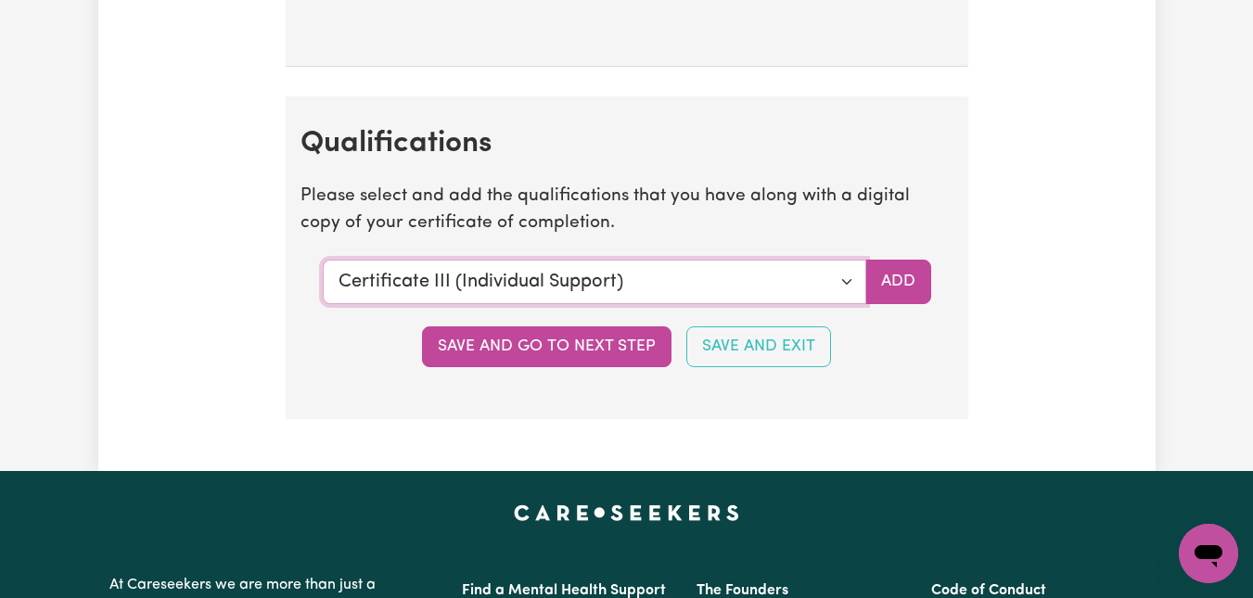
click at [846, 284] on select "Select a qualification to add... Certificate III (Individual Support) Certifica…" at bounding box center [595, 282] width 544 height 45
click at [323, 260] on select "Select a qualification to add... Certificate III (Individual Support) Certifica…" at bounding box center [595, 282] width 544 height 45
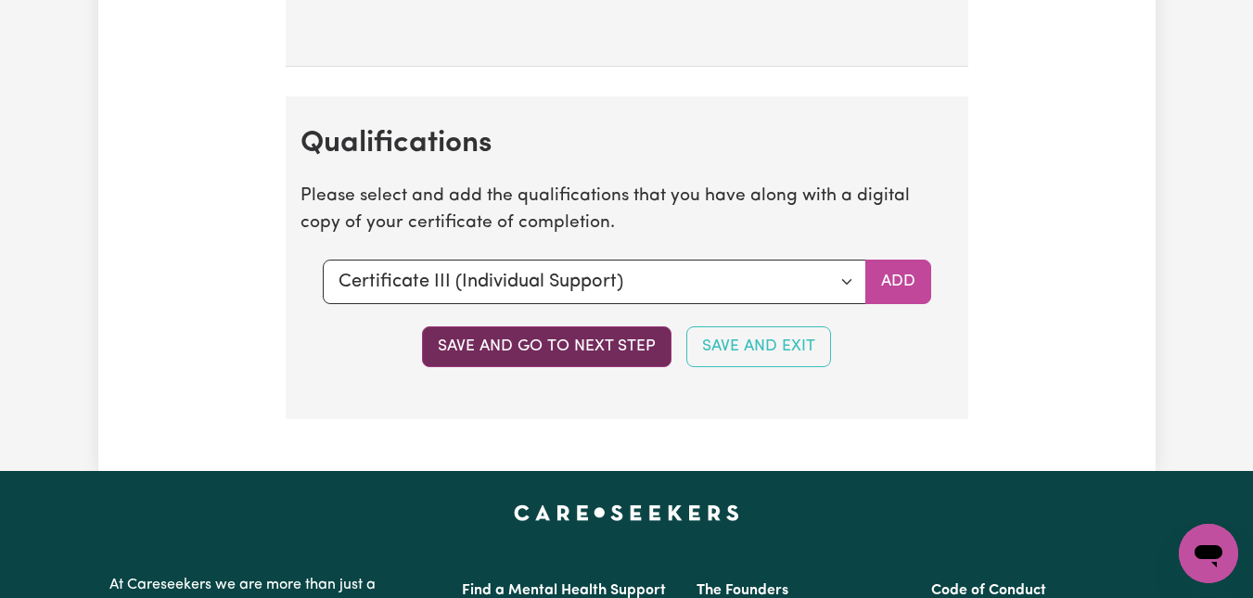
click at [607, 344] on button "Save and go to next step" at bounding box center [547, 347] width 250 height 41
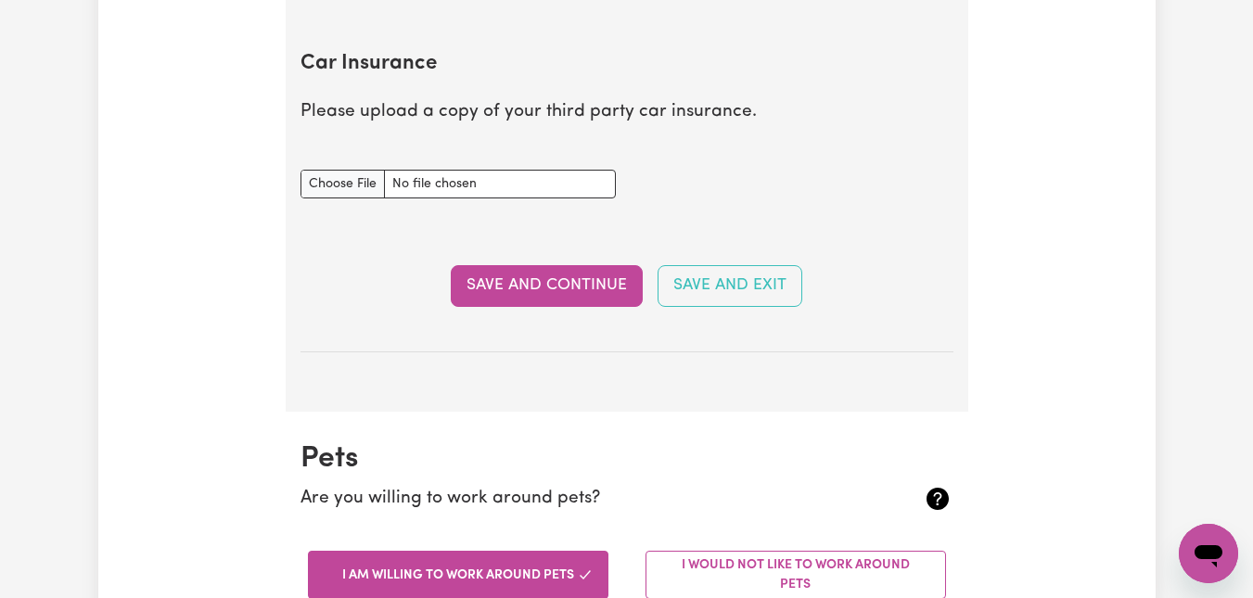
scroll to position [1294, 0]
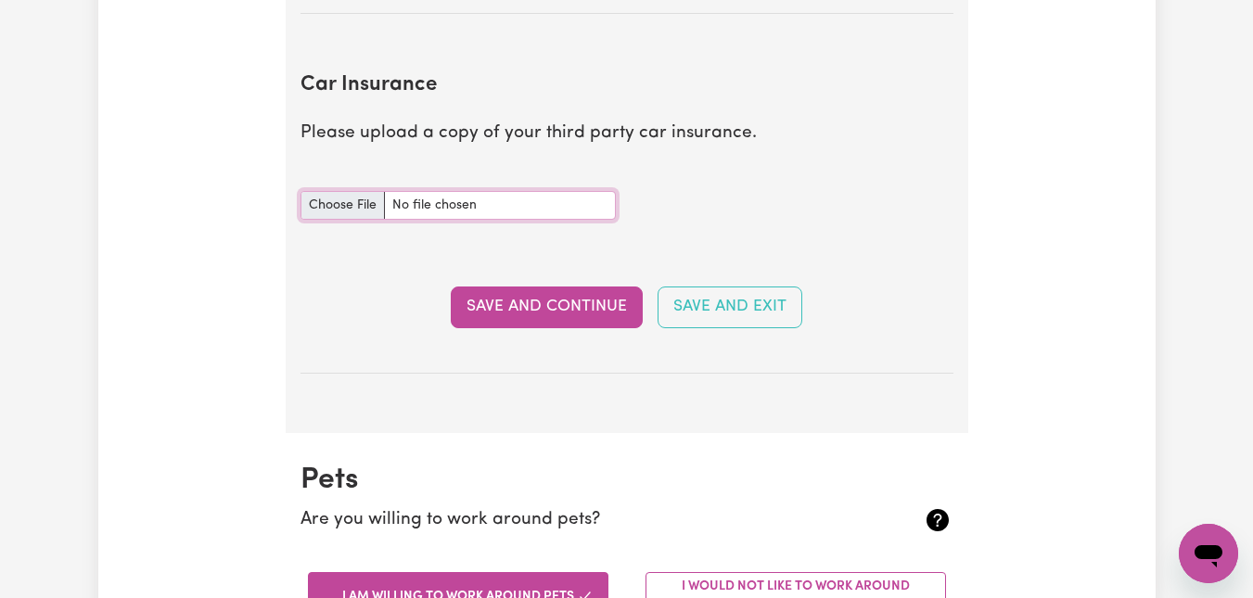
click at [362, 202] on input "Car Insurance document" at bounding box center [458, 205] width 315 height 29
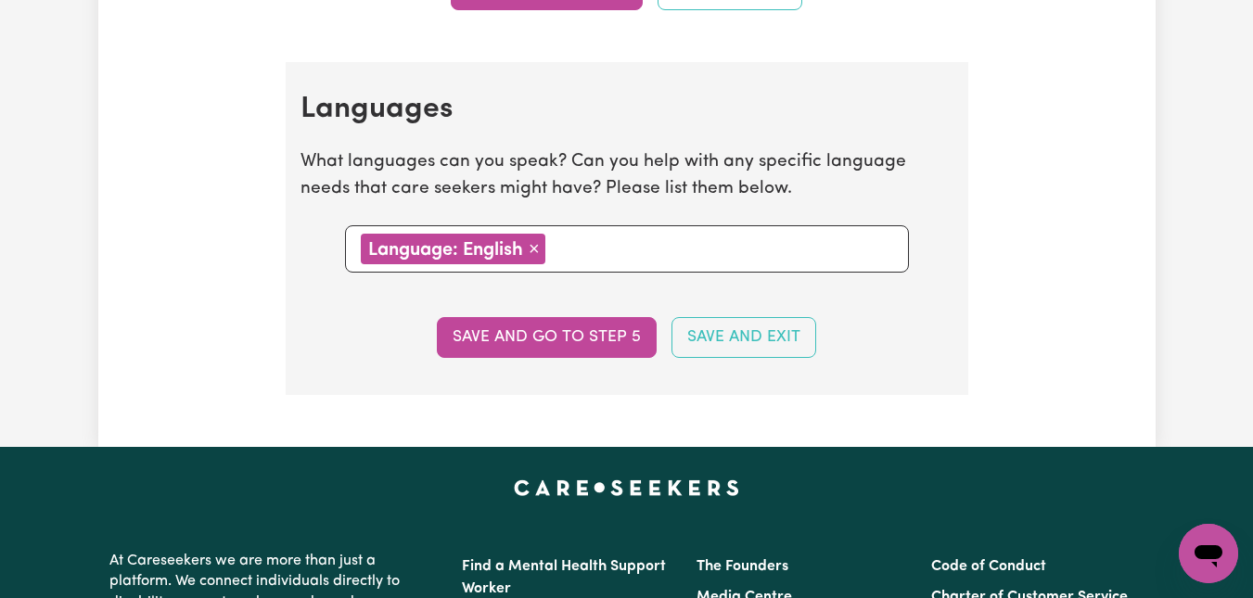
scroll to position [2005, 0]
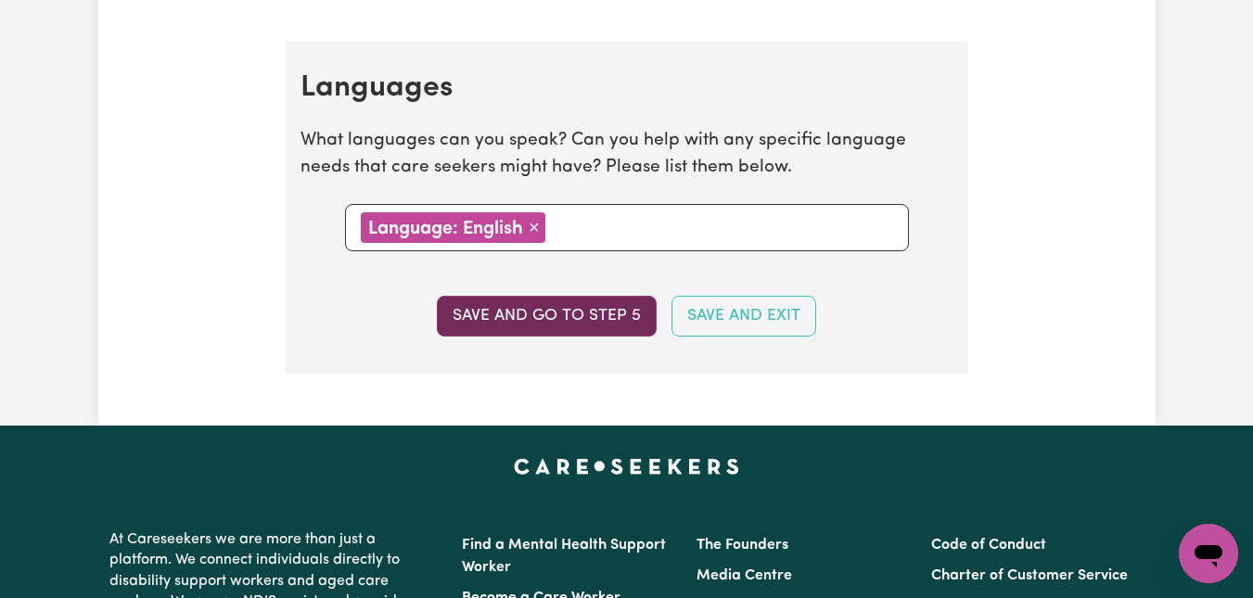
click at [564, 311] on button "Save and go to step 5" at bounding box center [547, 316] width 220 height 41
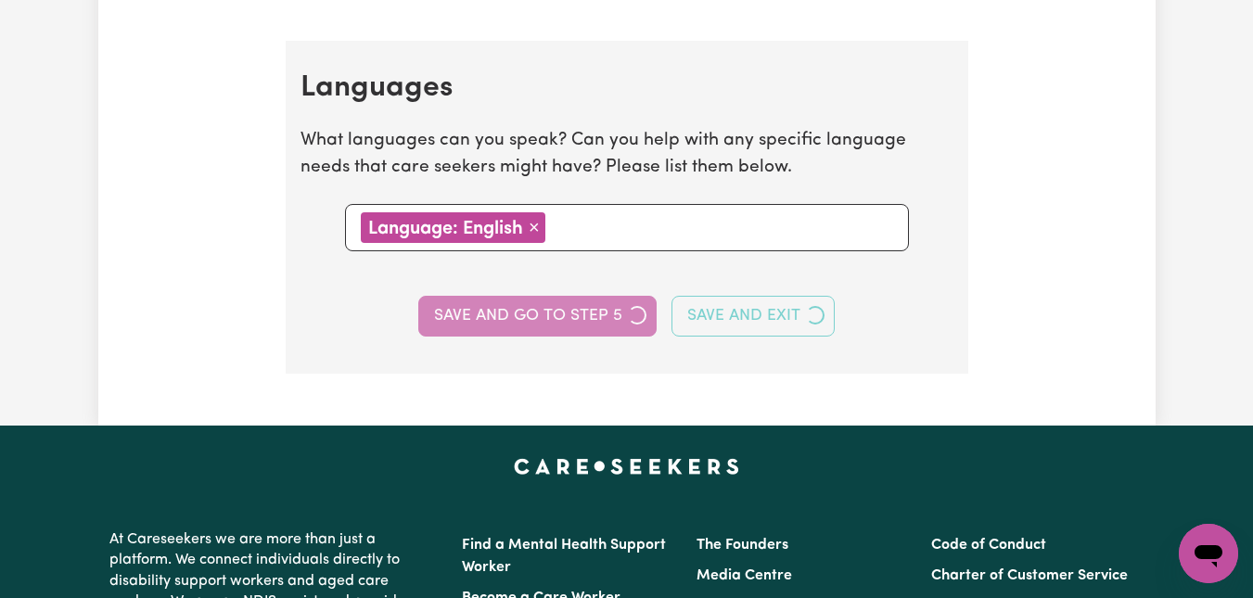
select select "I am providing services privately on my own"
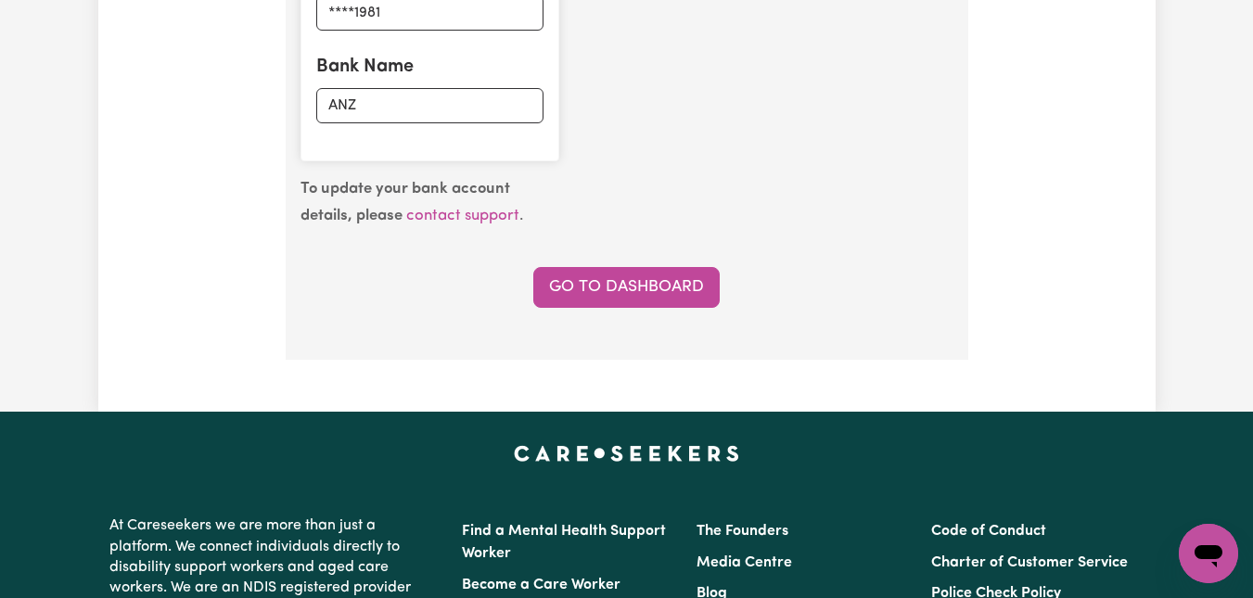
scroll to position [1613, 0]
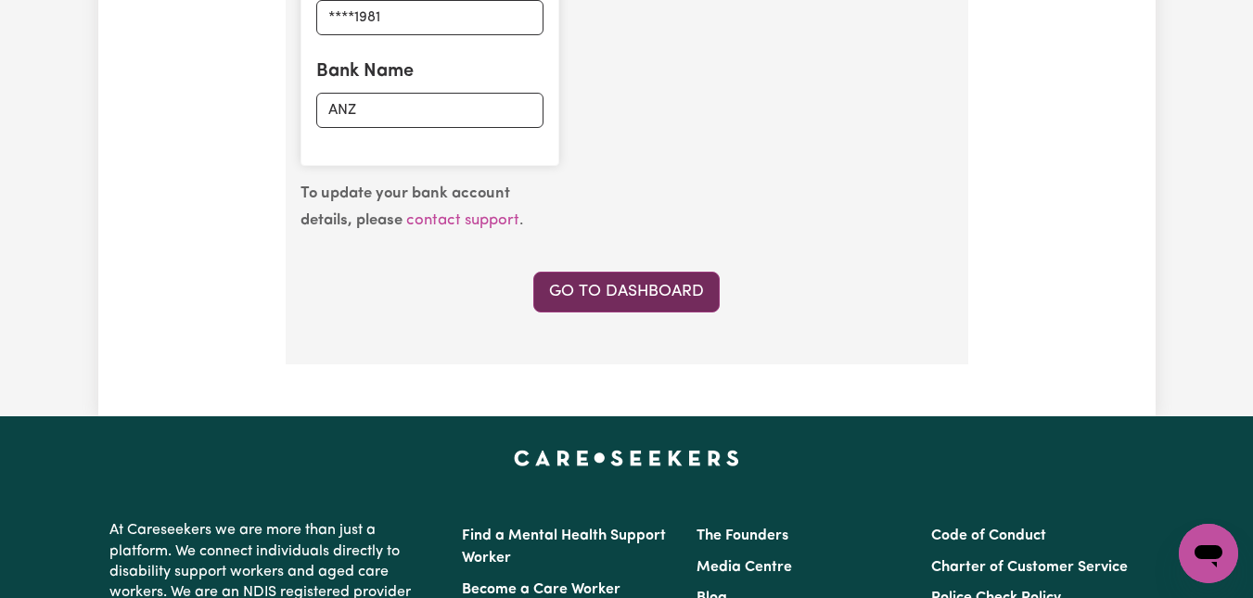
click at [641, 293] on link "Go to Dashboard" at bounding box center [626, 292] width 186 height 41
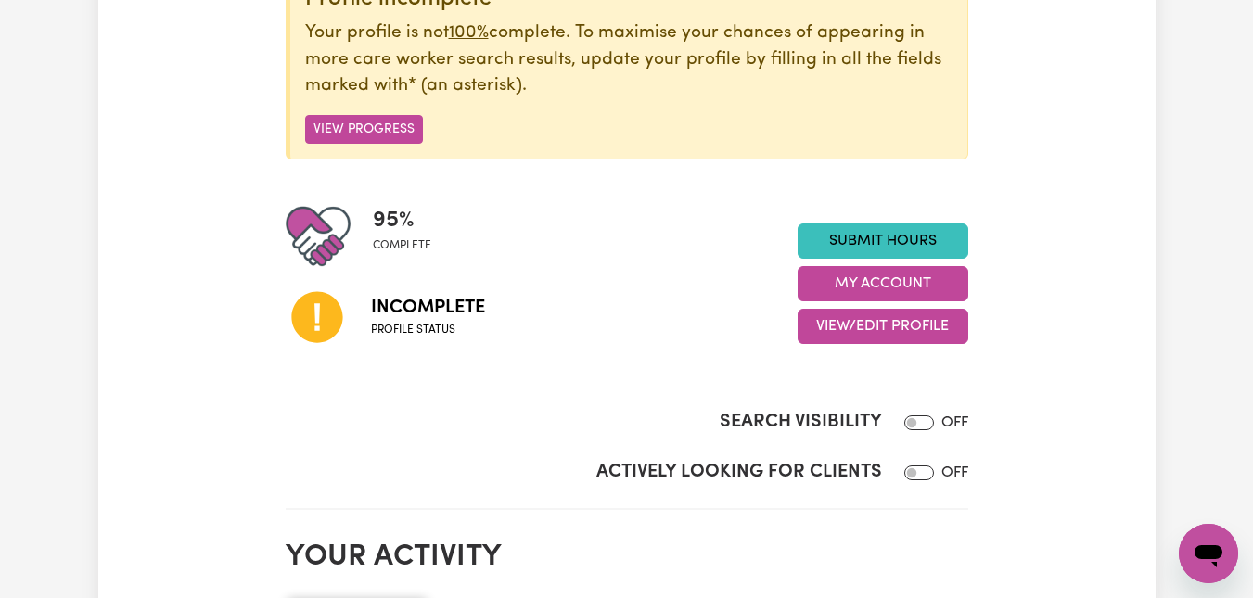
scroll to position [291, 0]
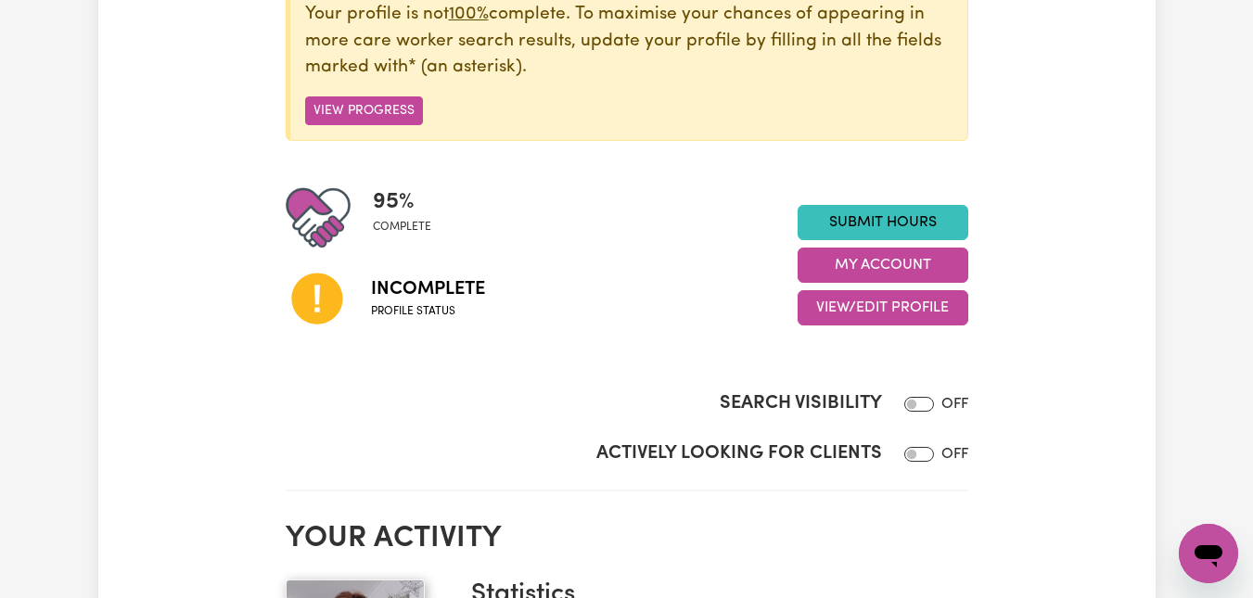
click at [413, 307] on span "Profile status" at bounding box center [428, 311] width 114 height 17
click at [916, 454] on input "Actively Looking for Clients" at bounding box center [920, 454] width 30 height 15
checkbox input "true"
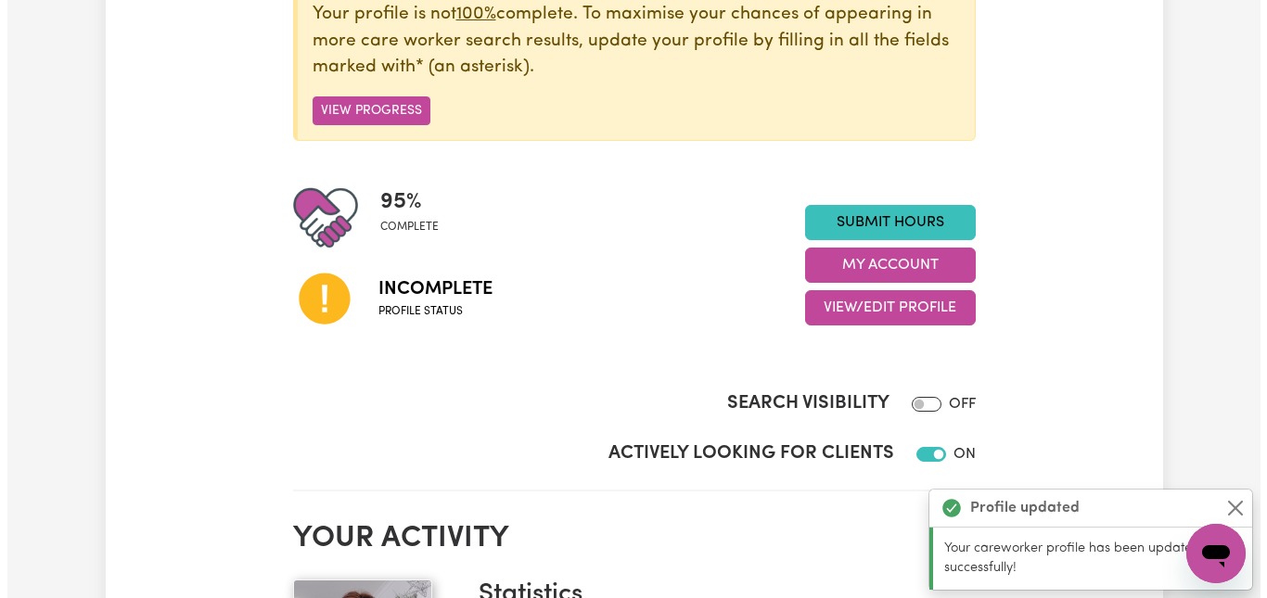
scroll to position [0, 0]
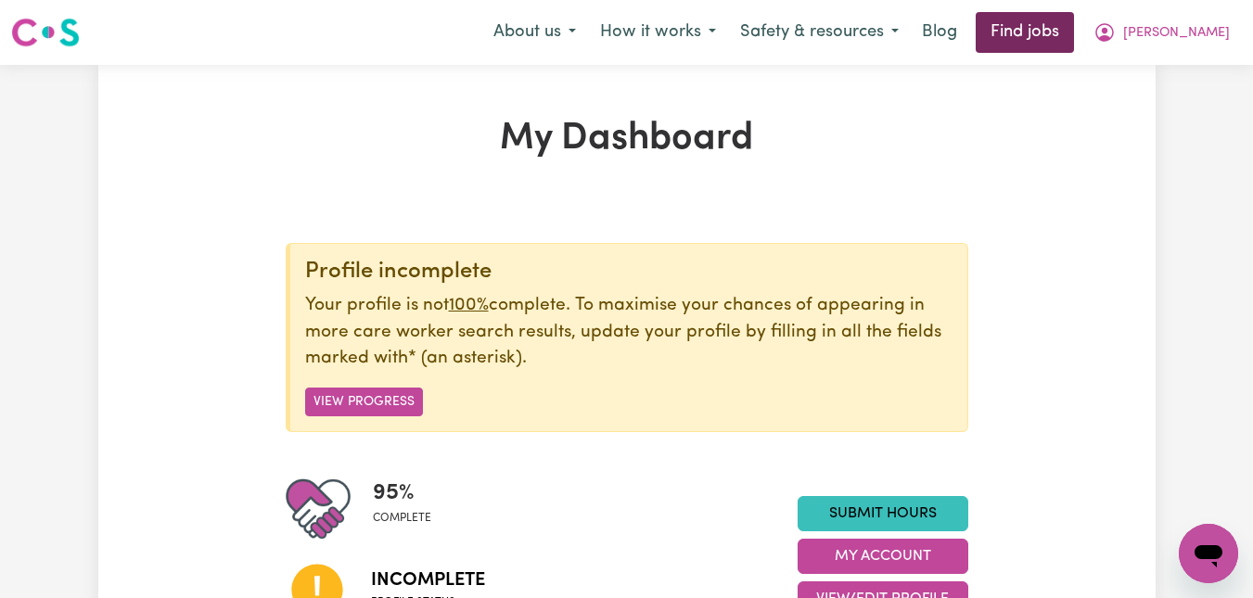
click at [1074, 36] on link "Find jobs" at bounding box center [1025, 32] width 98 height 41
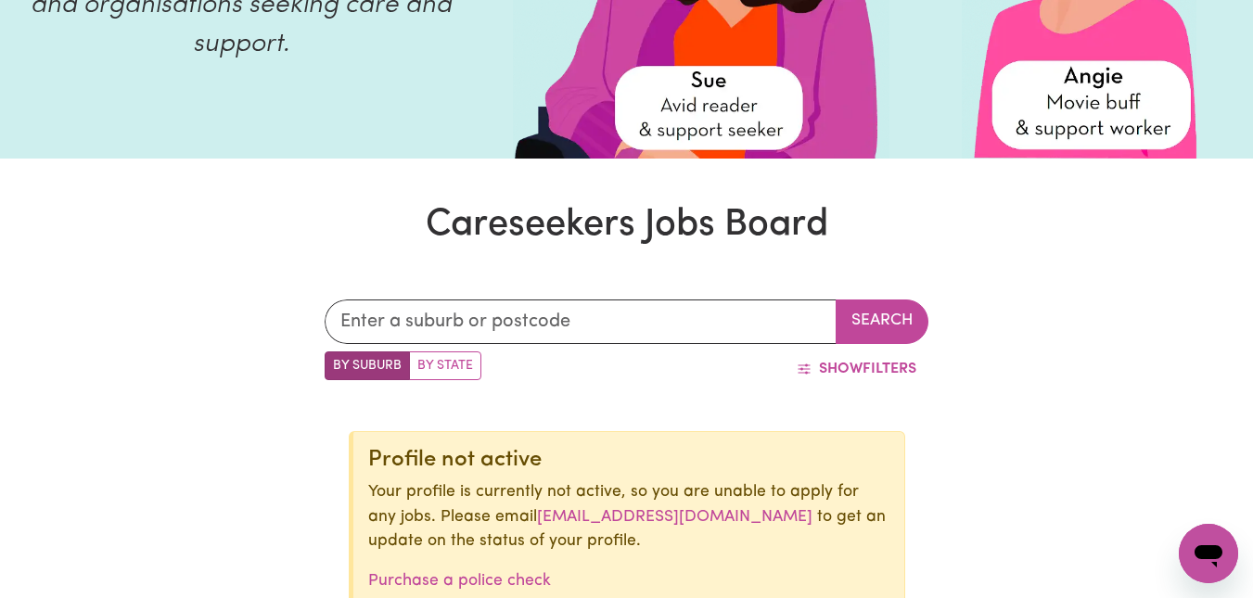
scroll to position [243, 0]
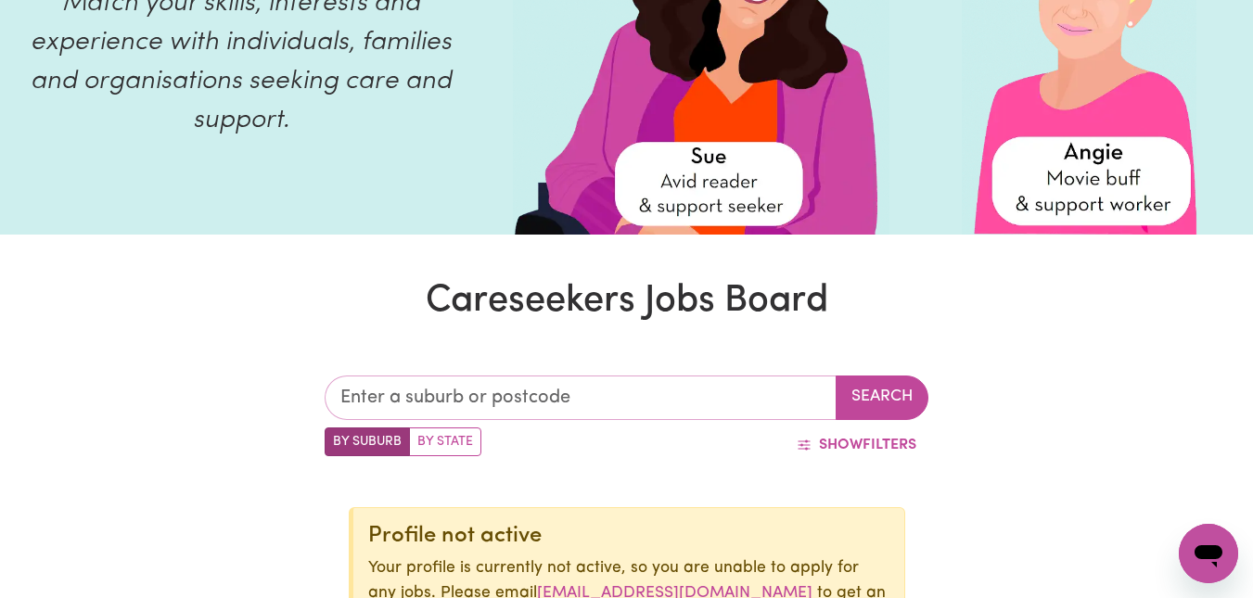
click at [584, 388] on input "text" at bounding box center [581, 398] width 513 height 45
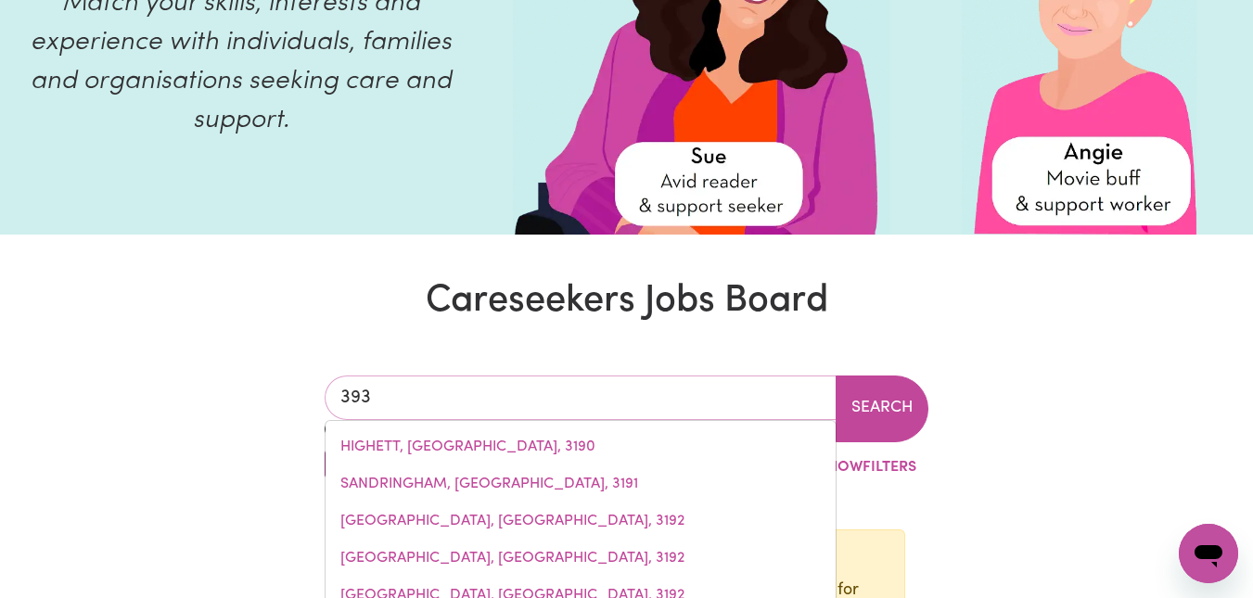
type input "3930"
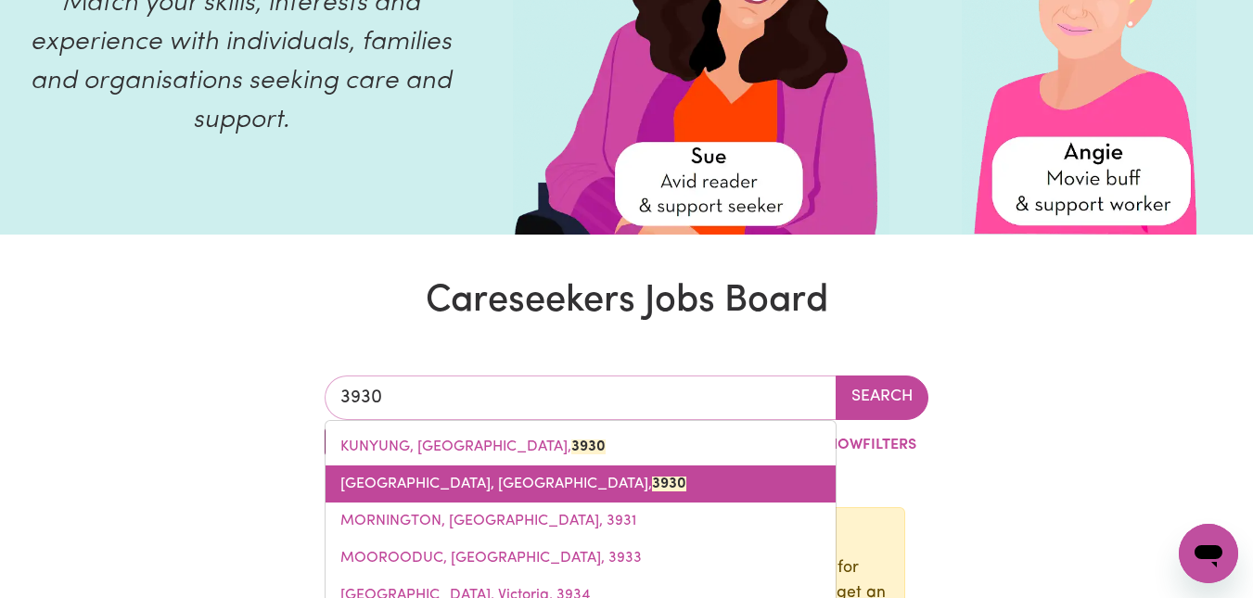
click at [500, 492] on span "[GEOGRAPHIC_DATA], 3930" at bounding box center [514, 484] width 346 height 15
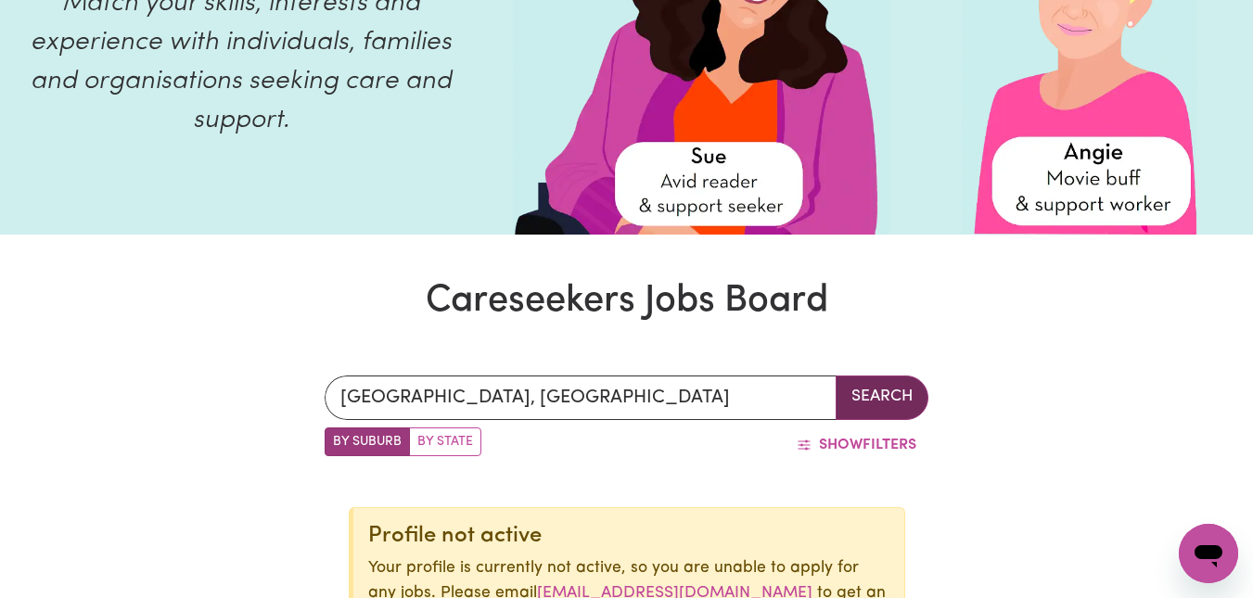
click at [880, 392] on button "Search" at bounding box center [882, 398] width 93 height 45
